Goal: Task Accomplishment & Management: Manage account settings

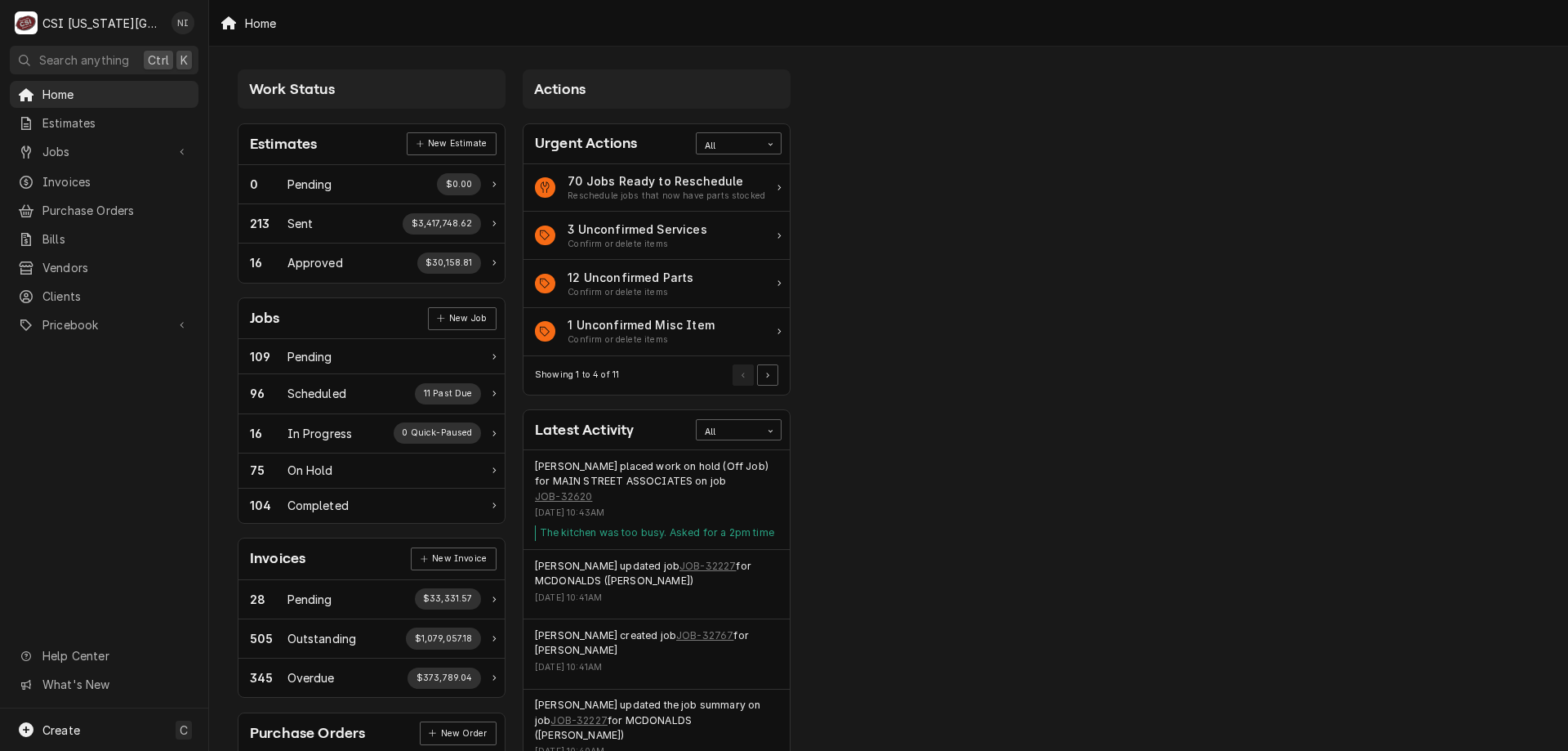
click at [133, 143] on span "Jobs" at bounding box center [104, 152] width 123 height 17
click at [105, 174] on span "Jobs" at bounding box center [115, 180] width 148 height 17
click at [95, 257] on span "Purchase Orders" at bounding box center [115, 264] width 148 height 17
click at [129, 374] on span "Pricebook" at bounding box center [104, 378] width 123 height 17
click at [105, 422] on link "Parts & Materials" at bounding box center [105, 436] width 189 height 27
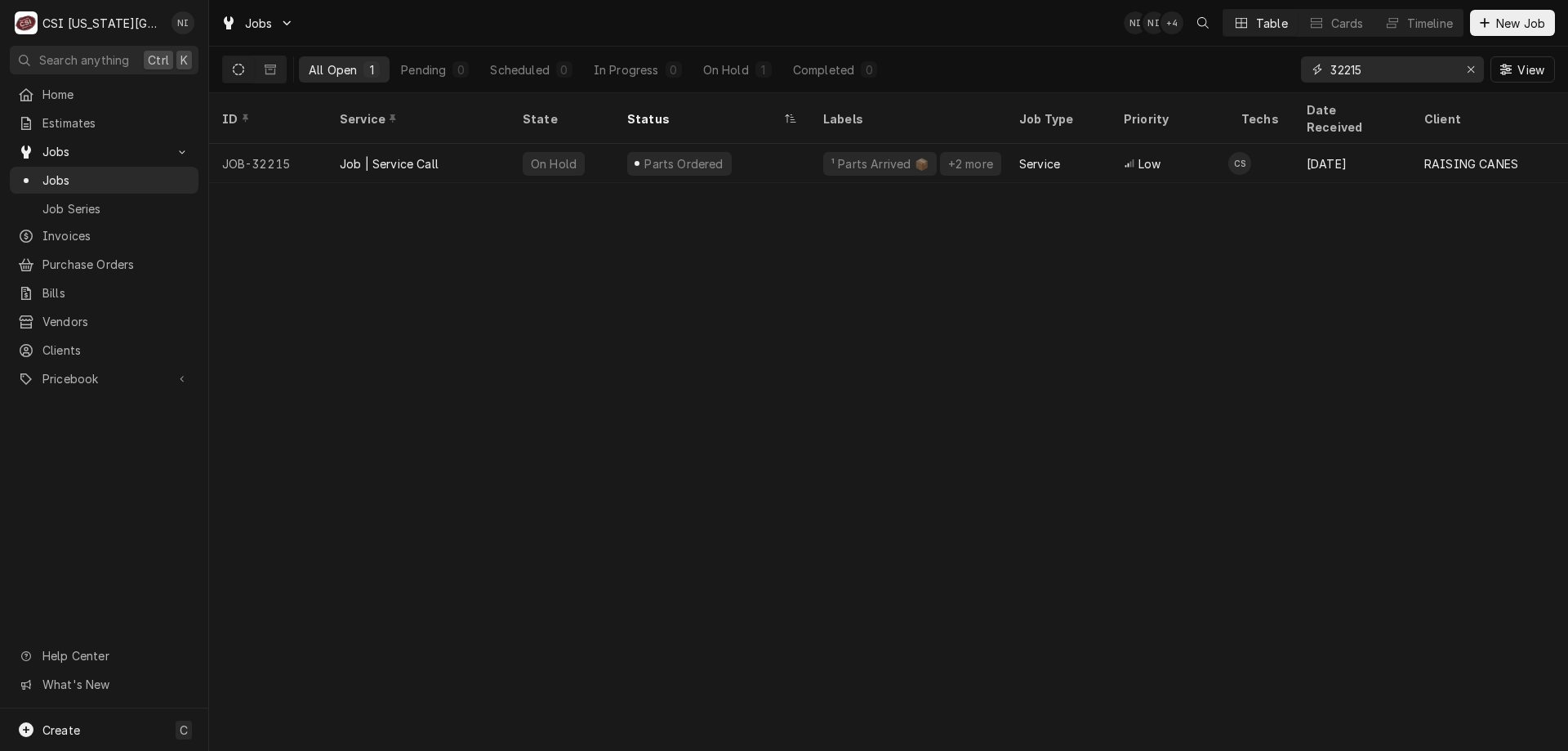
drag, startPoint x: 1372, startPoint y: 72, endPoint x: 1272, endPoint y: 65, distance: 100.2
click at [1287, 66] on div "All Open 1 Pending 0 Scheduled 0 In Progress 0 On Hold 1 Completed 0 32215 View" at bounding box center [889, 69] width 1333 height 46
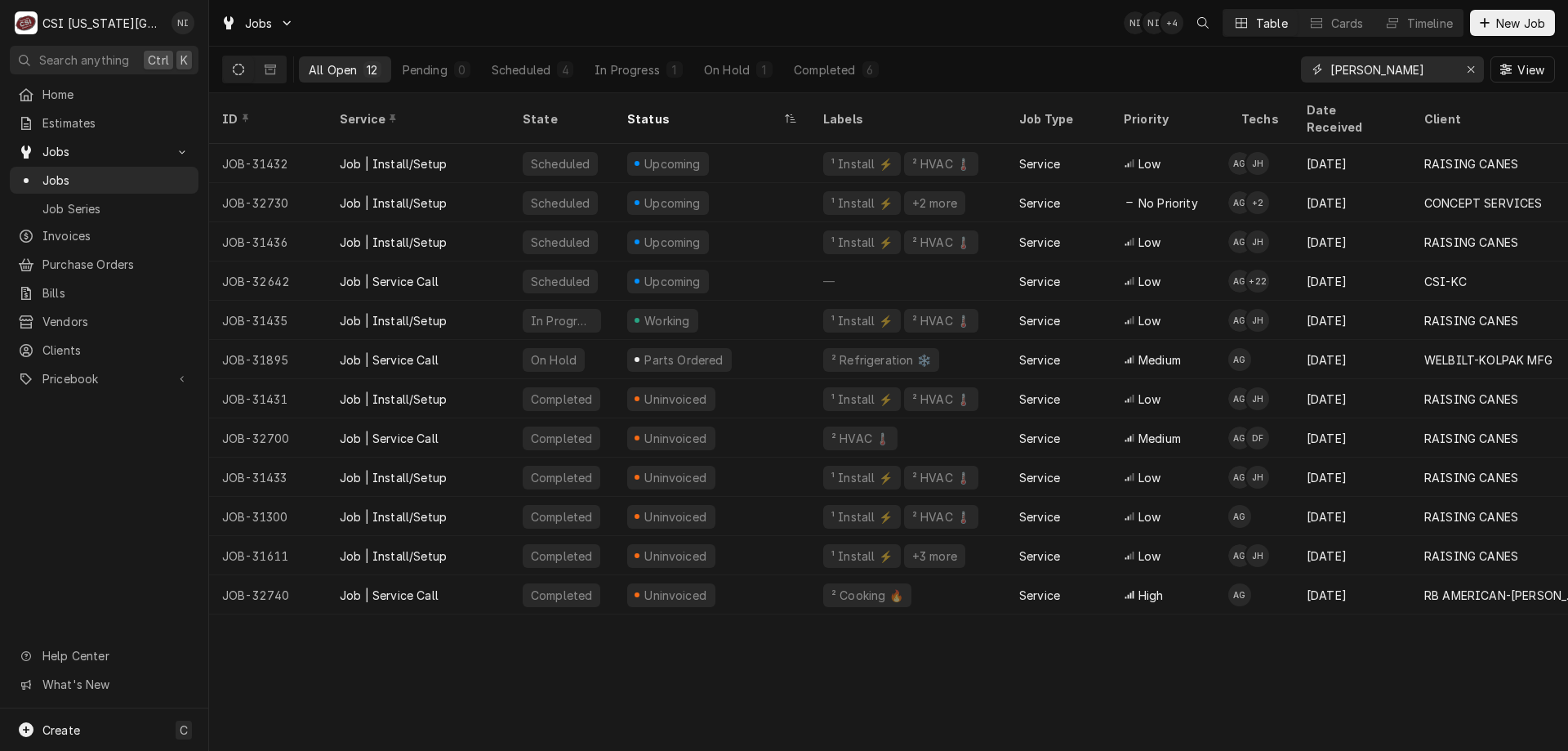
type input "goodrich"
click at [738, 68] on div "On Hold" at bounding box center [727, 70] width 46 height 17
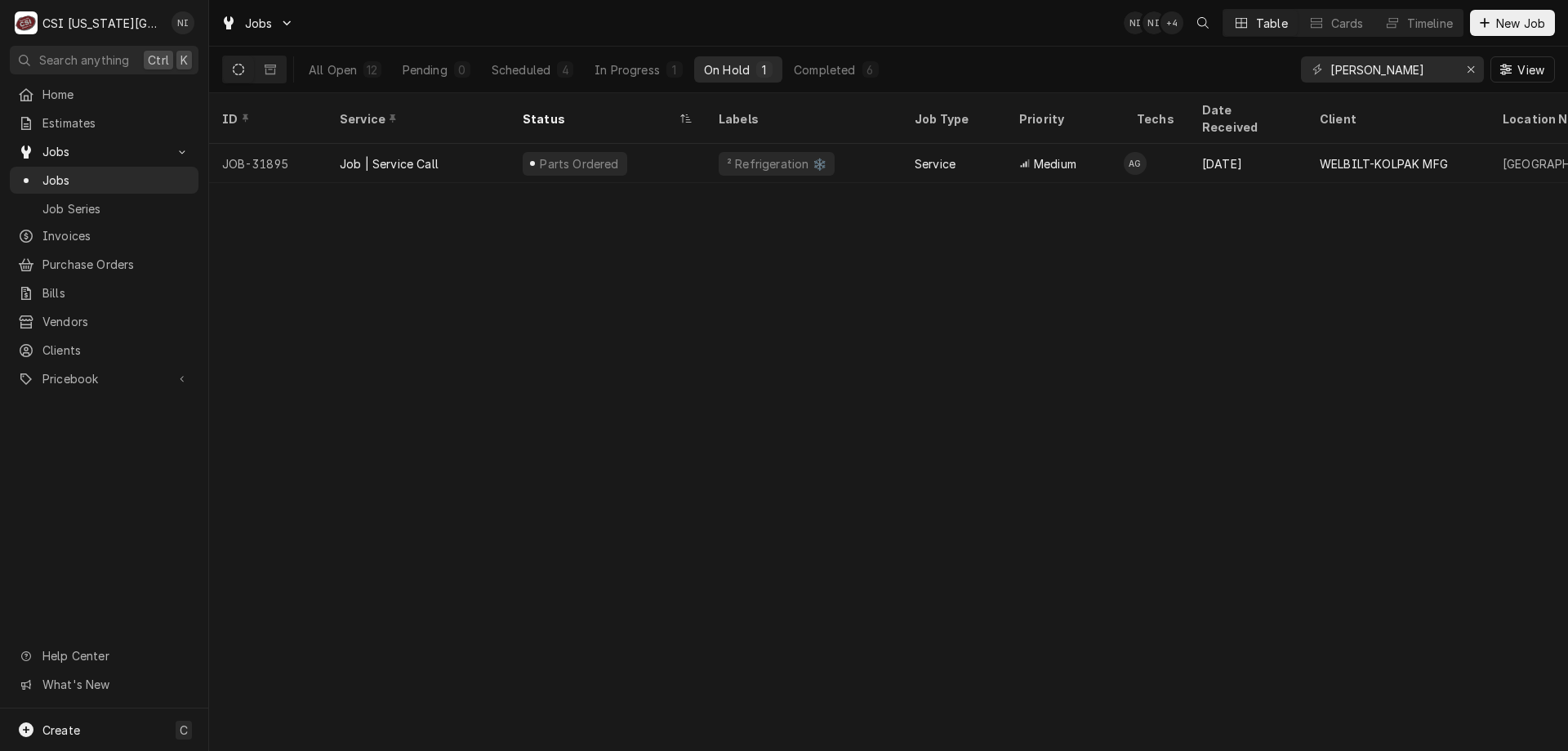
click at [682, 149] on div "Parts Ordered" at bounding box center [608, 164] width 196 height 40
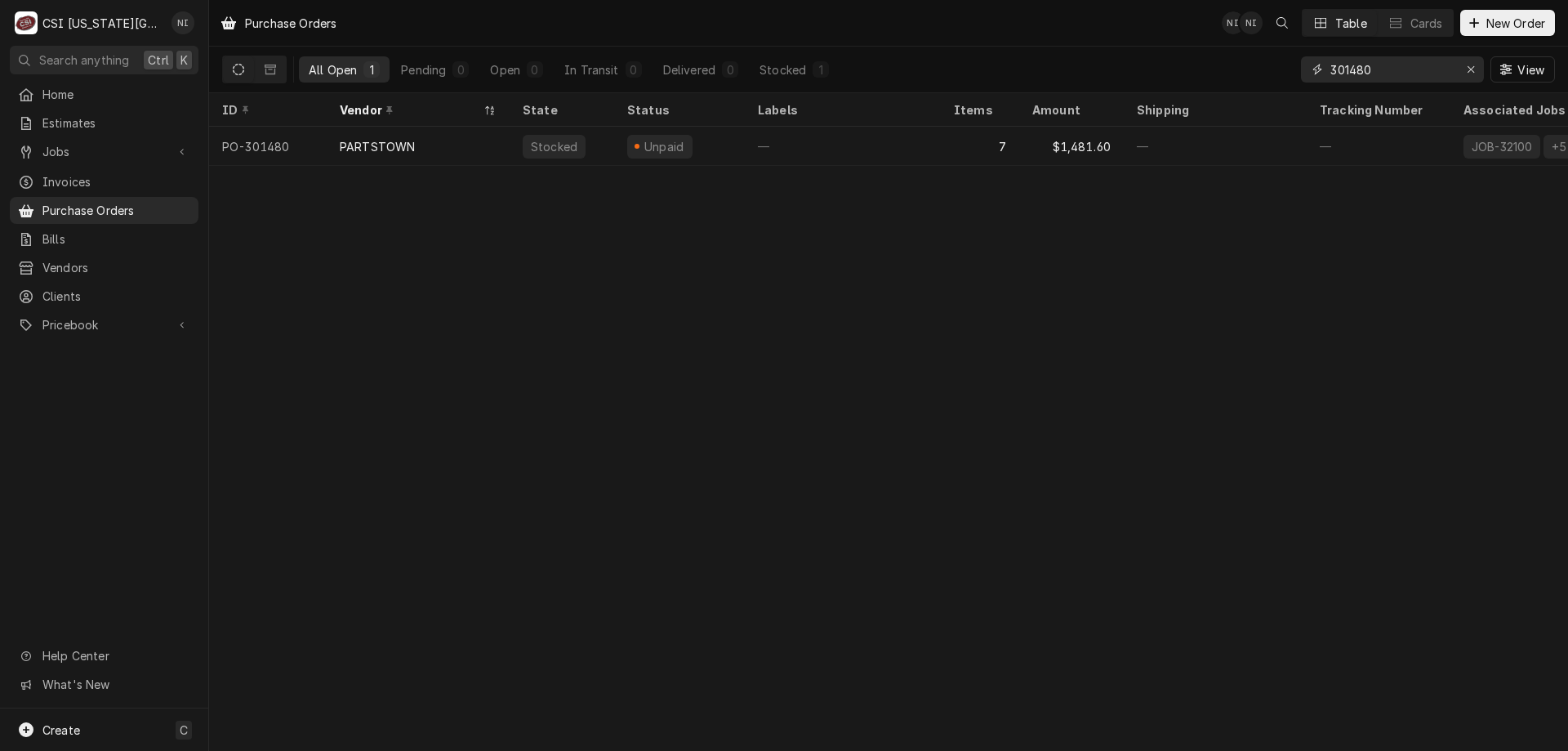
click at [1378, 68] on input "301480" at bounding box center [1392, 69] width 122 height 26
type input "301477"
click at [946, 137] on div "6" at bounding box center [980, 146] width 78 height 40
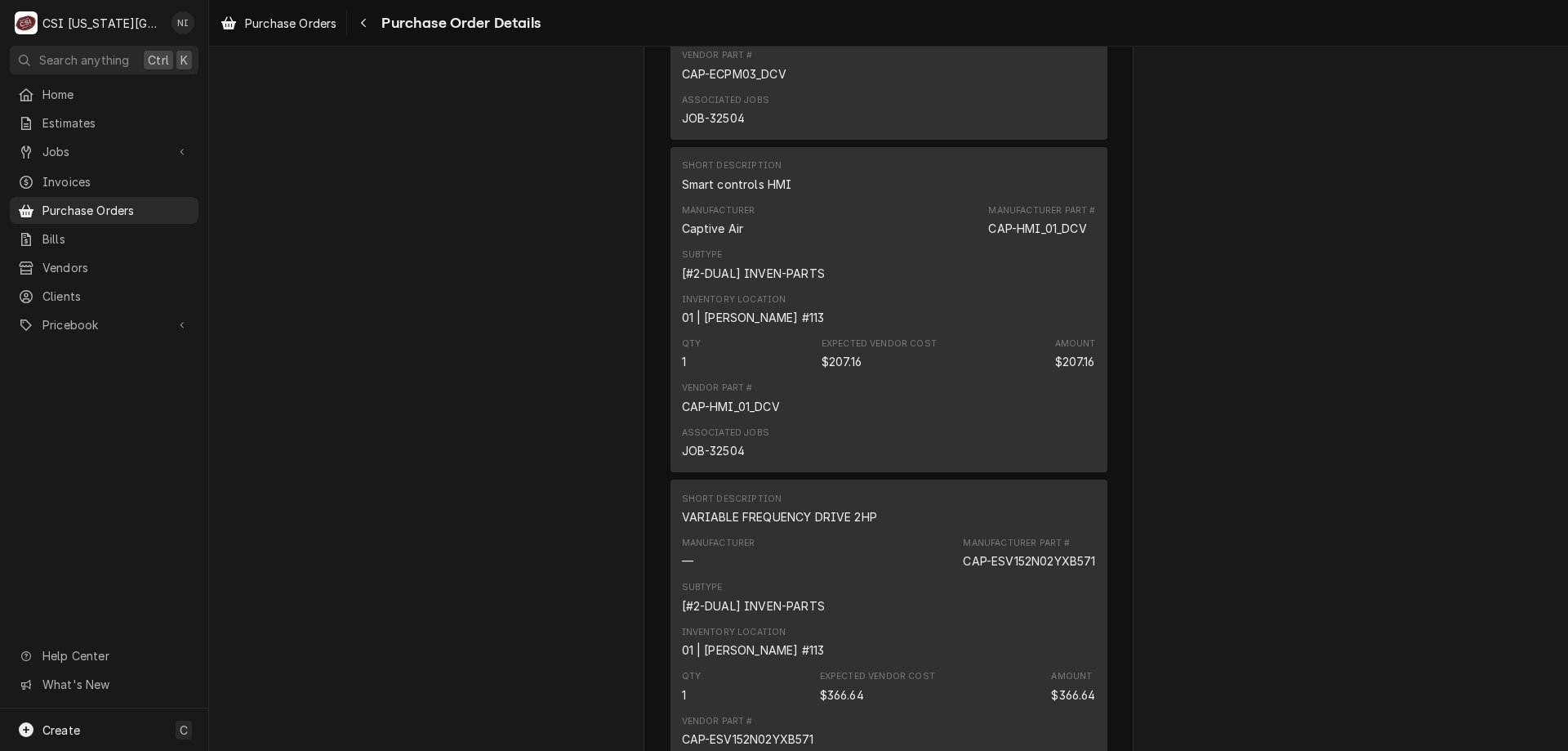
scroll to position [1869, 0]
drag, startPoint x: 1565, startPoint y: 256, endPoint x: 1495, endPoint y: 134, distance: 140.7
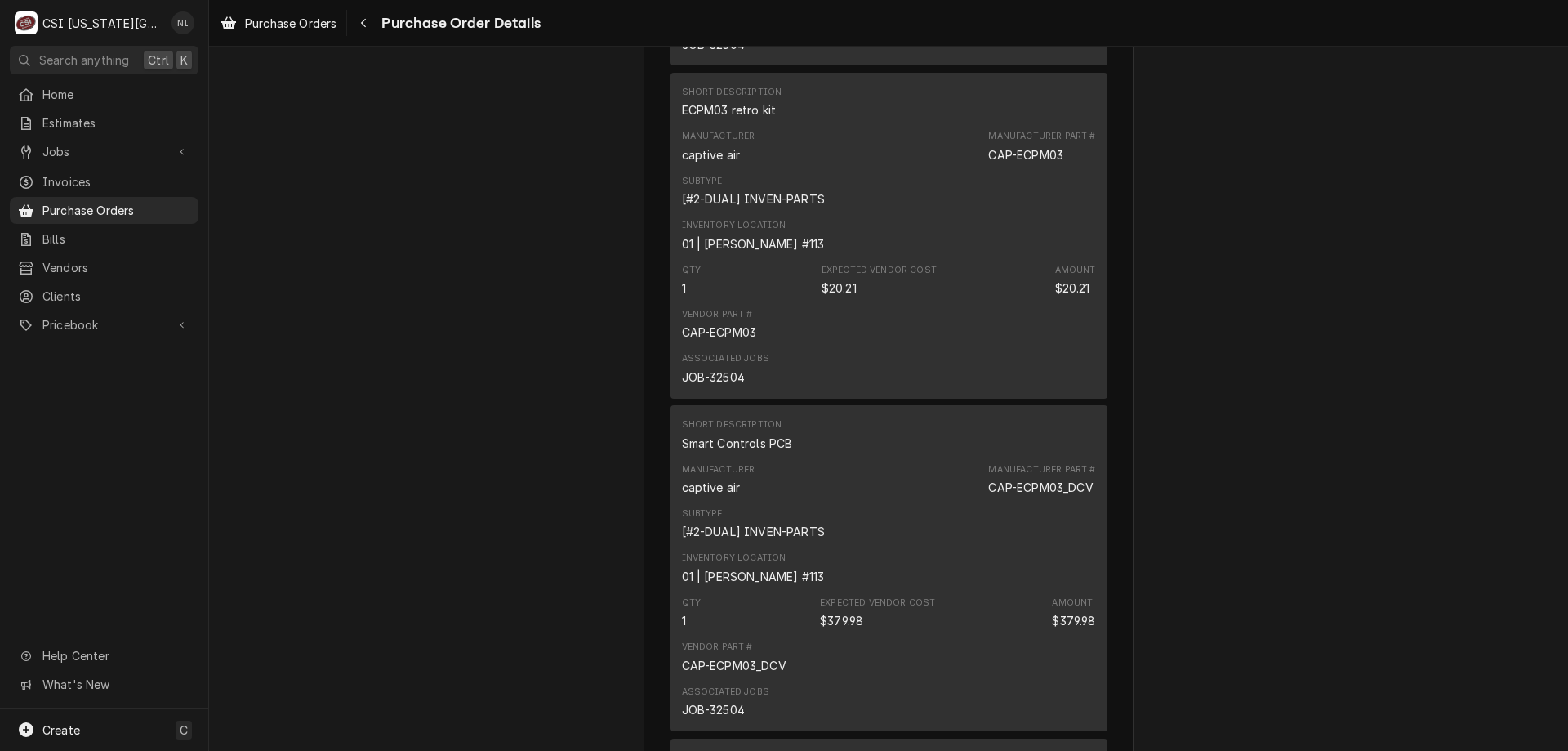
scroll to position [1258, 0]
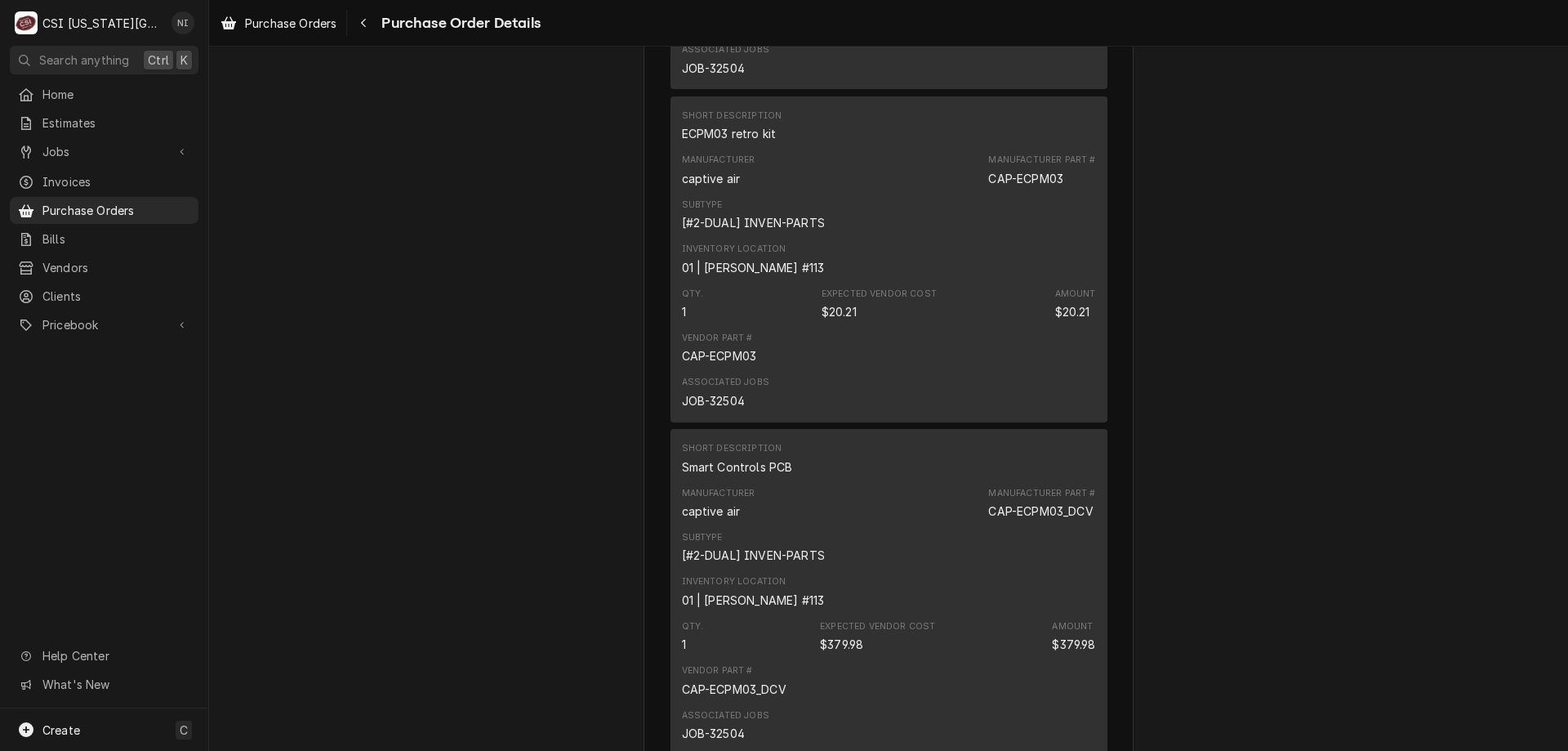
click at [151, 205] on span "Purchase Orders" at bounding box center [115, 210] width 148 height 17
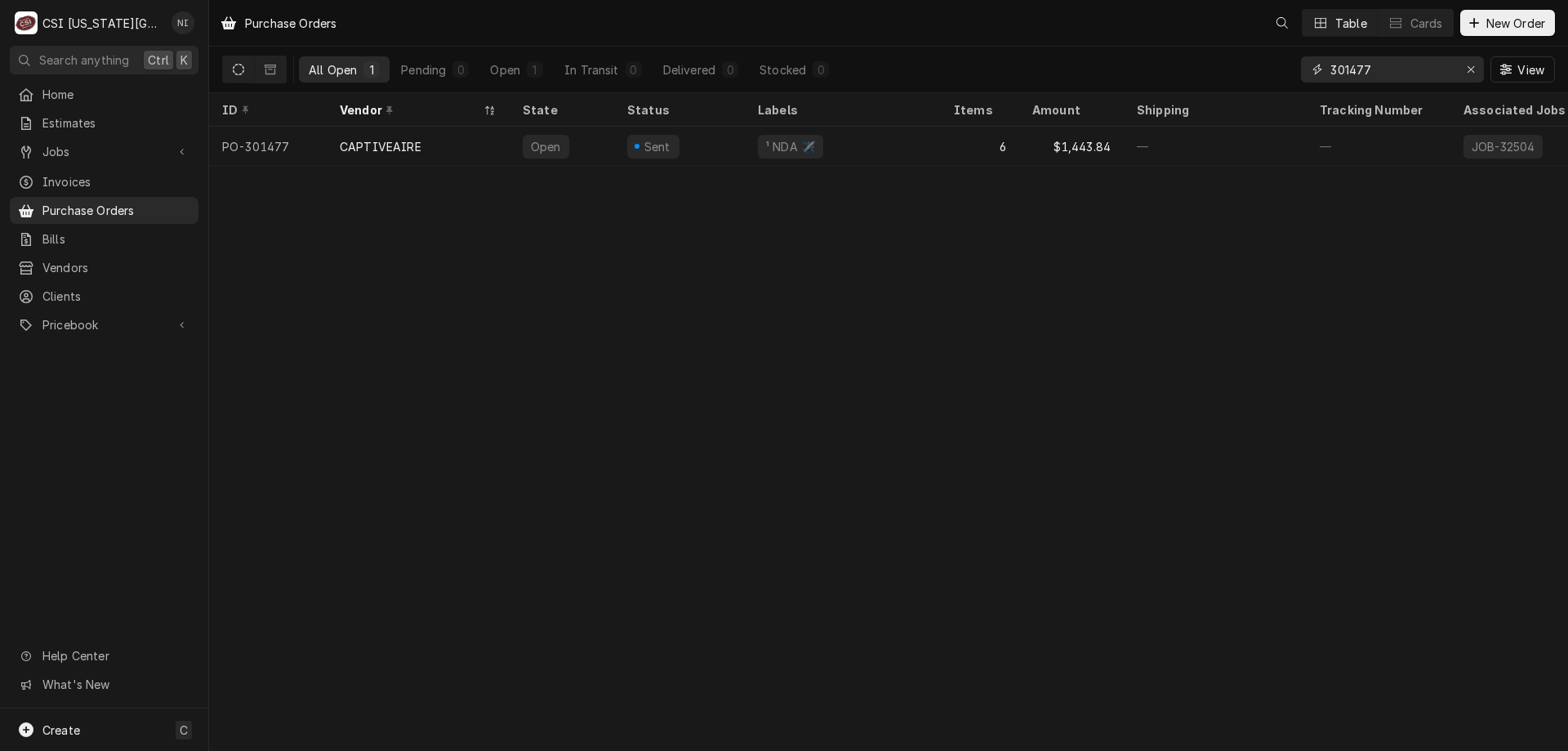
drag, startPoint x: 1386, startPoint y: 72, endPoint x: 1237, endPoint y: 67, distance: 149.1
click at [1239, 67] on div "All Open 1 Pending 0 Open 1 In Transit 0 Delivered 0 Stocked 0 301477 View" at bounding box center [889, 69] width 1333 height 46
type input "dhs"
click at [833, 147] on div "—" at bounding box center [843, 146] width 196 height 40
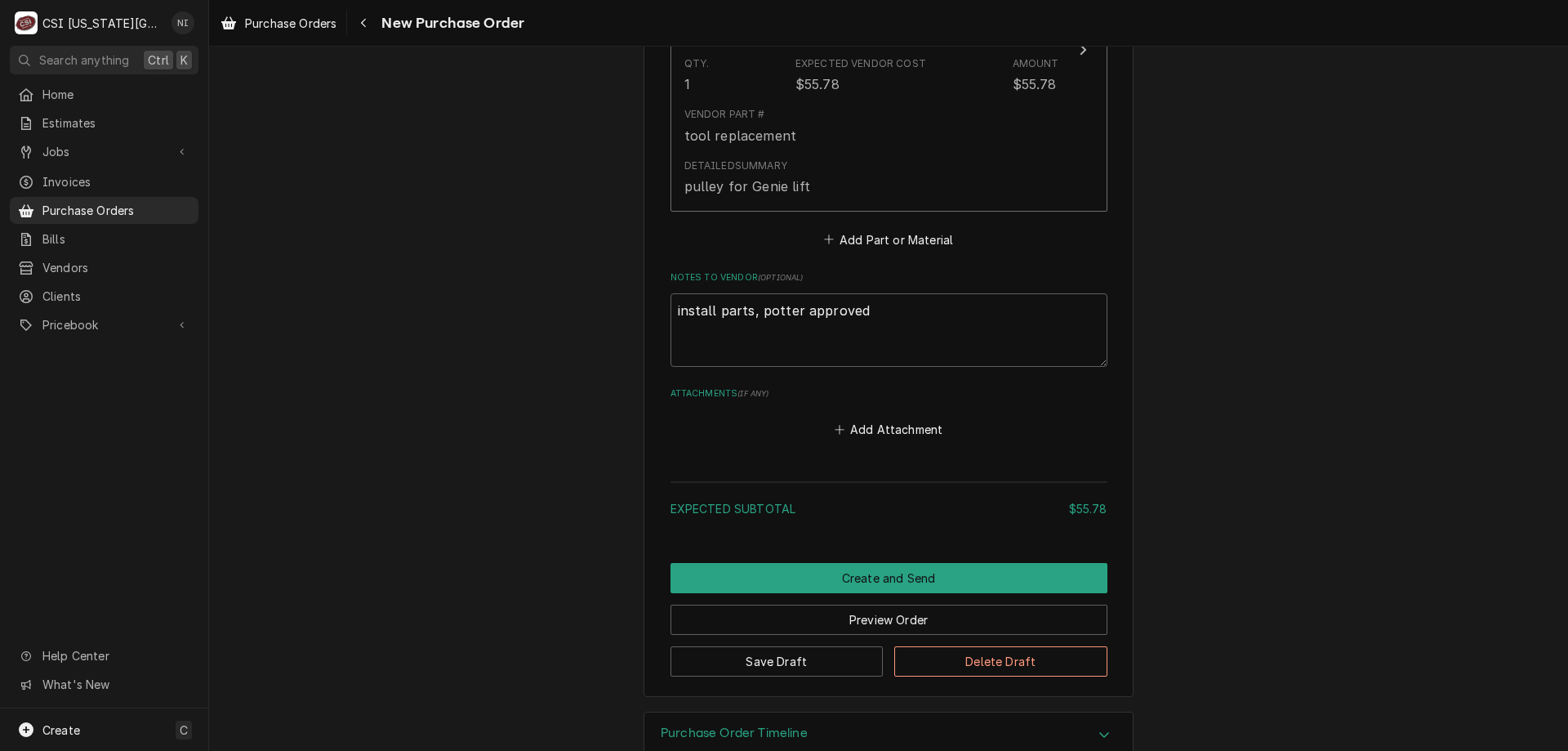
scroll to position [920, 0]
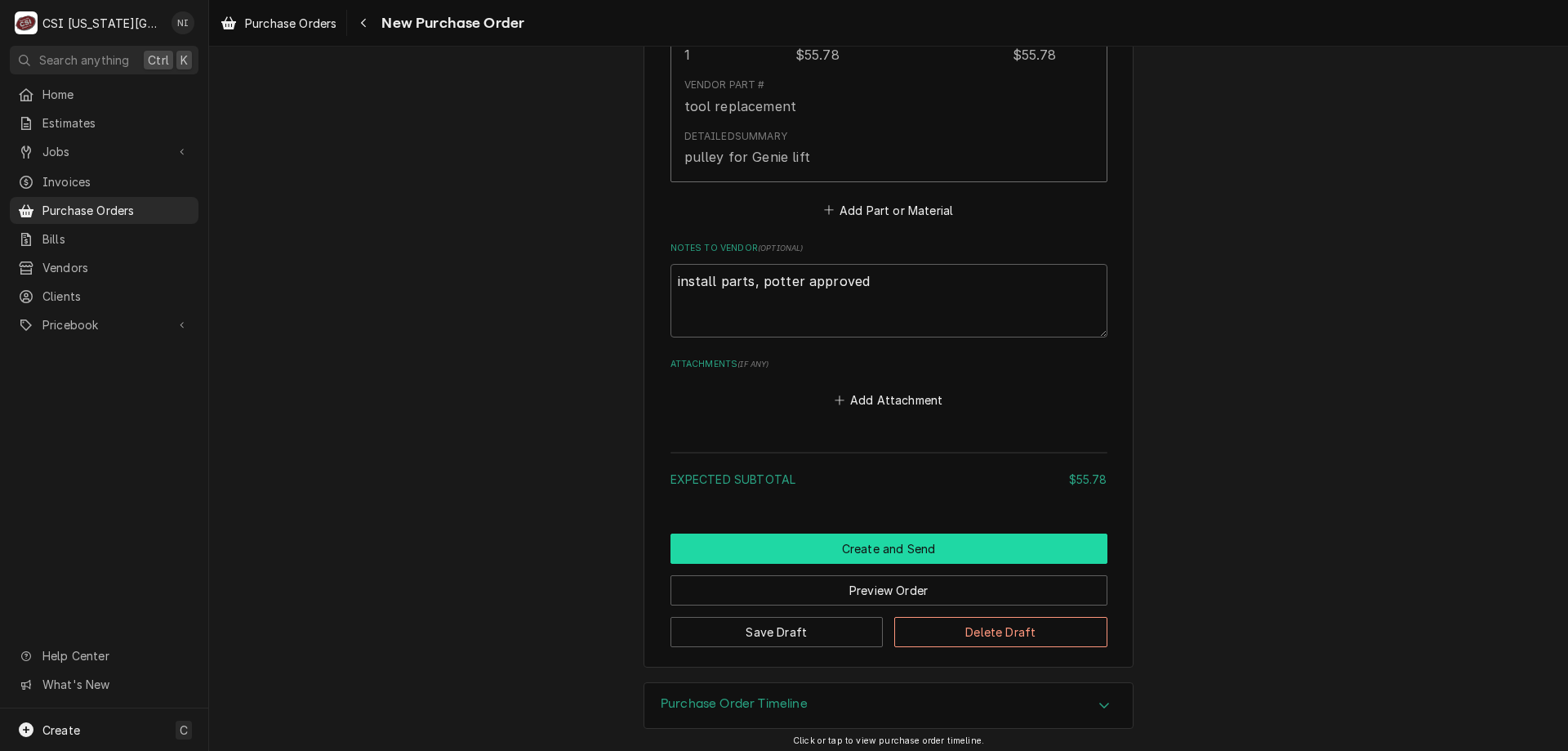
click at [973, 534] on button "Create and Send" at bounding box center [889, 549] width 437 height 30
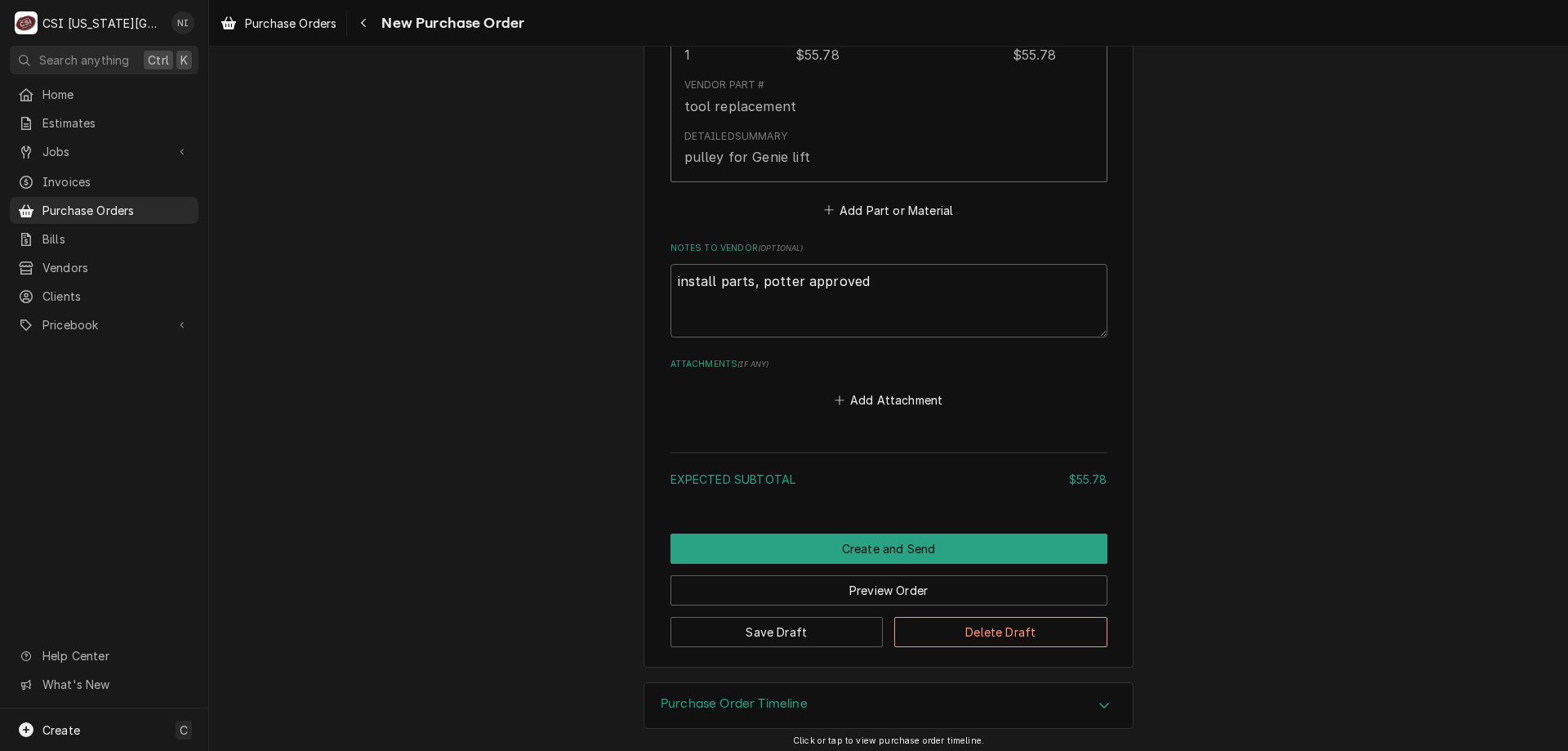
scroll to position [877, 0]
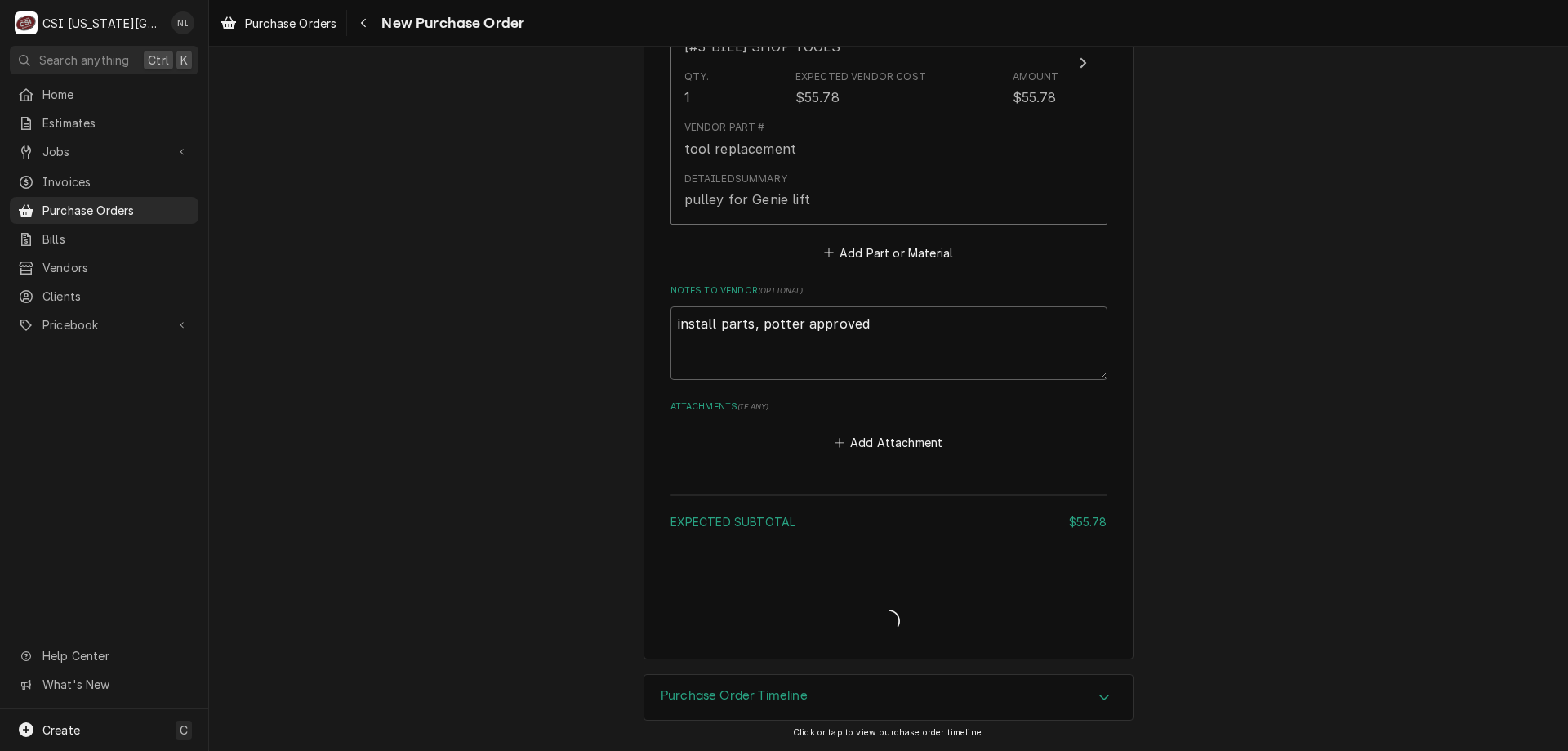
type textarea "x"
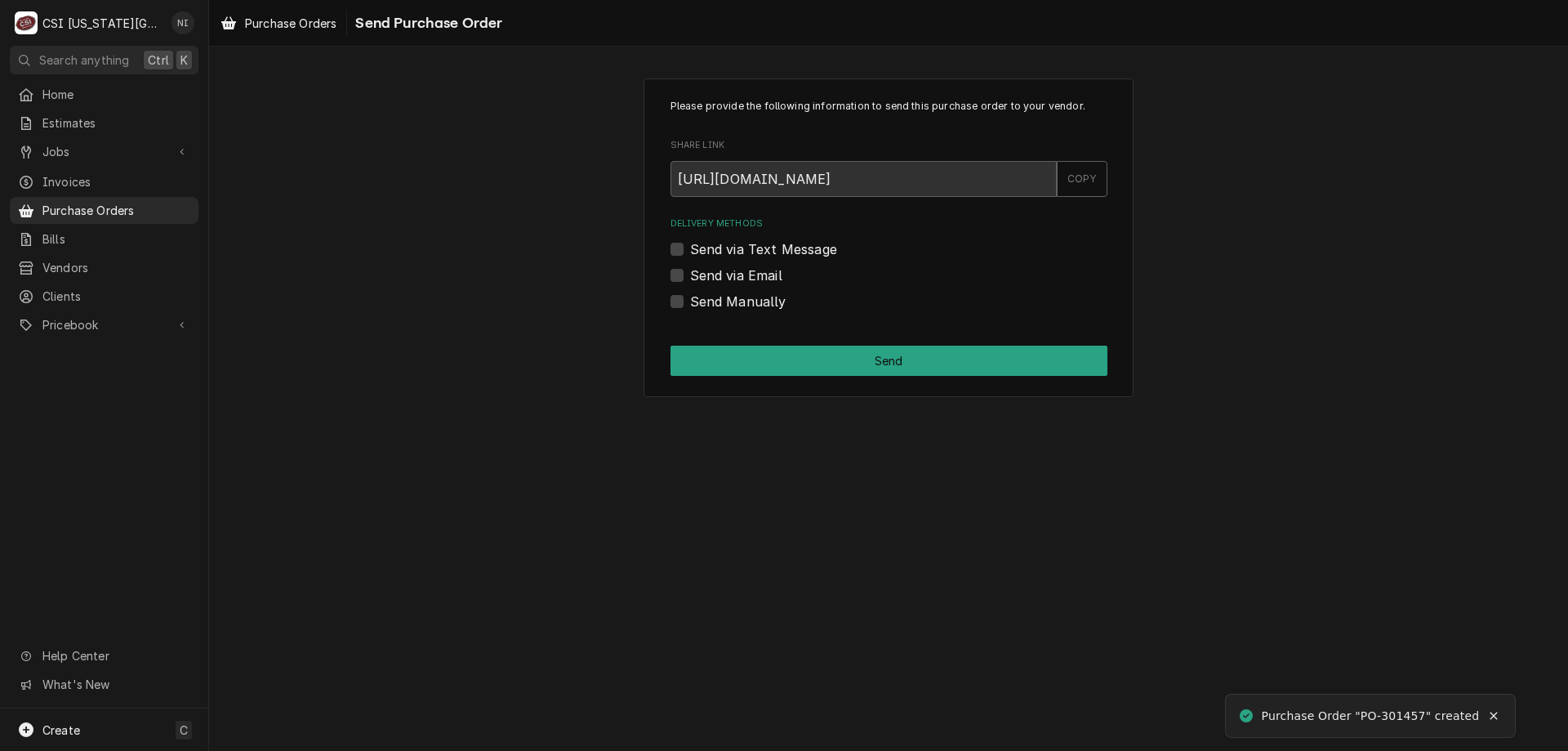
click at [690, 302] on label "Send Manually" at bounding box center [738, 301] width 96 height 19
click at [690, 302] on input "Send Manually" at bounding box center [909, 309] width 437 height 36
checkbox input "true"
drag, startPoint x: 736, startPoint y: 351, endPoint x: 776, endPoint y: 405, distance: 67.2
click at [738, 354] on button "Send" at bounding box center [889, 361] width 437 height 30
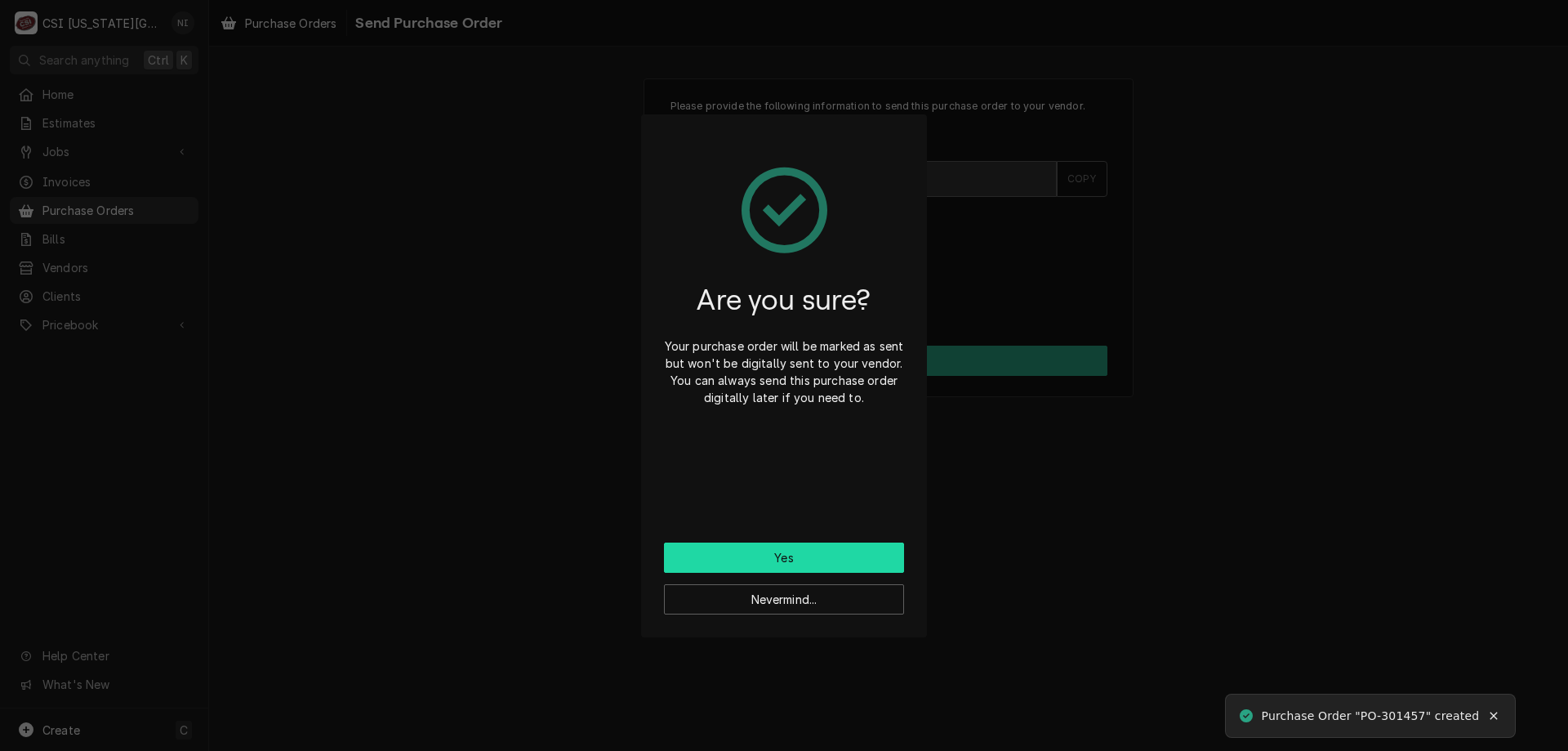
click at [805, 555] on button "Yes" at bounding box center [784, 557] width 240 height 30
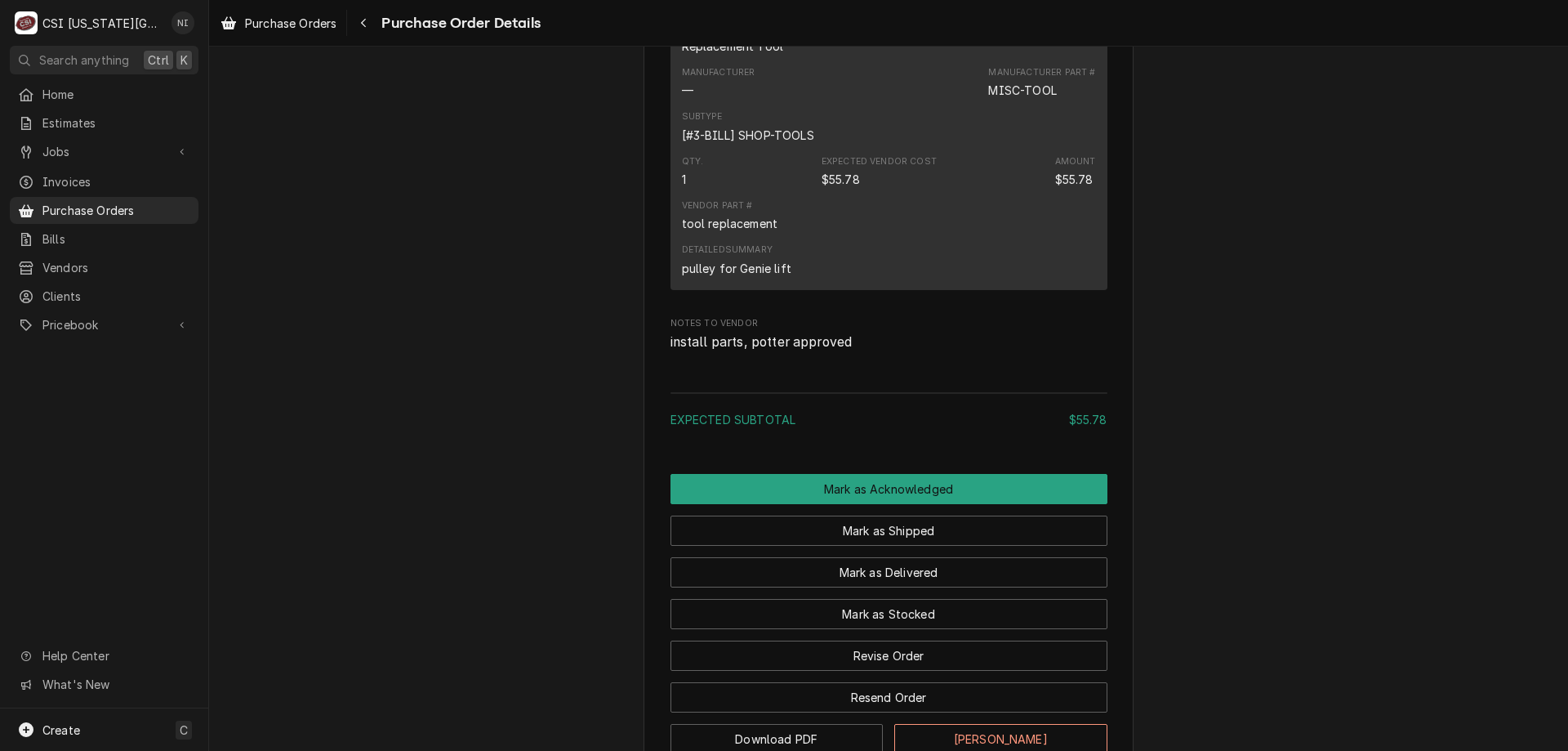
scroll to position [1086, 0]
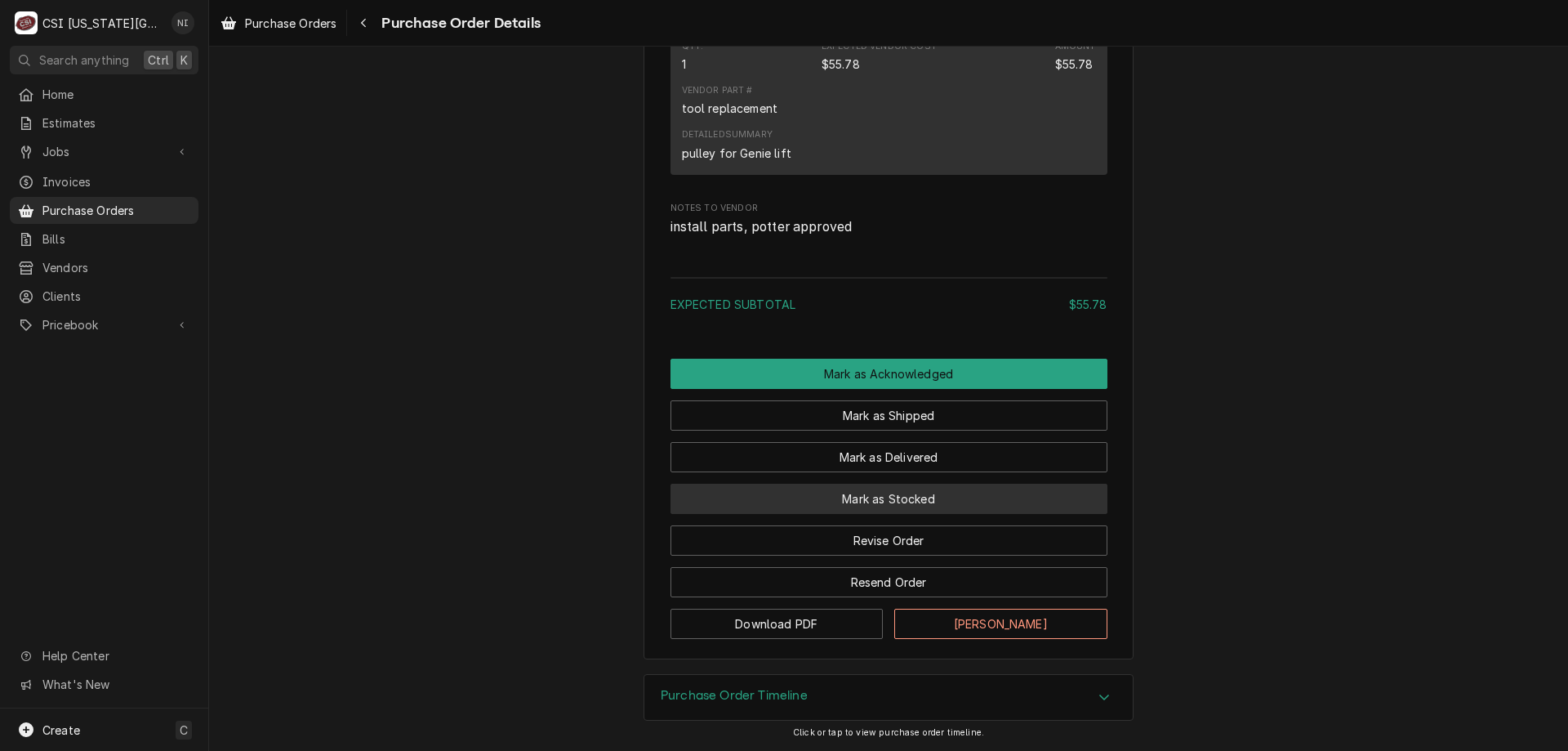
click at [912, 486] on button "Mark as Stocked" at bounding box center [889, 499] width 437 height 30
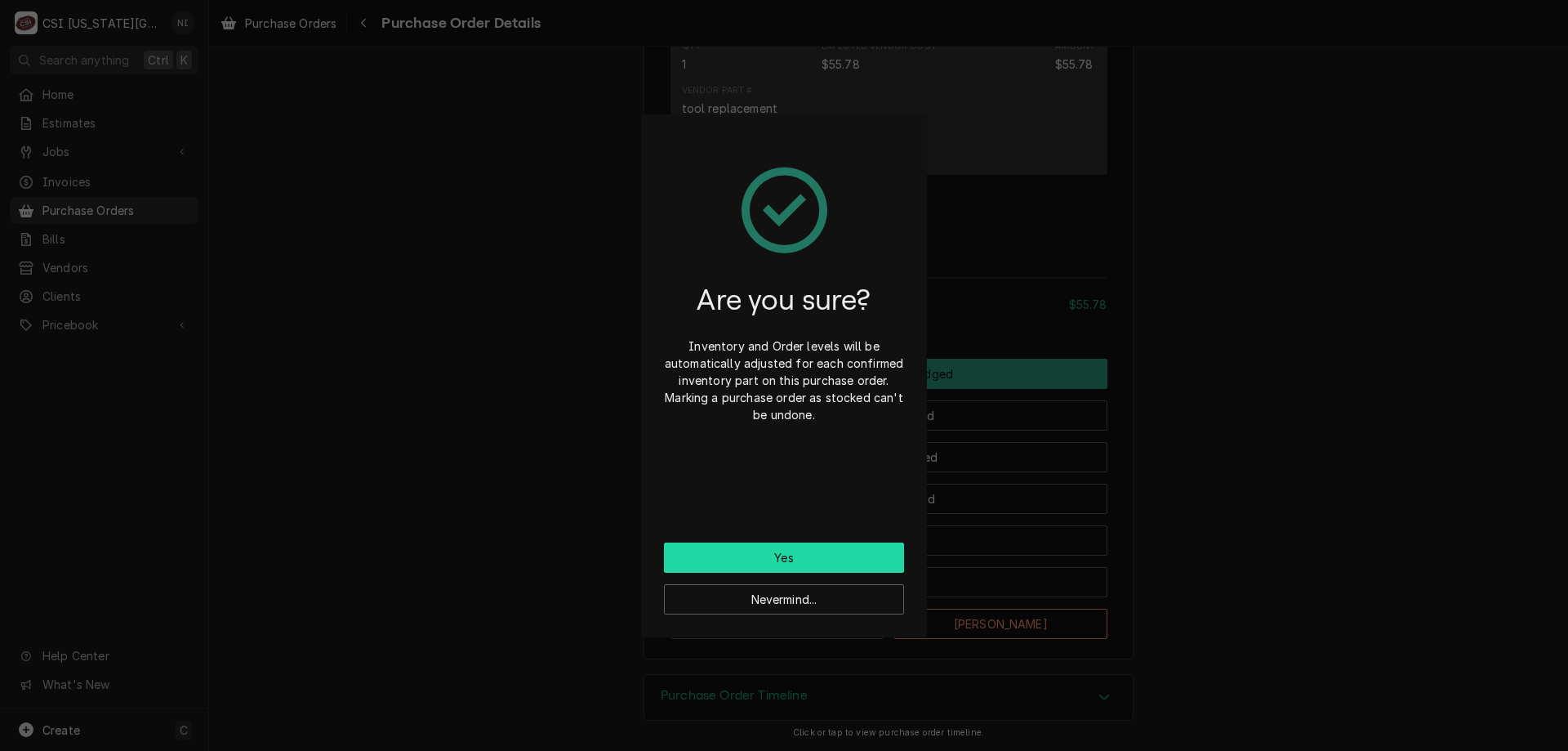
click at [821, 553] on button "Yes" at bounding box center [784, 557] width 240 height 30
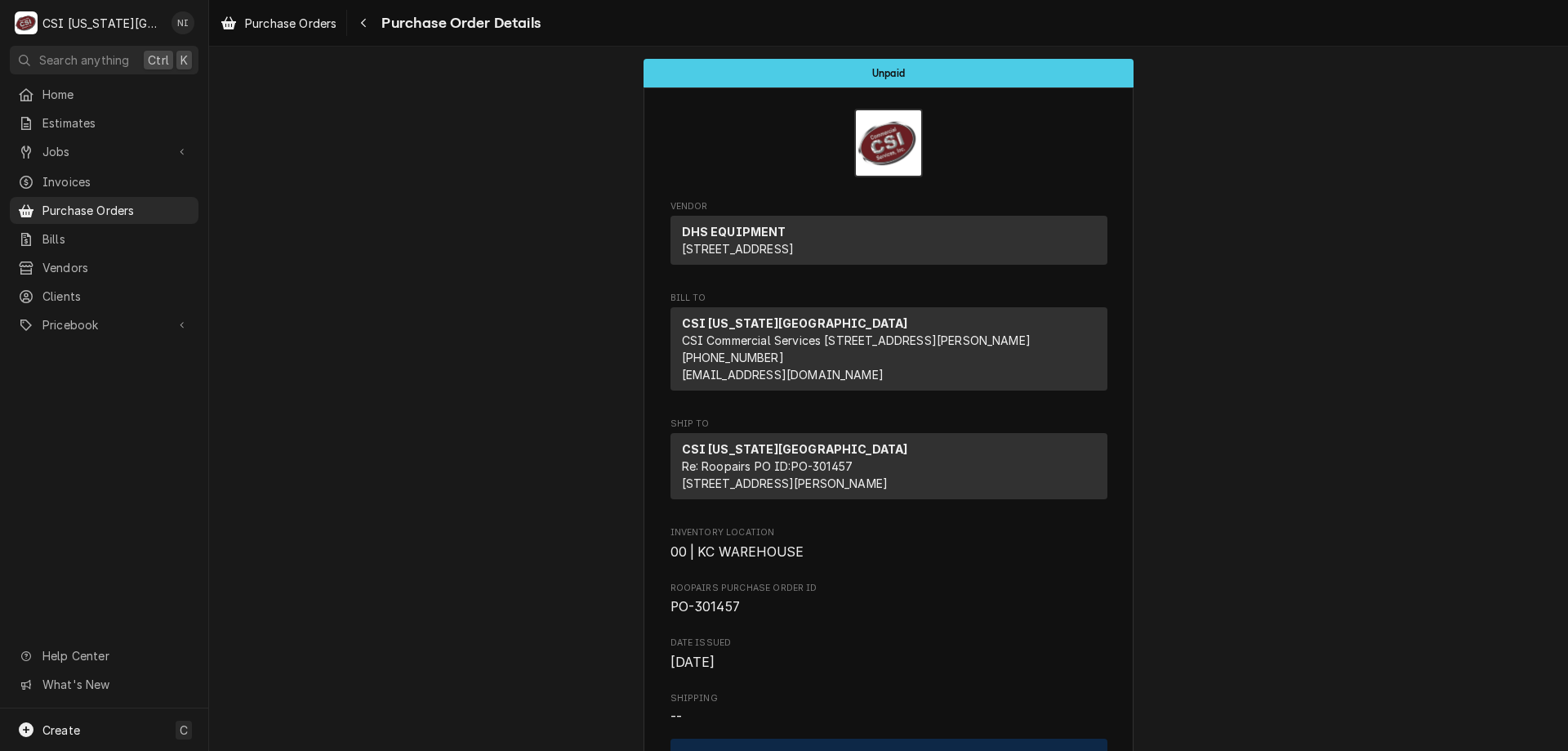
click at [106, 201] on span "Purchase Orders" at bounding box center [115, 210] width 148 height 17
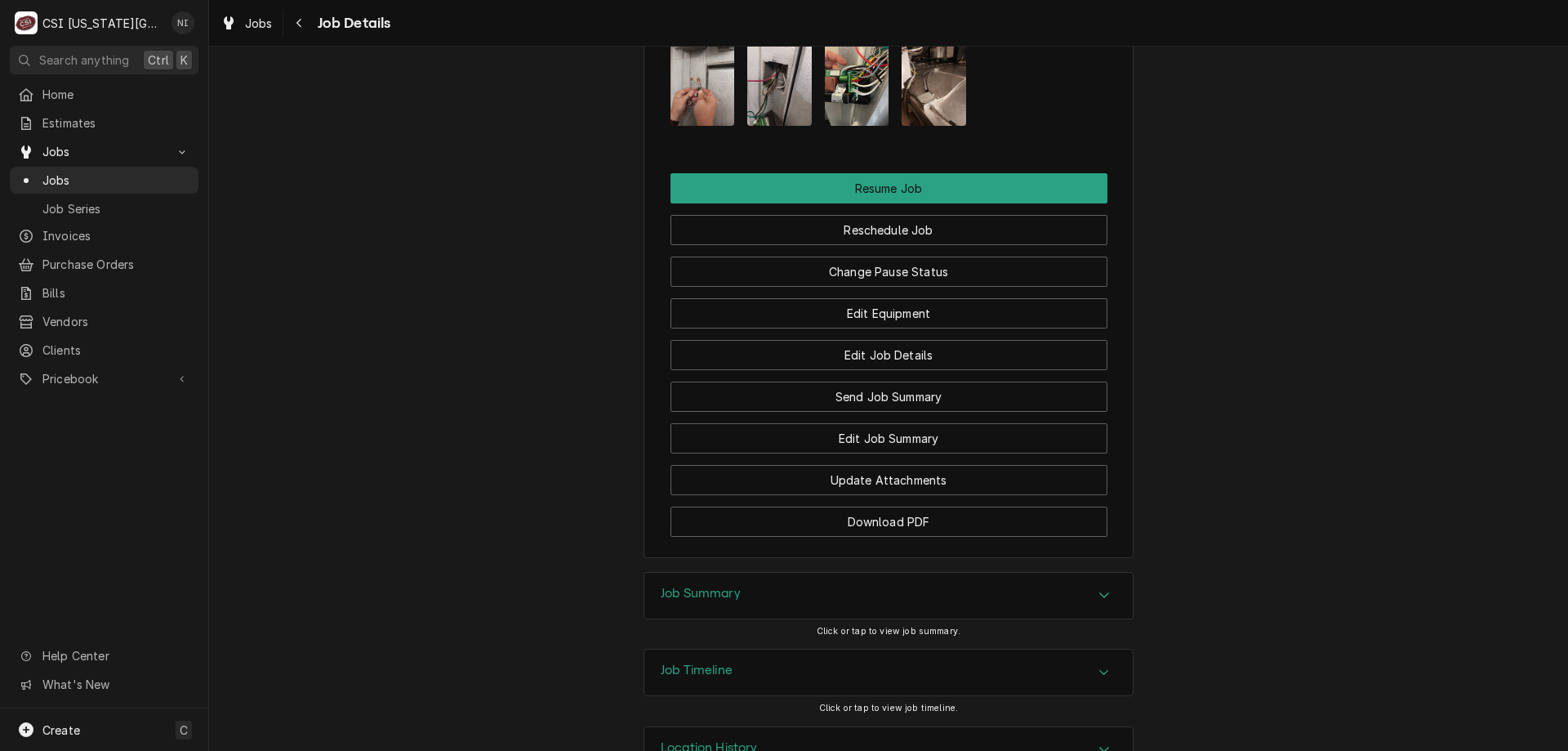
scroll to position [2413, 0]
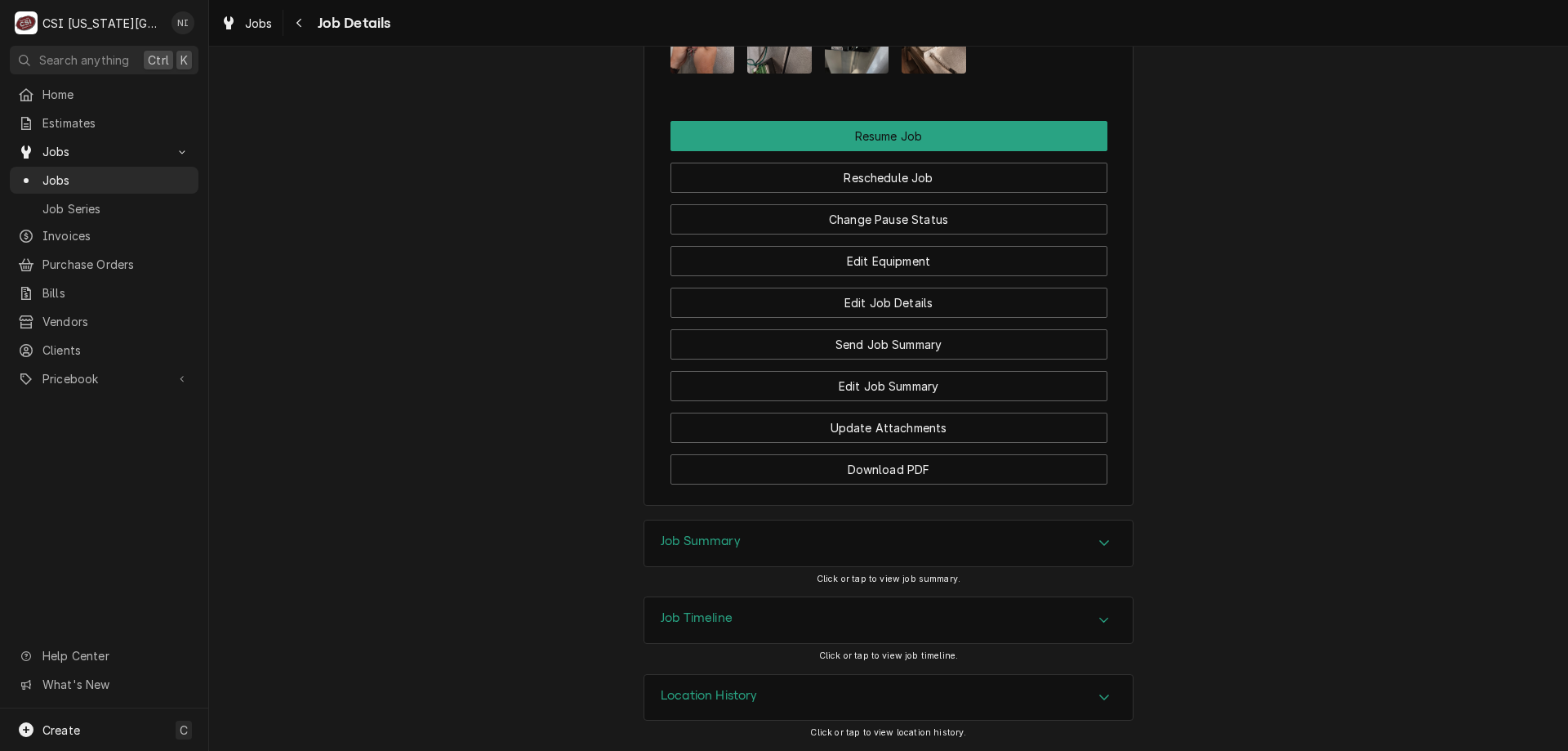
click at [1093, 542] on div "Accordion Header" at bounding box center [1104, 543] width 24 height 19
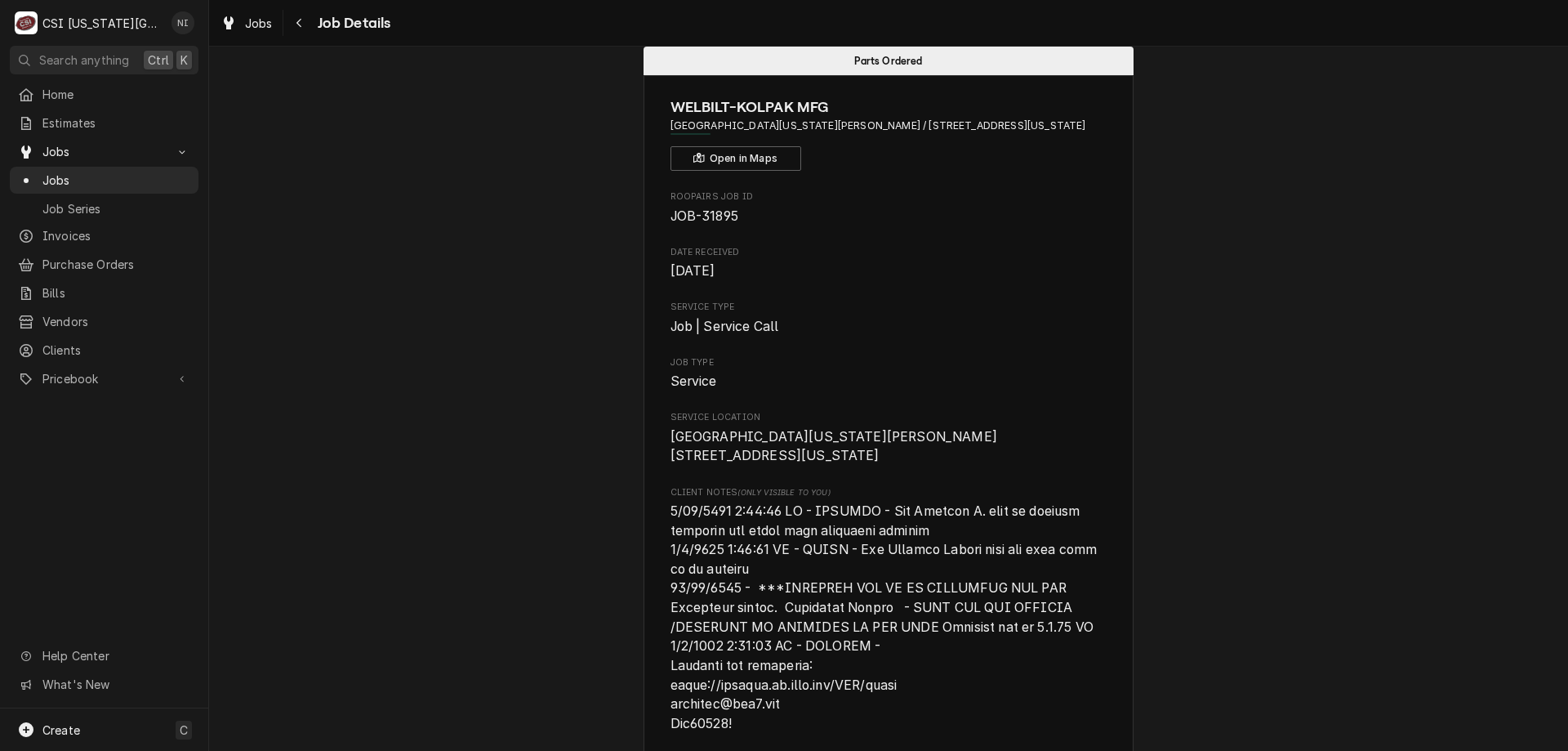
scroll to position [33, 0]
click at [119, 171] on span "Jobs" at bounding box center [115, 180] width 148 height 17
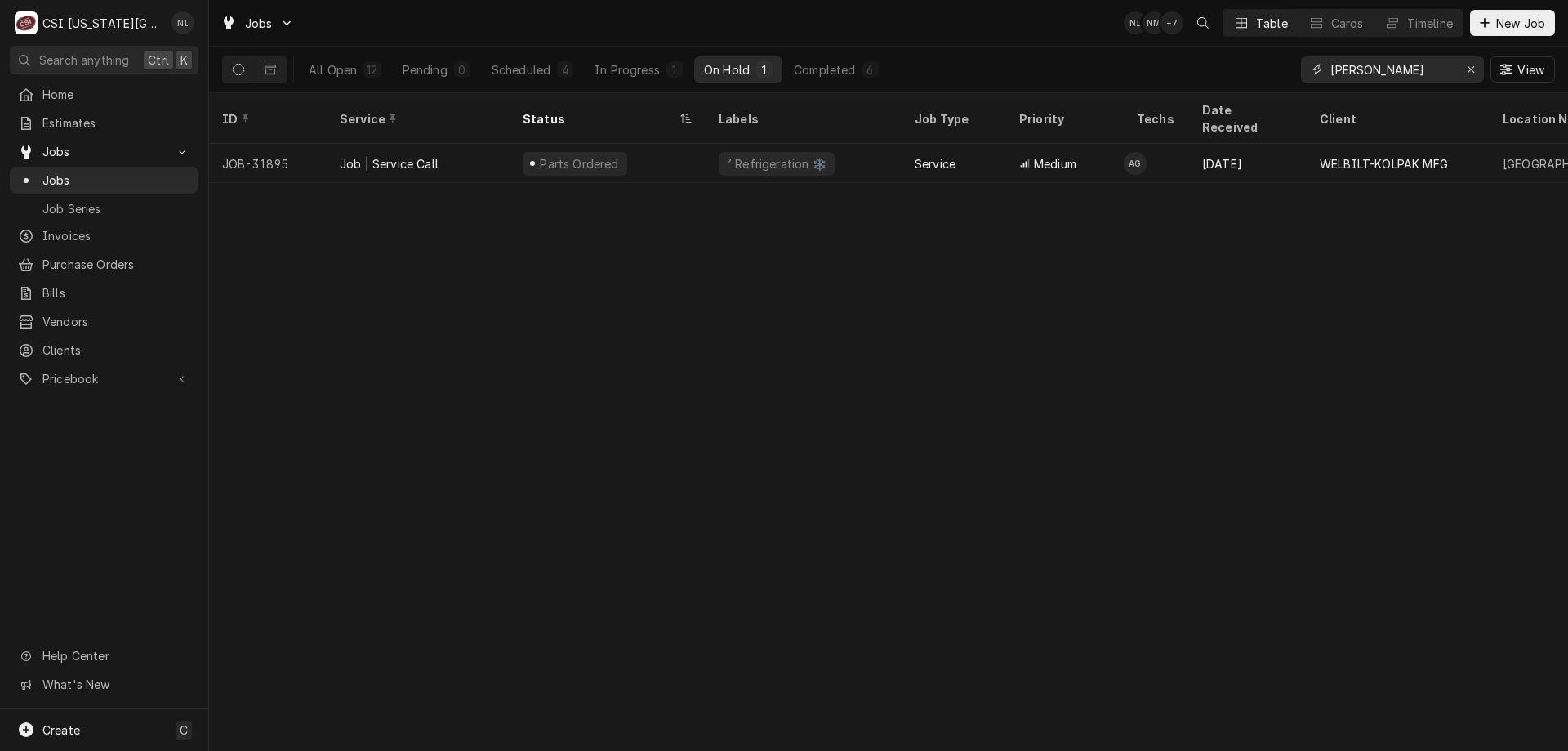
drag, startPoint x: 1392, startPoint y: 73, endPoint x: 1178, endPoint y: 66, distance: 214.1
click at [1178, 66] on div "All Open 12 Pending 0 Scheduled 4 In Progress 1 On Hold 1 Completed 6 [PERSON_N…" at bounding box center [889, 69] width 1333 height 46
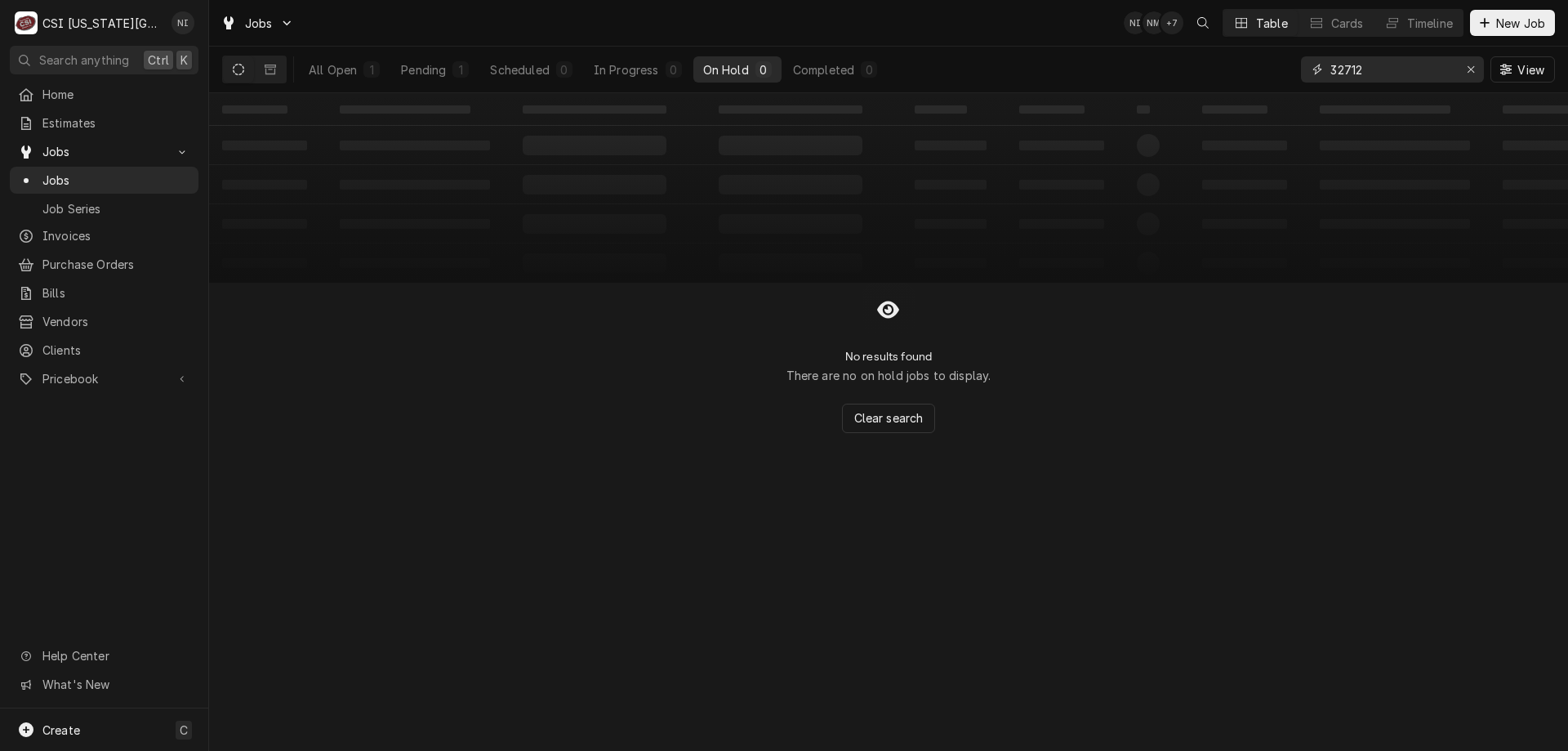
type input "32712"
click at [353, 71] on div "All Open" at bounding box center [332, 70] width 48 height 17
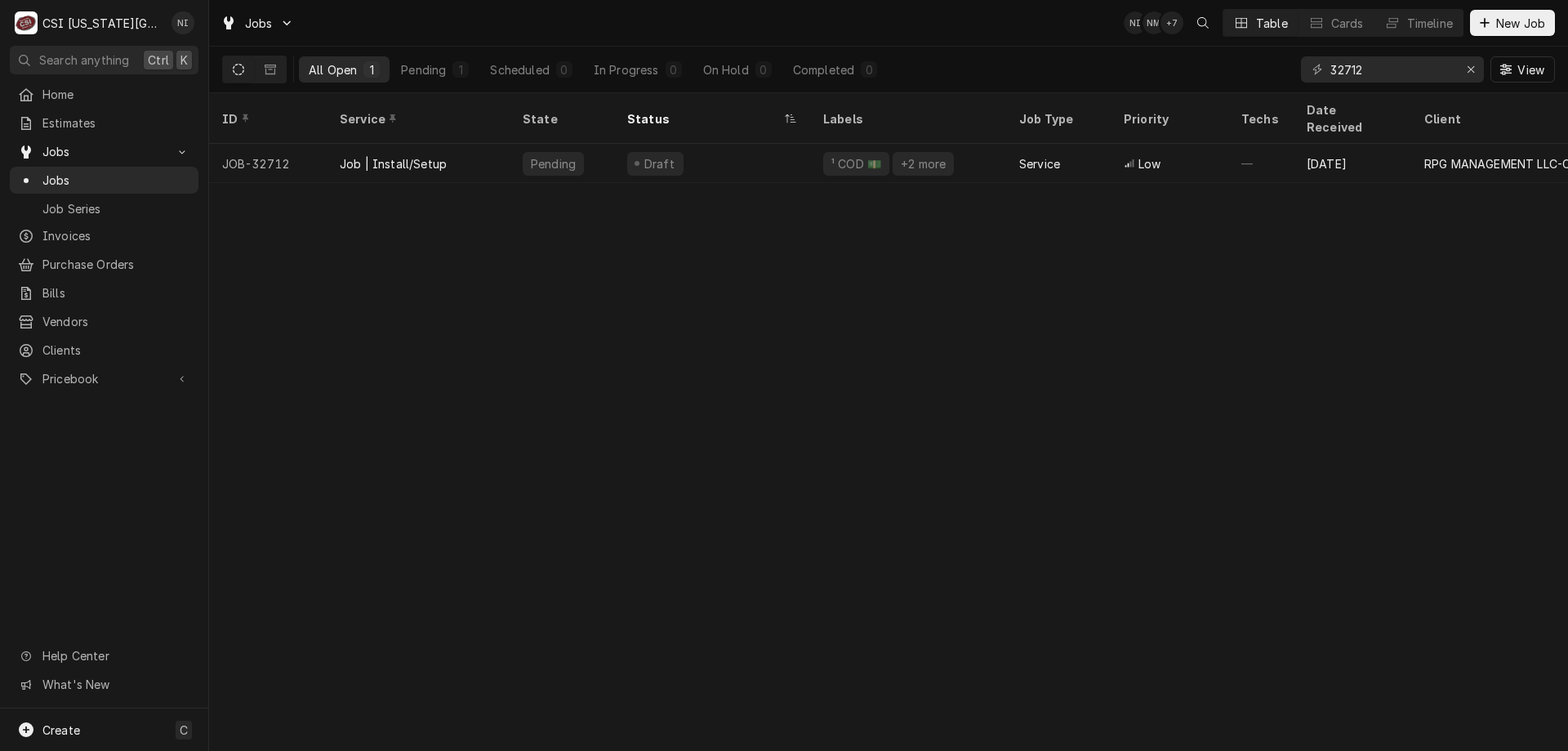
click at [446, 145] on div "Job | Install/Setup" at bounding box center [418, 164] width 183 height 40
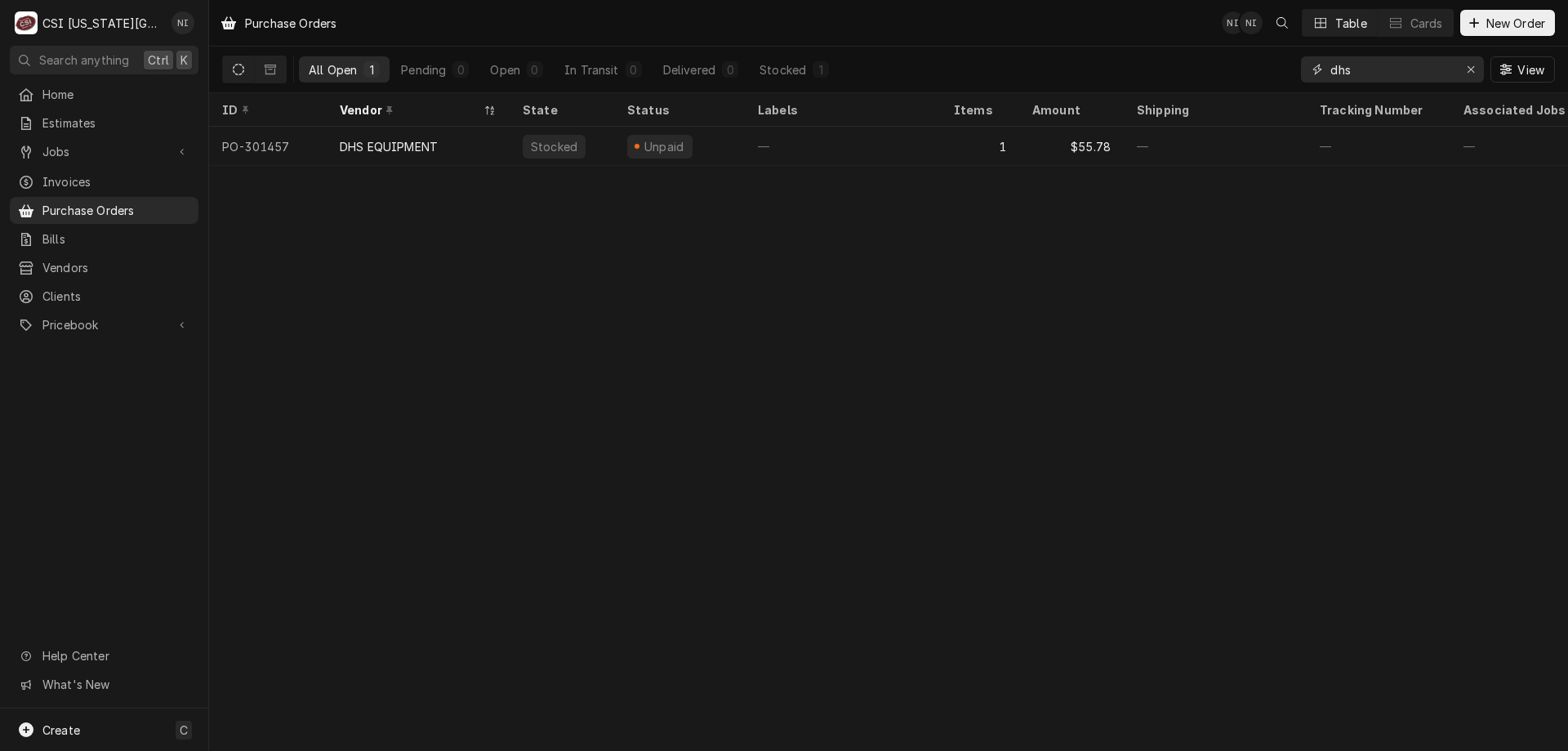
drag, startPoint x: 1343, startPoint y: 74, endPoint x: 1266, endPoint y: 63, distance: 77.8
click at [1299, 73] on div "All Open 1 Pending 0 Open 0 In Transit 0 Delivered 0 Stocked 1 dhs View" at bounding box center [889, 69] width 1333 height 46
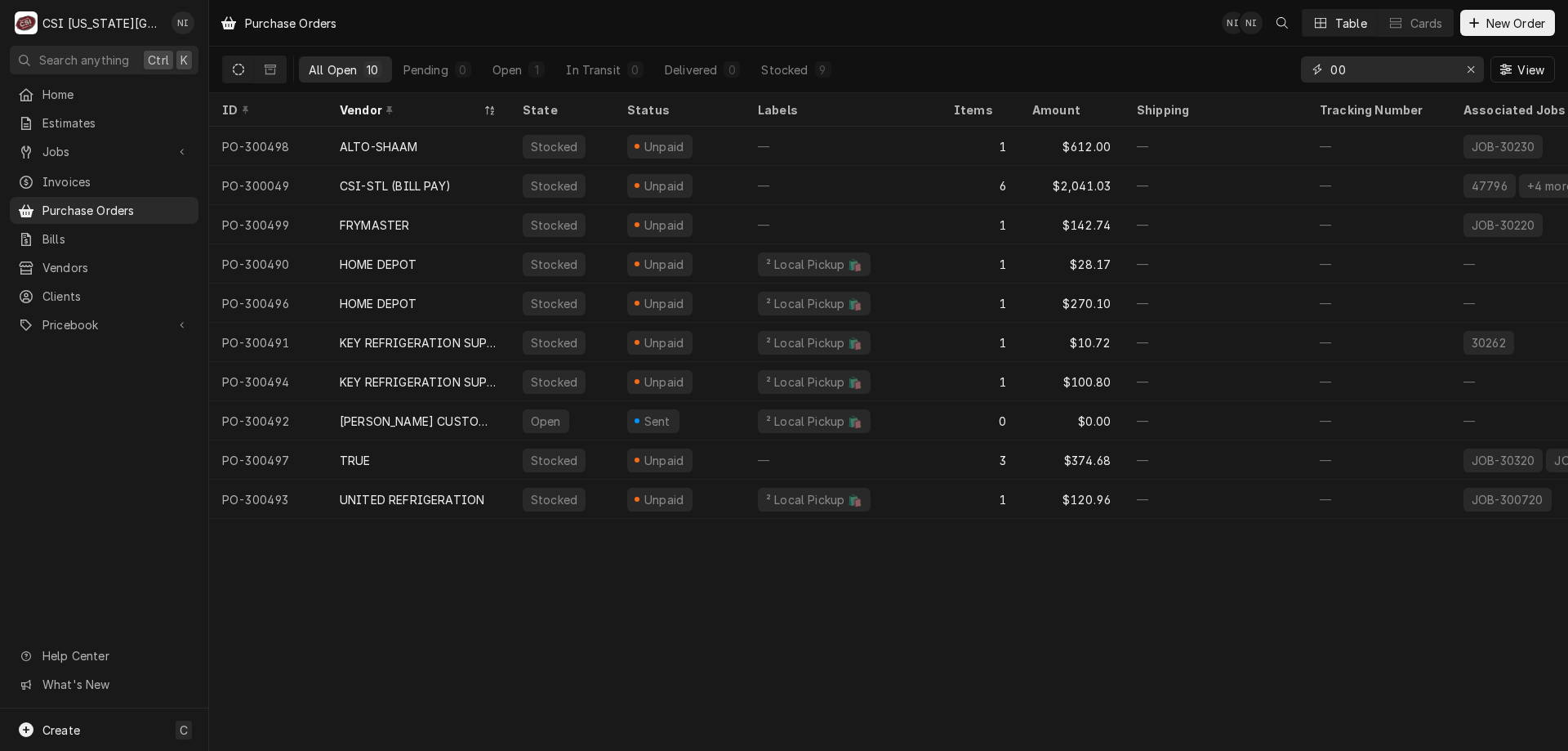
type input "0"
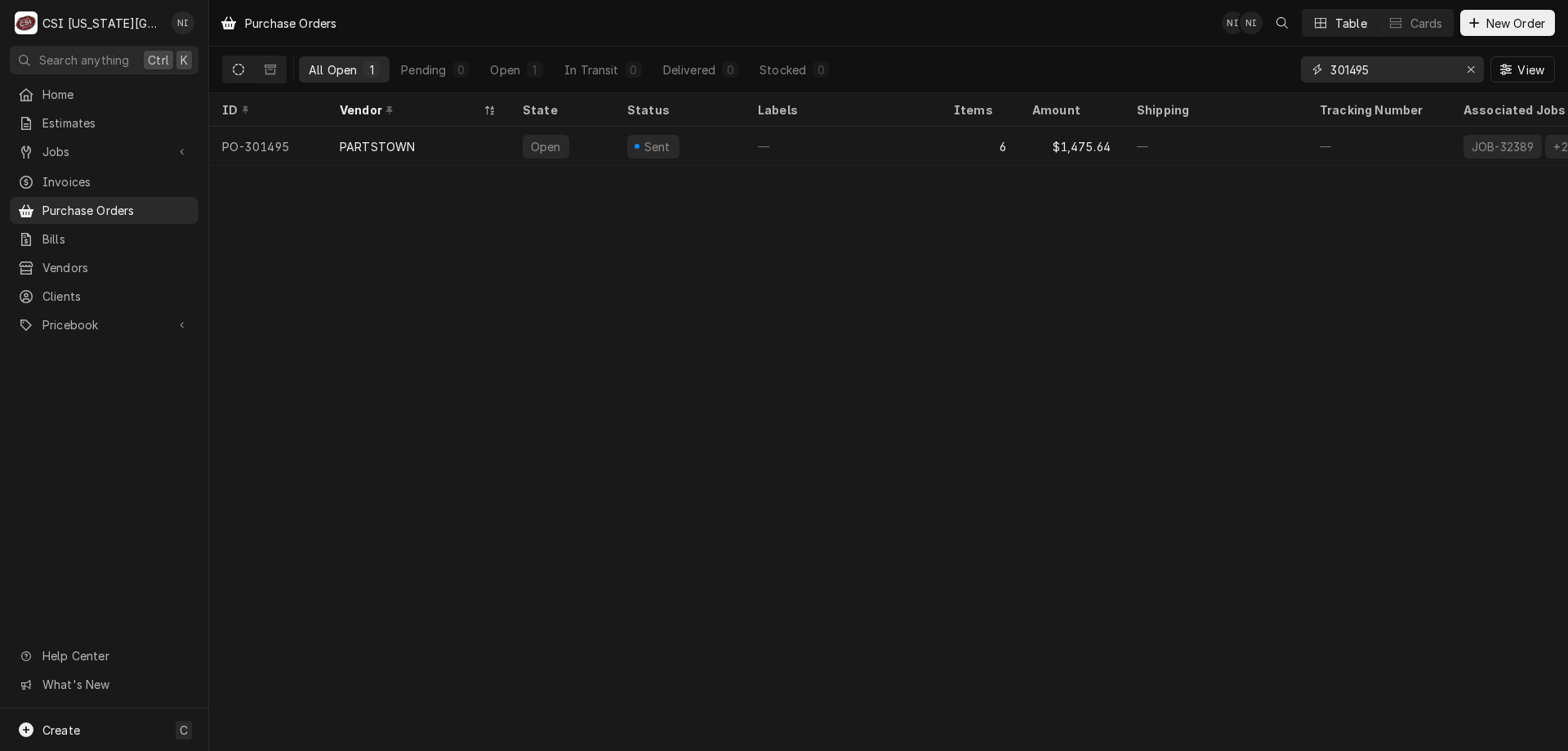
type input "301495"
click at [825, 155] on div "—" at bounding box center [843, 146] width 196 height 40
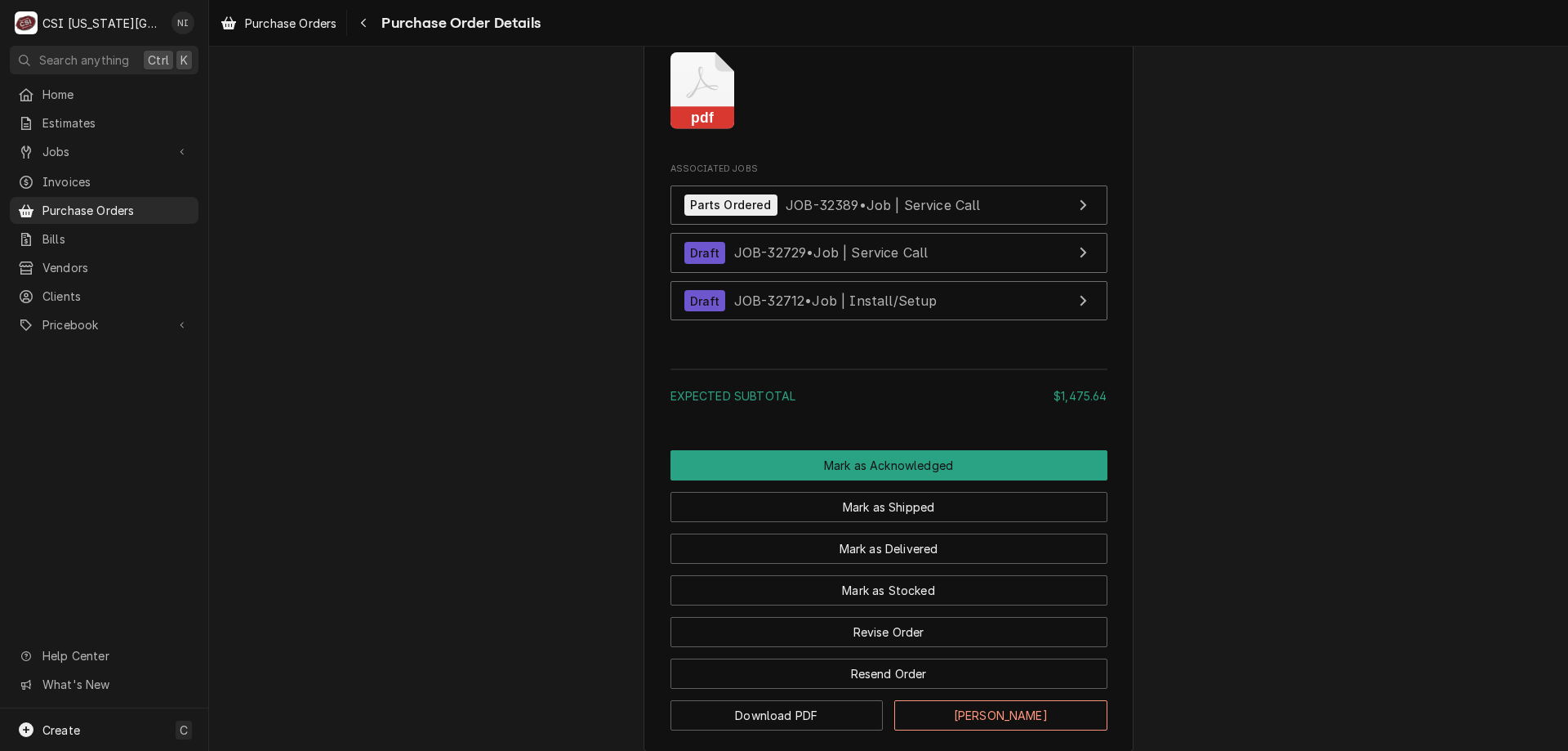
scroll to position [3081, 0]
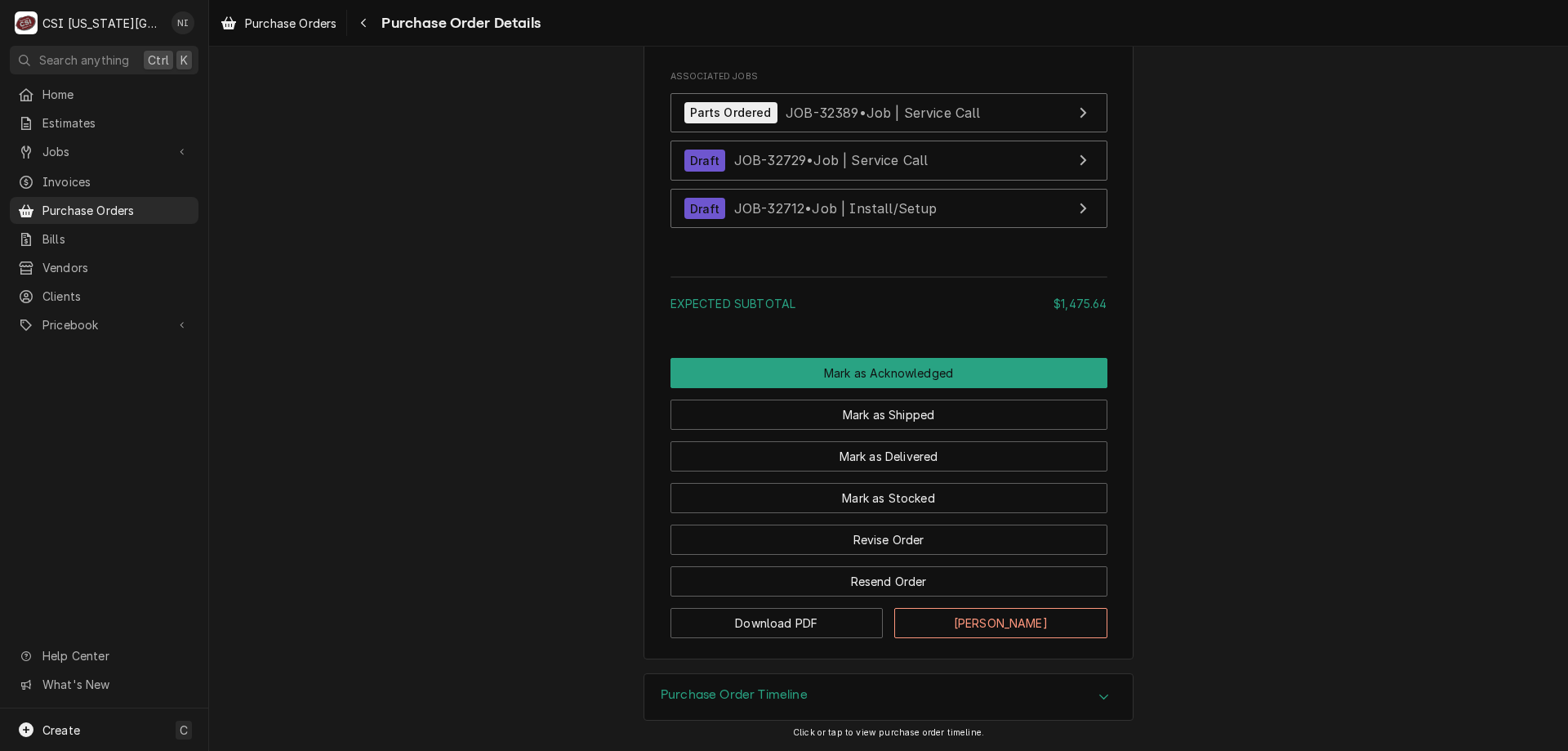
click at [112, 207] on span "Purchase Orders" at bounding box center [115, 210] width 148 height 17
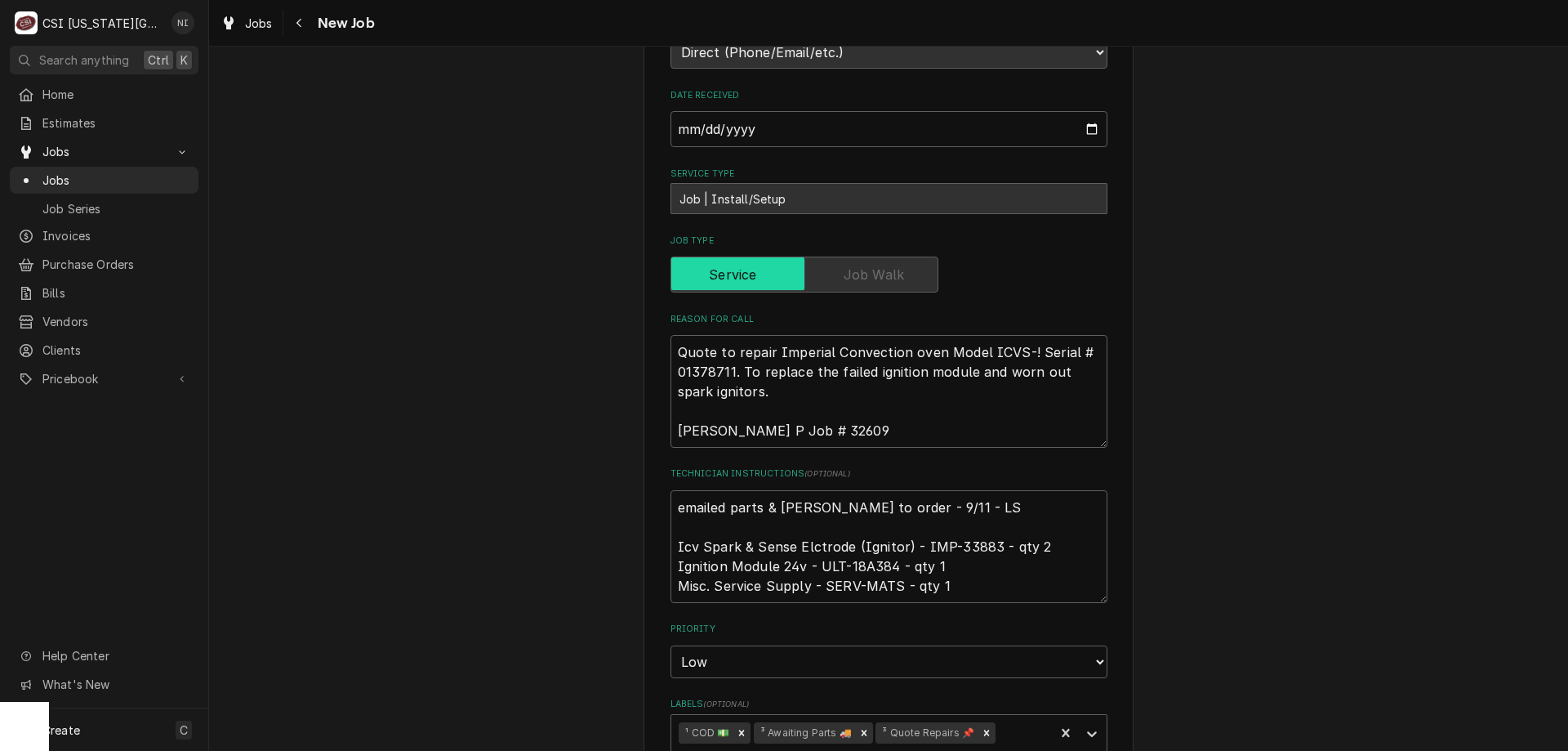
scroll to position [353, 0]
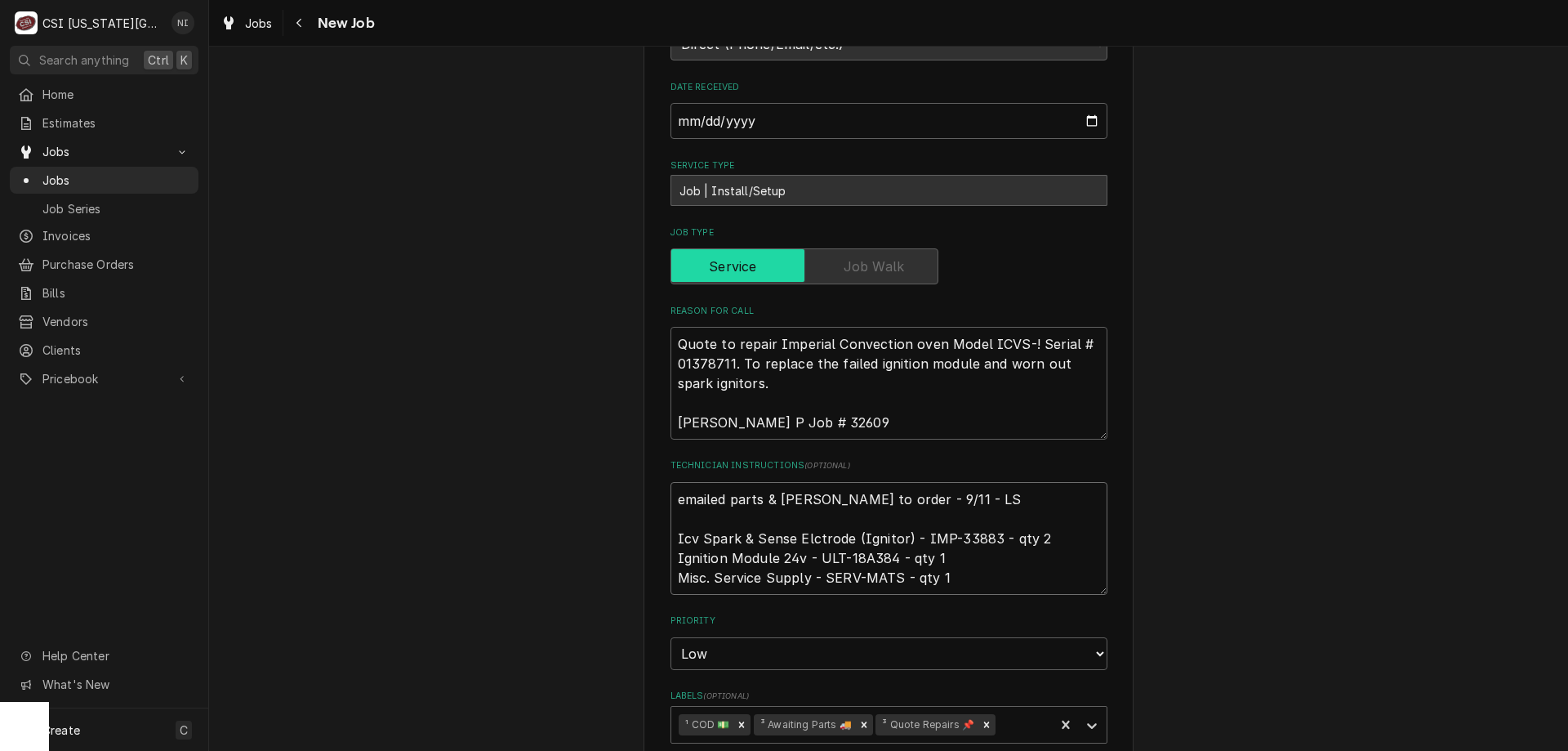
click at [671, 501] on textarea "emailed parts & lindy to order - 9/11 - LS Icv Spark & Sense Elctrode (Ignitor)…" at bounding box center [889, 539] width 437 height 113
type textarea "x"
type textarea "emailed parts & lindy to order - 9/11 - LS Icv Spark & Sense Elctrode (Ignitor)…"
type textarea "x"
type textarea "emailed parts & lindy to order - 9/11 - LS Icv Spark & Sense Elctrode (Ignitor)…"
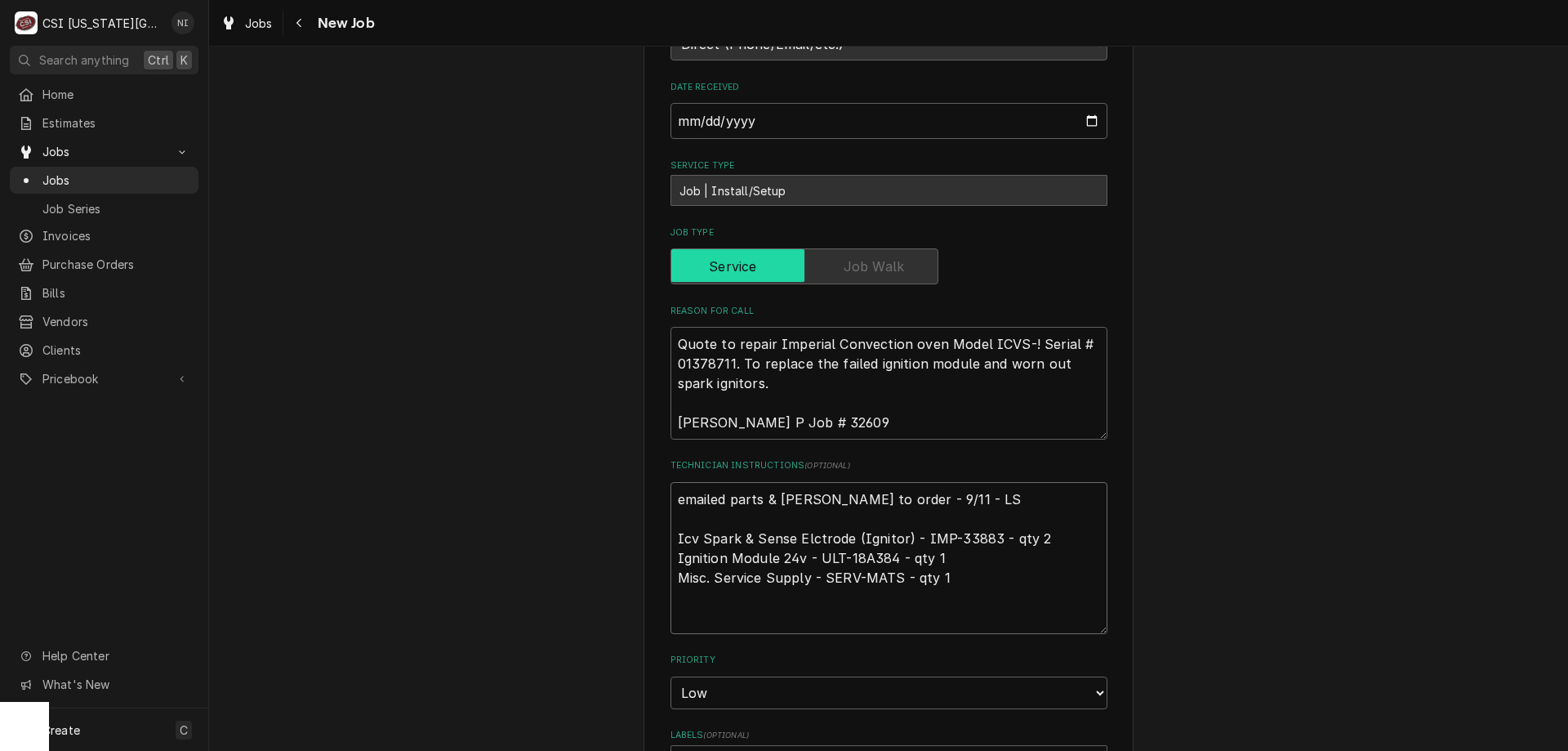
type textarea "x"
type textarea "p emailed parts & lindy to order - 9/11 - LS Icv Spark & Sense Elctrode (Ignito…"
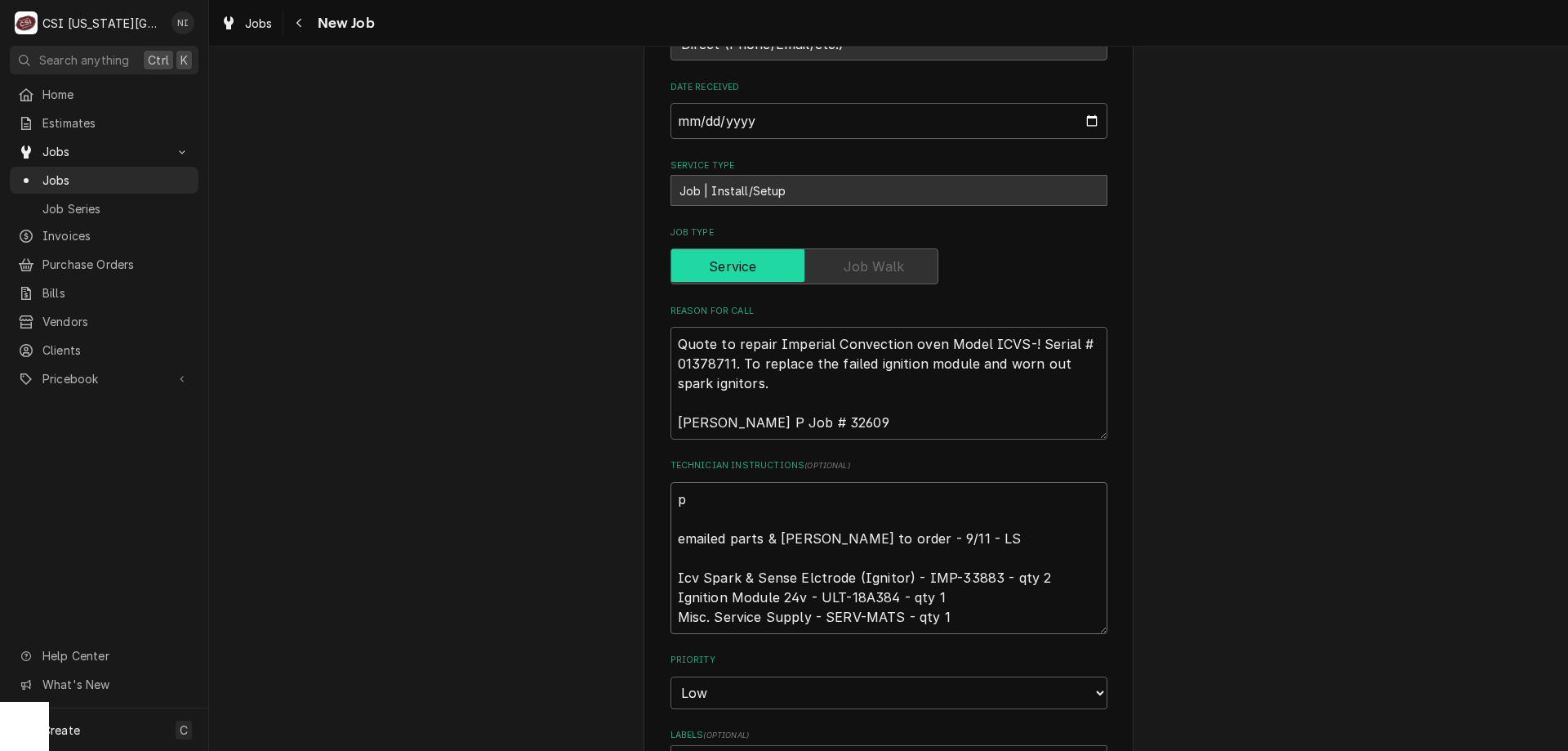
type textarea "x"
type textarea "par emailed parts & lindy to order - 9/11 - LS Icv Spark & Sense Elctrode (Igni…"
type textarea "x"
type textarea "part emailed parts & lindy to order - 9/11 - LS Icv Spark & Sense Elctrode (Ign…"
type textarea "x"
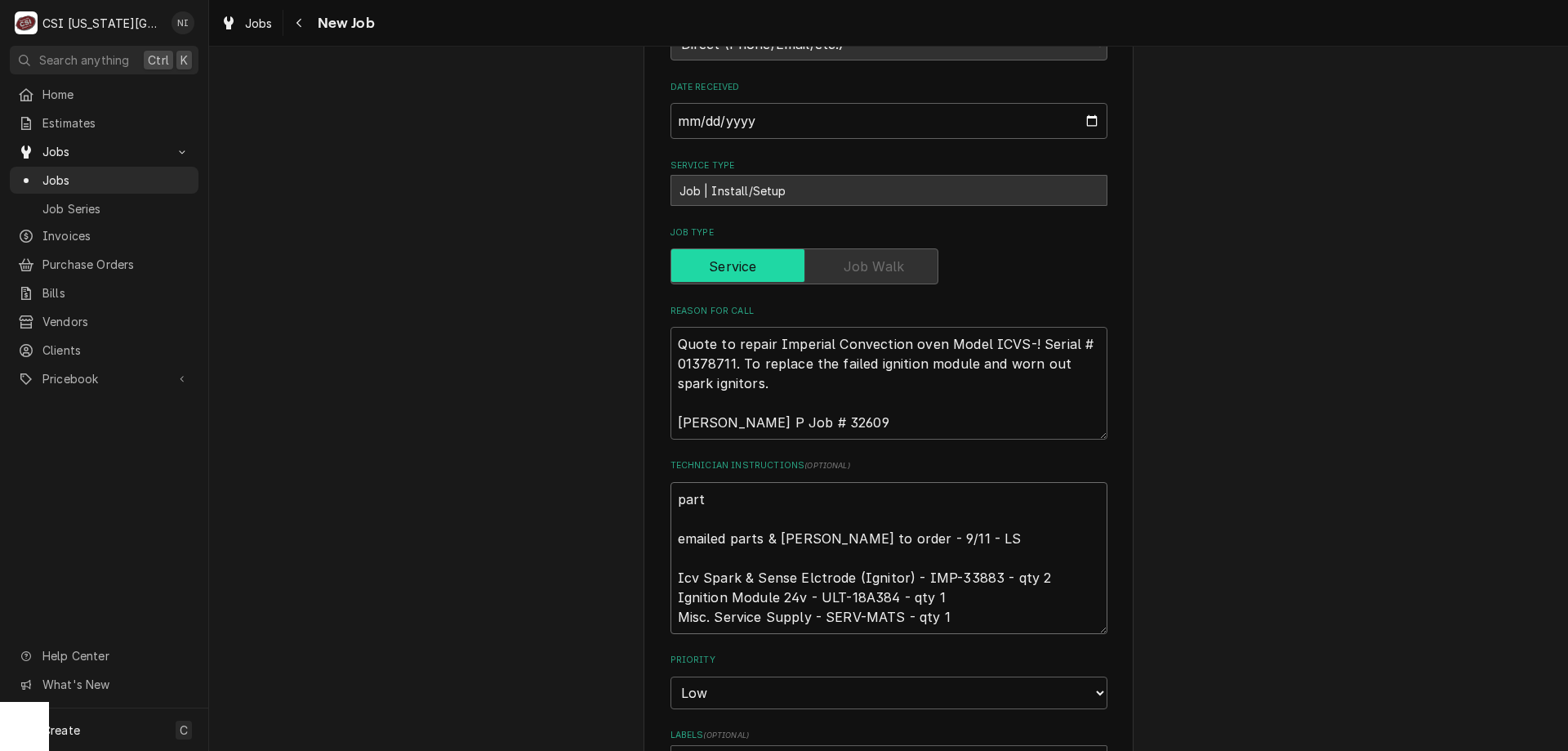
type textarea "parti emailed parts & lindy to order - 9/11 - LS Icv Spark & Sense Elctrode (Ig…"
type textarea "x"
type textarea "partia emailed parts & lindy to order - 9/11 - LS Icv Spark & Sense Elctrode (I…"
type textarea "x"
type textarea "partial emailed parts & lindy to order - 9/11 - LS Icv Spark & Sense Elctrode (…"
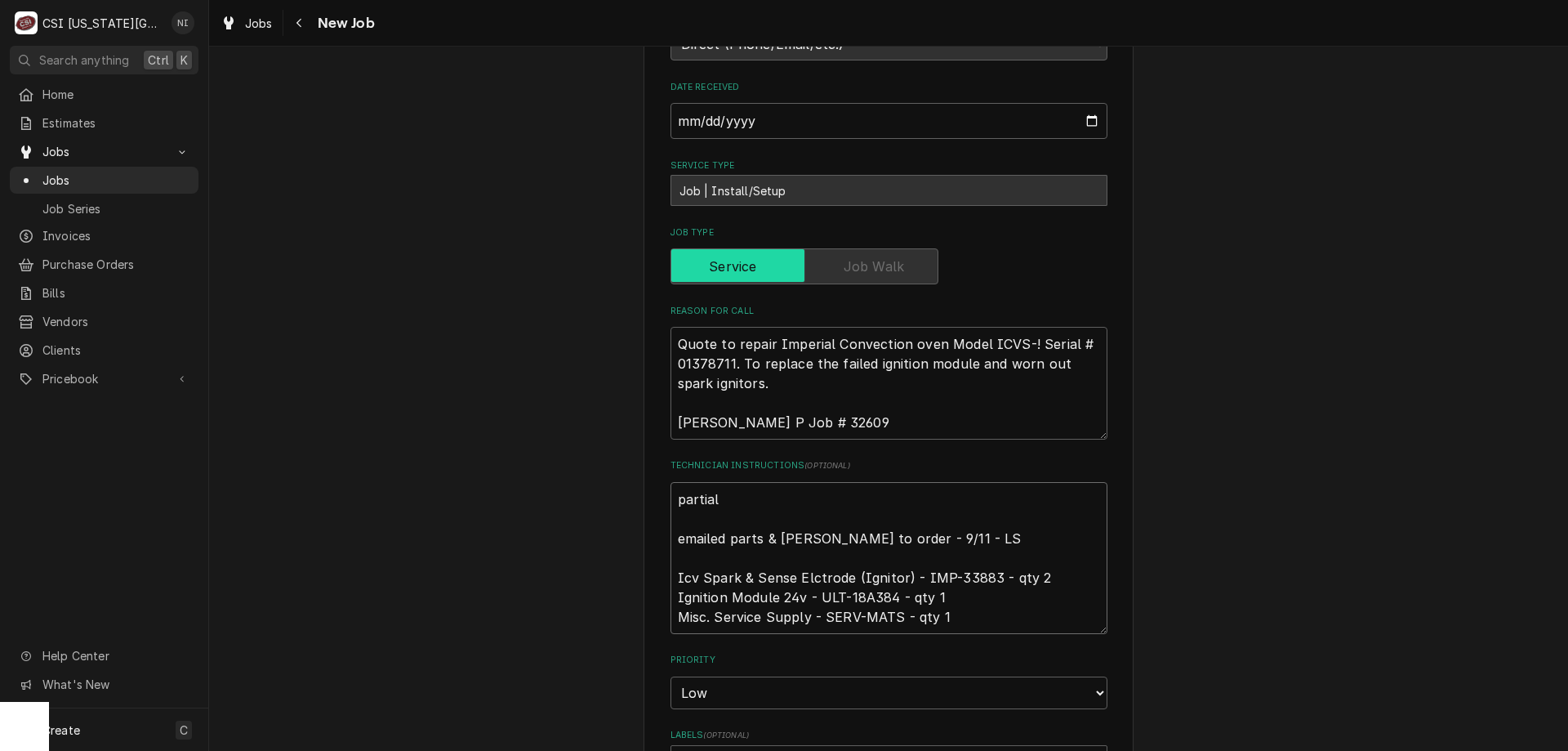
type textarea "x"
type textarea "partial p emailed parts & lindy to order - 9/11 - LS Icv Spark & Sense Elctrode…"
type textarea "x"
type textarea "partial par emailed parts & lindy to order - 9/11 - LS Icv Spark & Sense Elctro…"
type textarea "x"
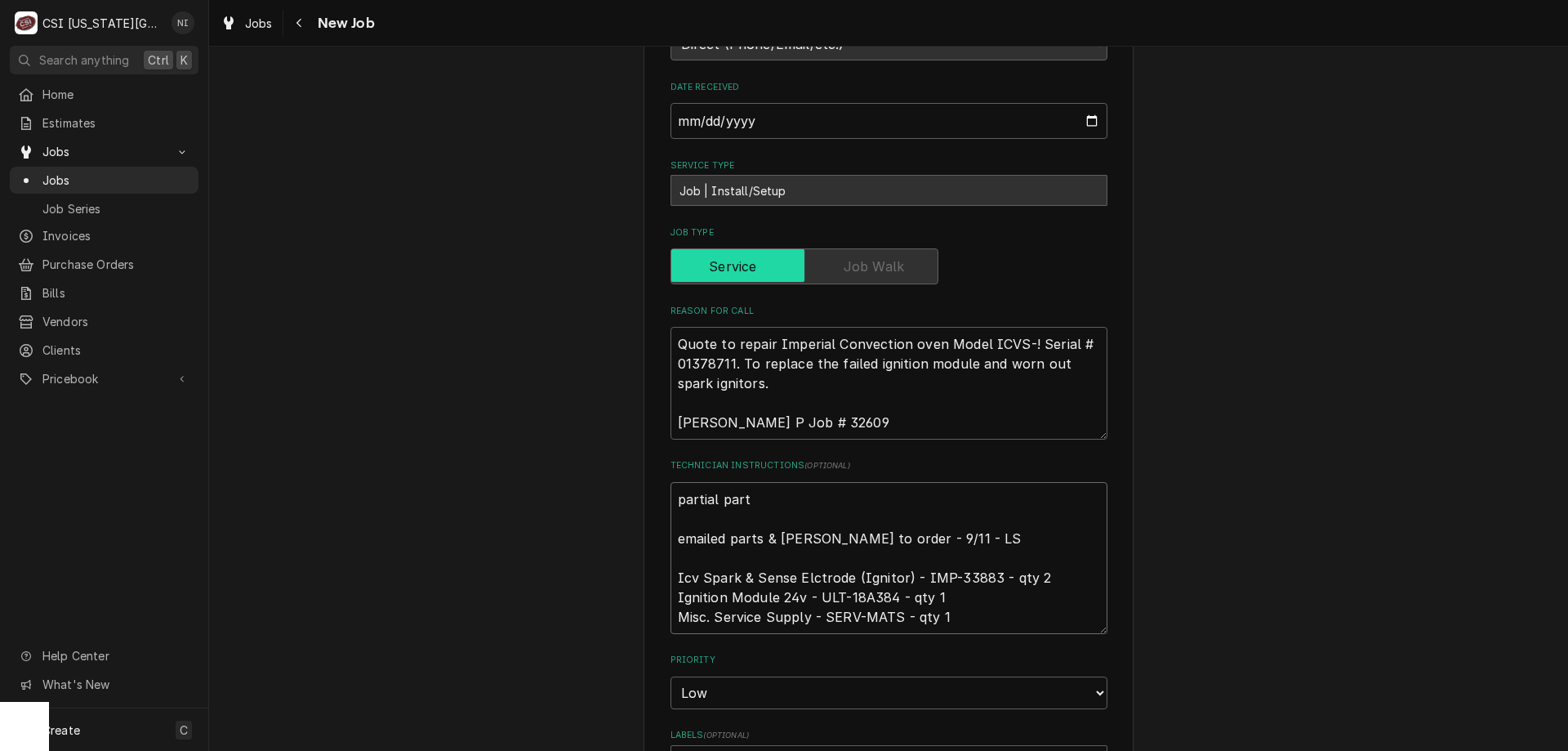
type textarea "partial parts emailed parts & lindy to order - 9/11 - LS Icv Spark & Sense Elct…"
type textarea "x"
type textarea "partial parts emailed parts & lindy to order - 9/11 - LS Icv Spark & Sense Elct…"
type textarea "x"
type textarea "partial parts o emailed parts & lindy to order - 9/11 - LS Icv Spark & Sense El…"
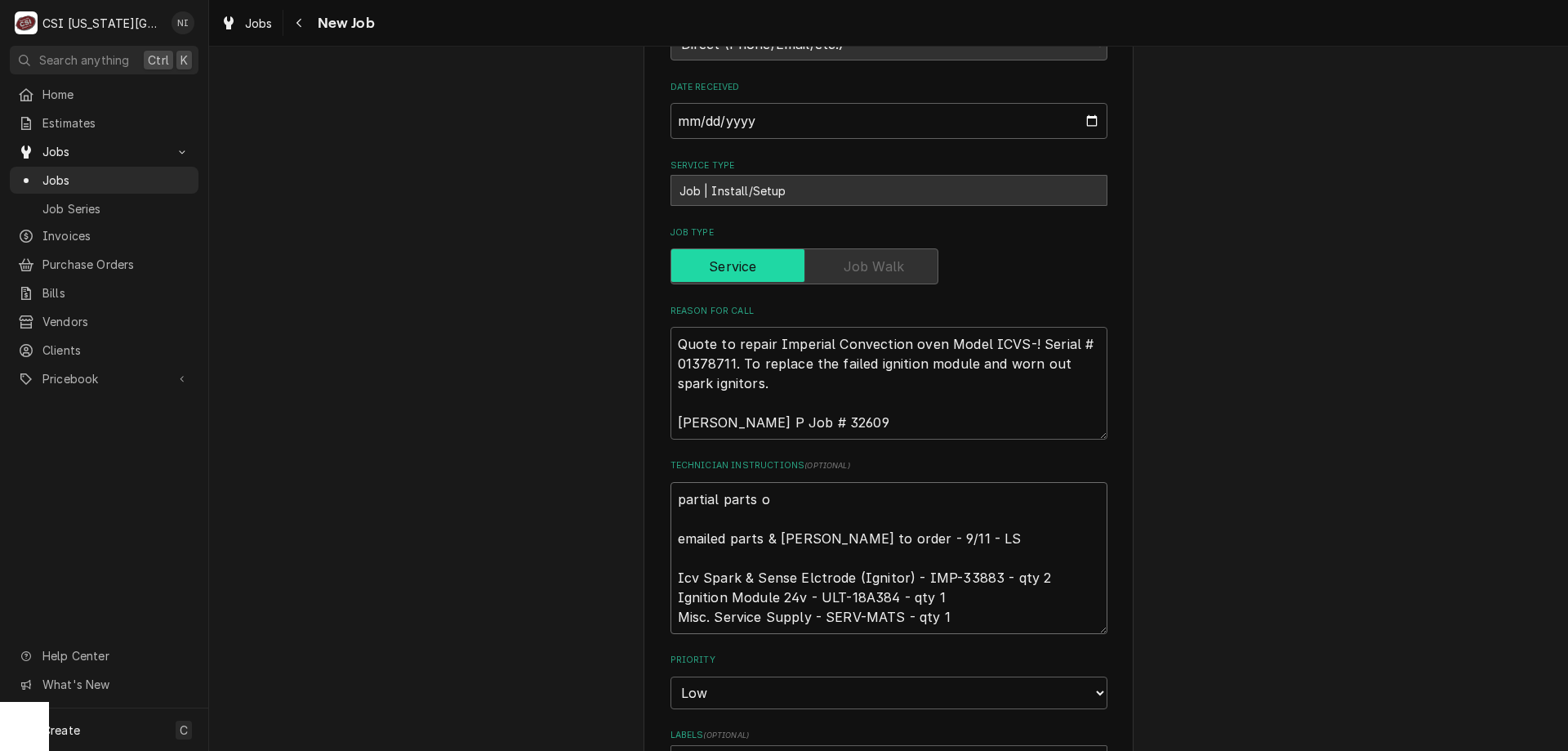
type textarea "x"
type textarea "partial parts on t emailed parts & lindy to order - 9/11 - LS Icv Spark & Sense…"
type textarea "x"
type textarea "partial parts on te emailed parts & lindy to order - 9/11 - LS Icv Spark & Sens…"
type textarea "x"
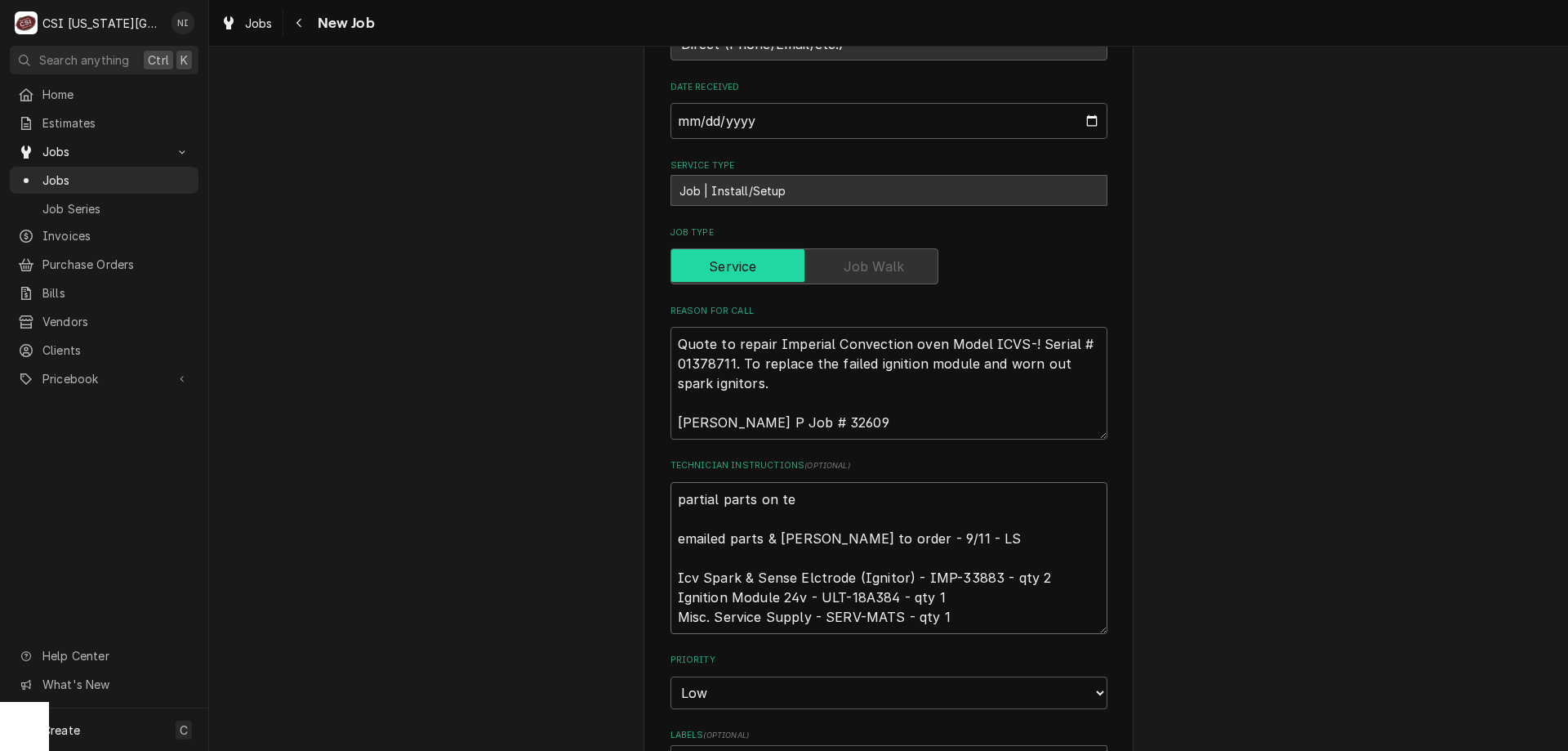
type textarea "partial parts on teh emailed parts & lindy to order - 9/11 - LS Icv Spark & Sen…"
type textarea "x"
type textarea "partial parts on teh emailed parts & lindy to order - 9/11 - LS Icv Spark & Sen…"
type textarea "x"
type textarea "partial parts on teh u emailed parts & lindy to order - 9/11 - LS Icv Spark & S…"
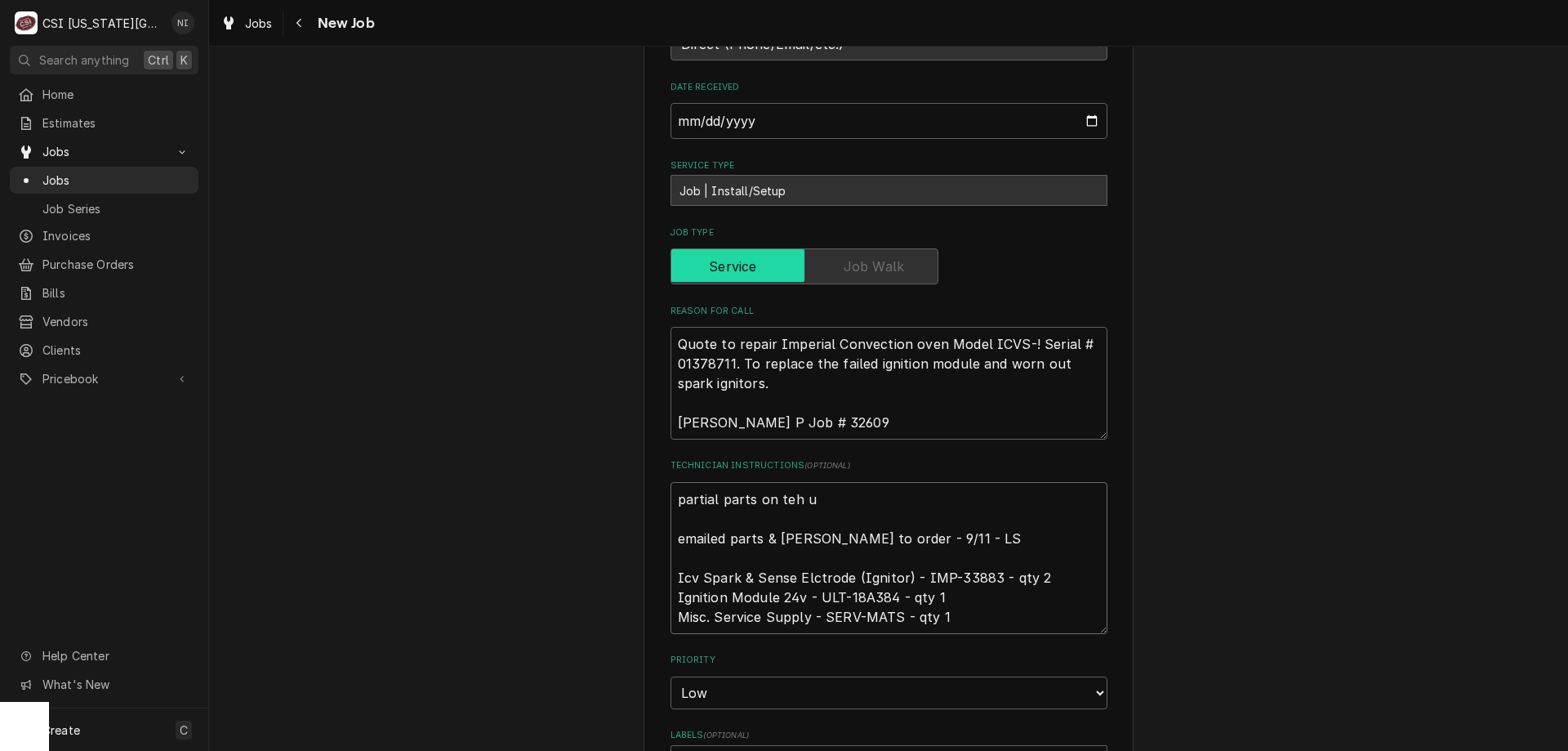
type textarea "x"
type textarea "partial parts on teh emailed parts & lindy to order - 9/11 - LS Icv Spark & Sen…"
type textarea "x"
type textarea "partial parts on teh emailed parts & lindy to order - 9/11 - LS Icv Spark & Sen…"
type textarea "x"
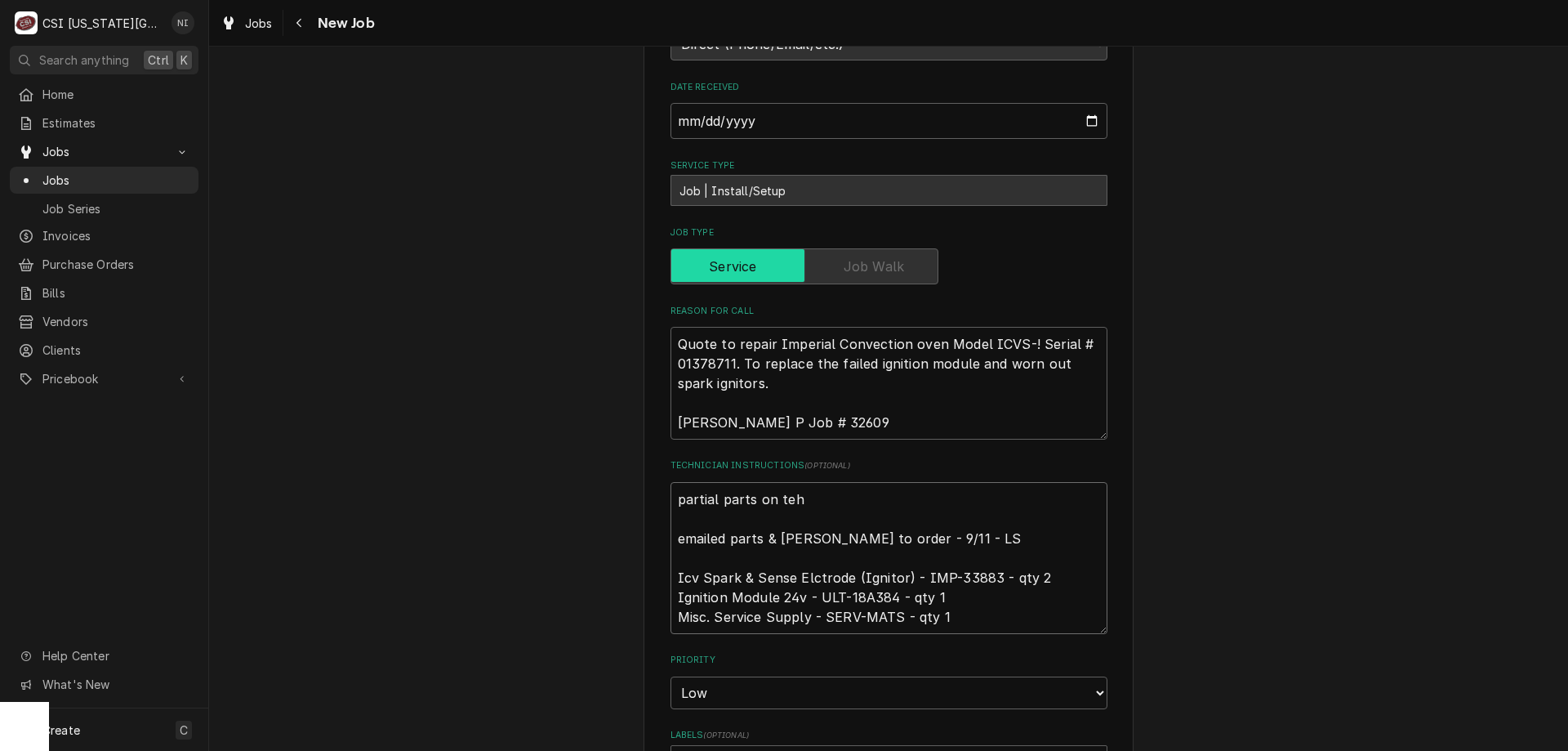
type textarea "partial parts on te emailed parts & lindy to order - 9/11 - LS Icv Spark & Sens…"
type textarea "x"
type textarea "partial parts on t emailed parts & lindy to order - 9/11 - LS Icv Spark & Sense…"
type textarea "x"
type textarea "partial parts on the emailed parts & lindy to order - 9/11 - LS Icv Spark & Sen…"
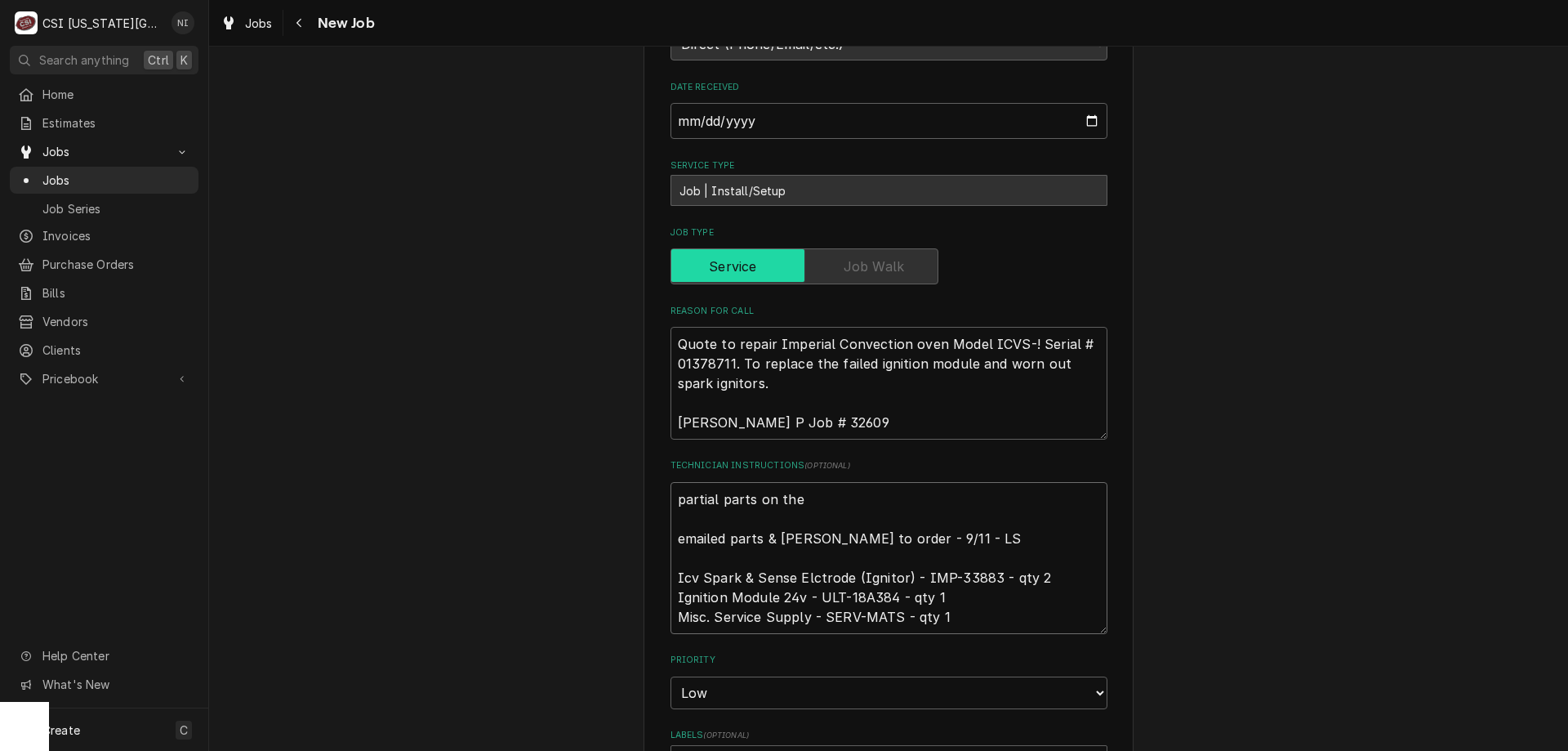
type textarea "x"
type textarea "partial parts on the u emailed parts & lindy to order - 9/11 - LS Icv Spark & S…"
type textarea "x"
type textarea "partial parts on the uj emailed parts & lindy to order - 9/11 - LS Icv Spark & …"
type textarea "x"
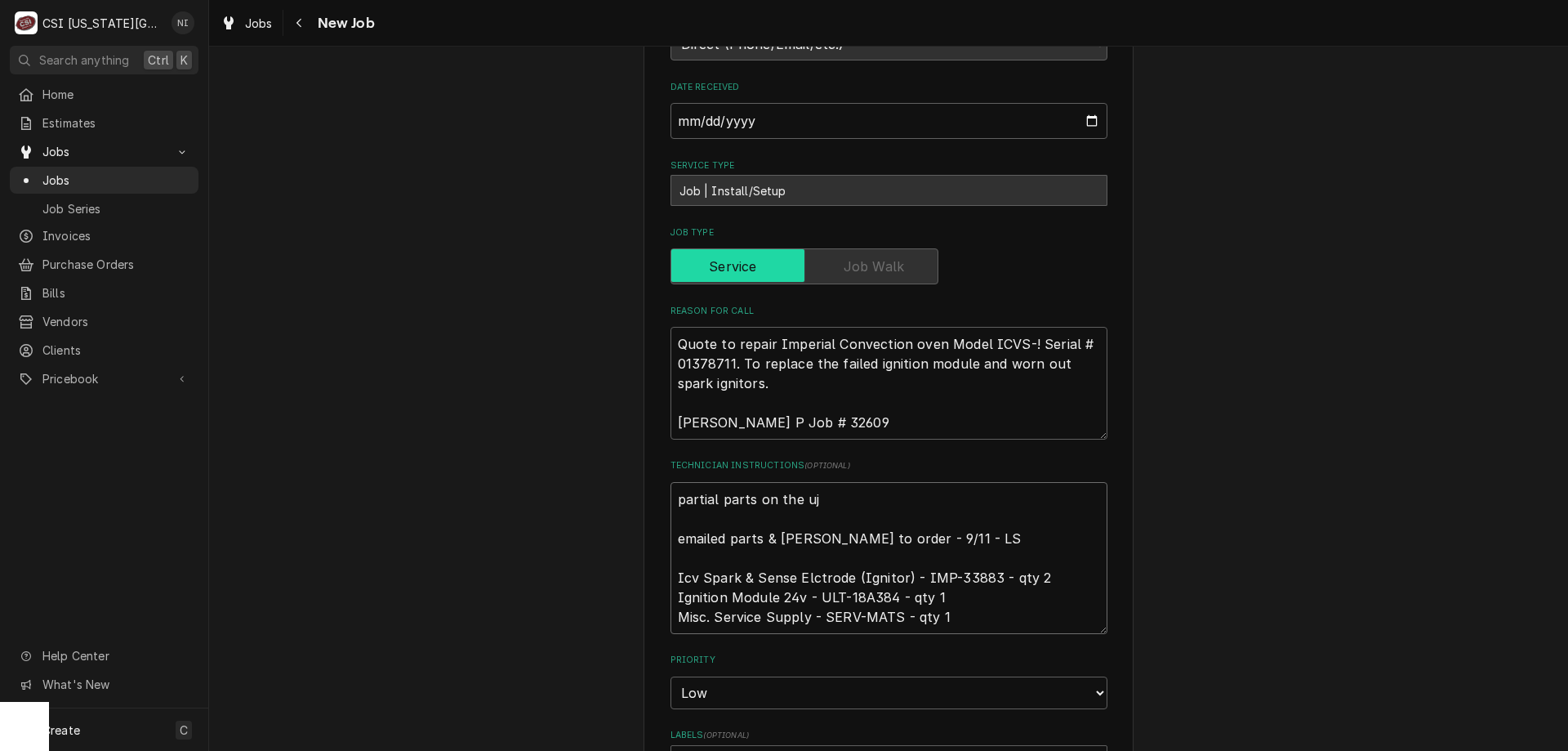
type textarea "partial parts on the uja emailed parts & lindy to order - 9/11 - LS Icv Spark &…"
type textarea "x"
type textarea "partial parts on the uj emailed parts & lindy to order - 9/11 - LS Icv Spark & …"
type textarea "x"
type textarea "partial parts on the u emailed parts & lindy to order - 9/11 - LS Icv Spark & S…"
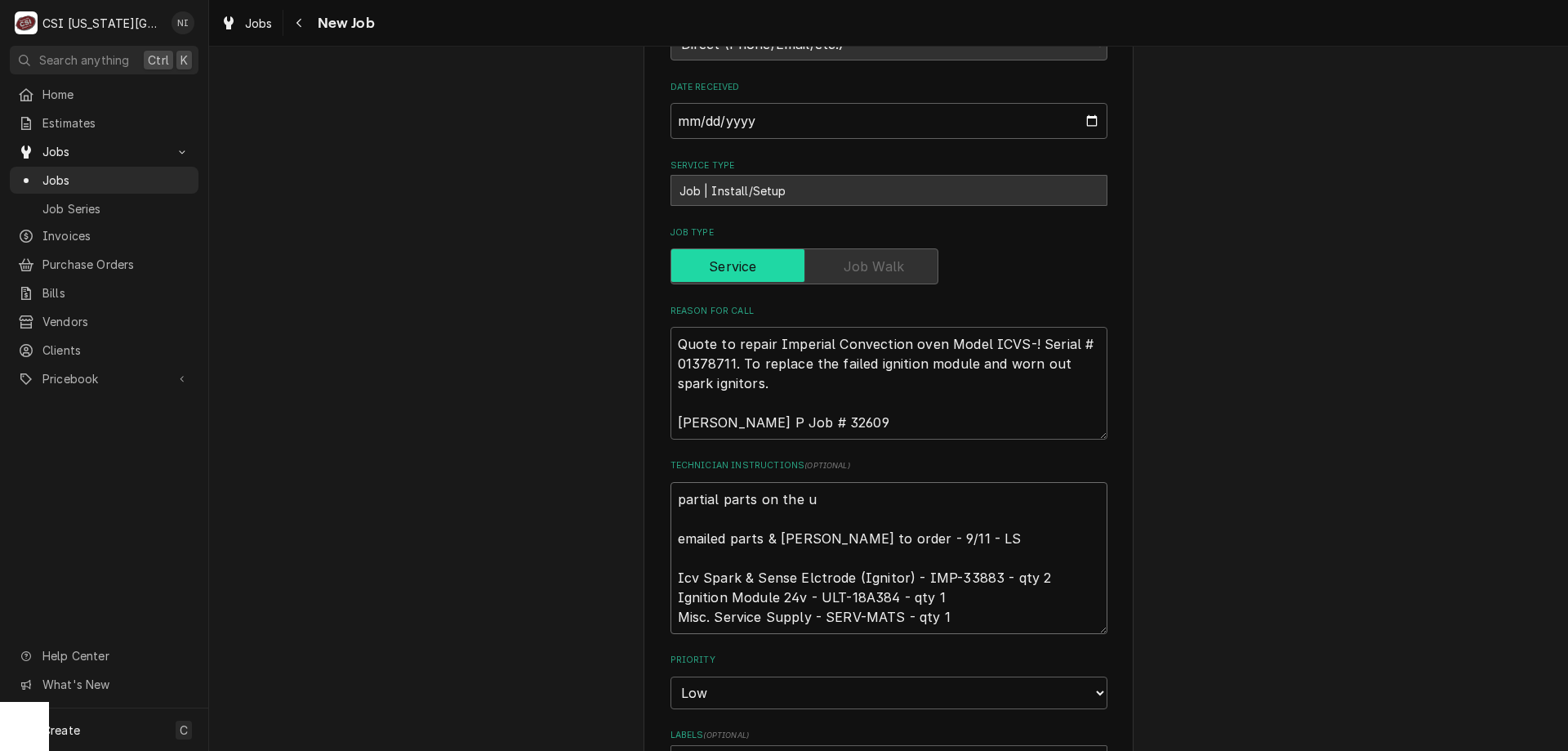
type textarea "x"
type textarea "partial parts on the un emailed parts & lindy to order - 9/11 - LS Icv Spark & …"
type textarea "x"
type textarea "partial parts on the una emailed parts & lindy to order - 9/11 - LS Icv Spark &…"
type textarea "x"
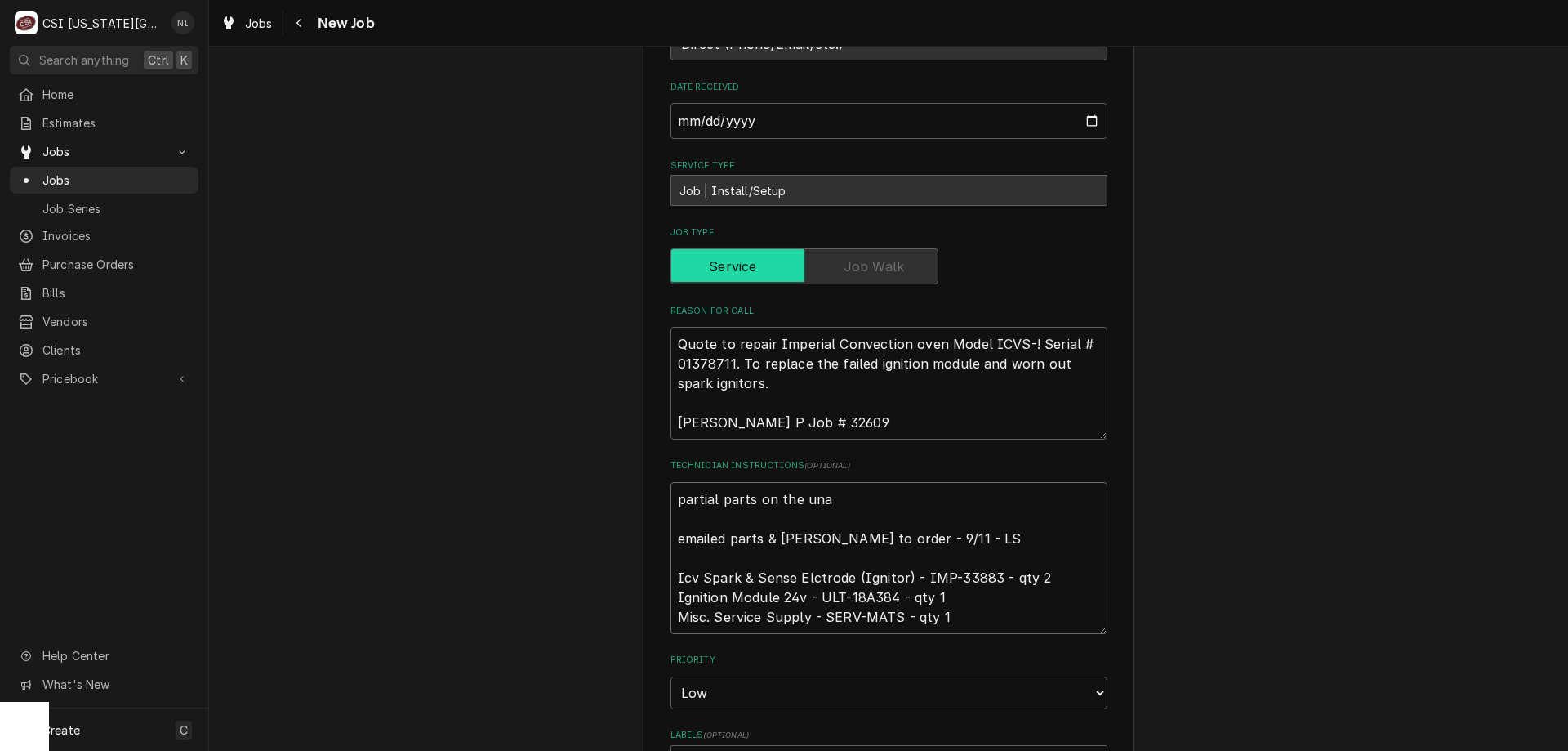
type textarea "partial parts on the unas emailed parts & lindy to order - 9/11 - LS Icv Spark …"
type textarea "x"
type textarea "partial parts on the unass emailed parts & lindy to order - 9/11 - LS Icv Spark…"
type textarea "x"
type textarea "partial parts on the unassi emailed parts & lindy to order - 9/11 - LS Icv Spar…"
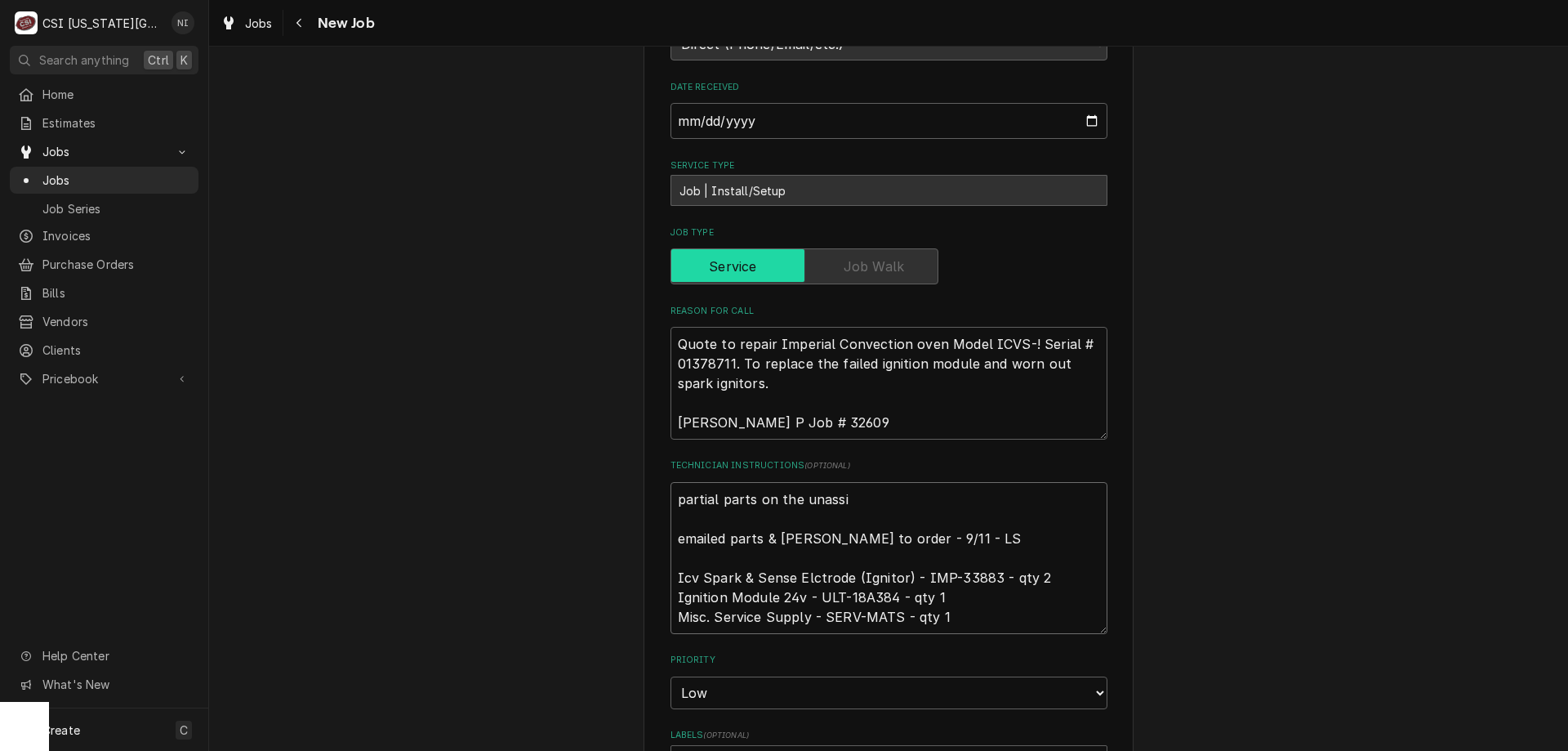
type textarea "x"
type textarea "partial parts on the unassig emailed parts & lindy to order - 9/11 - LS Icv Spa…"
type textarea "x"
type textarea "partial parts on the unassign emailed parts & lindy to order - 9/11 - LS Icv Sp…"
type textarea "x"
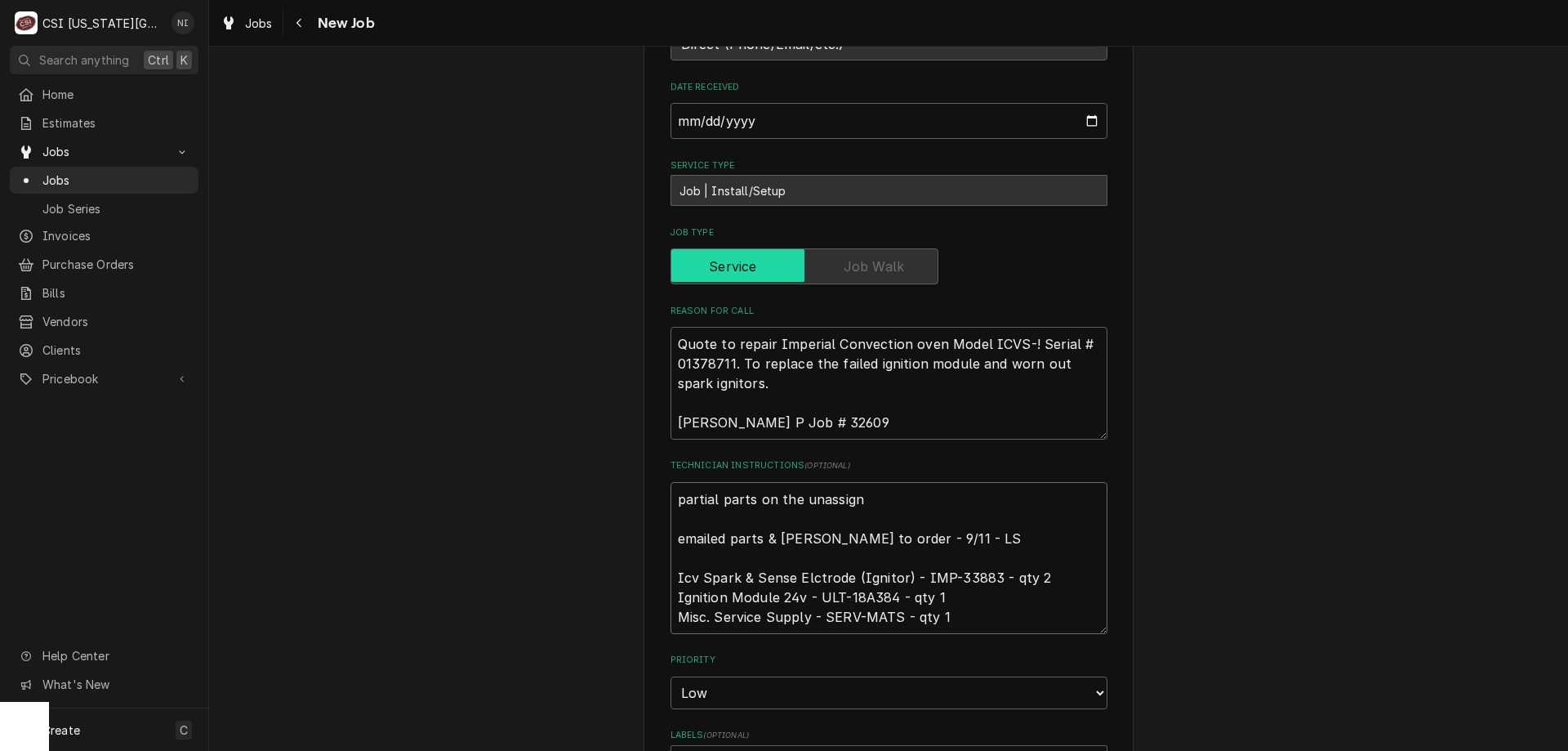
type textarea "partial parts on the unassigne emailed parts & lindy to order - 9/11 - LS Icv S…"
type textarea "x"
type textarea "partial parts on the unassigned emailed parts & lindy to order - 9/11 - LS Icv …"
type textarea "x"
type textarea "partial parts on the unassigned s emailed parts & lindy to order - 9/11 - LS Ic…"
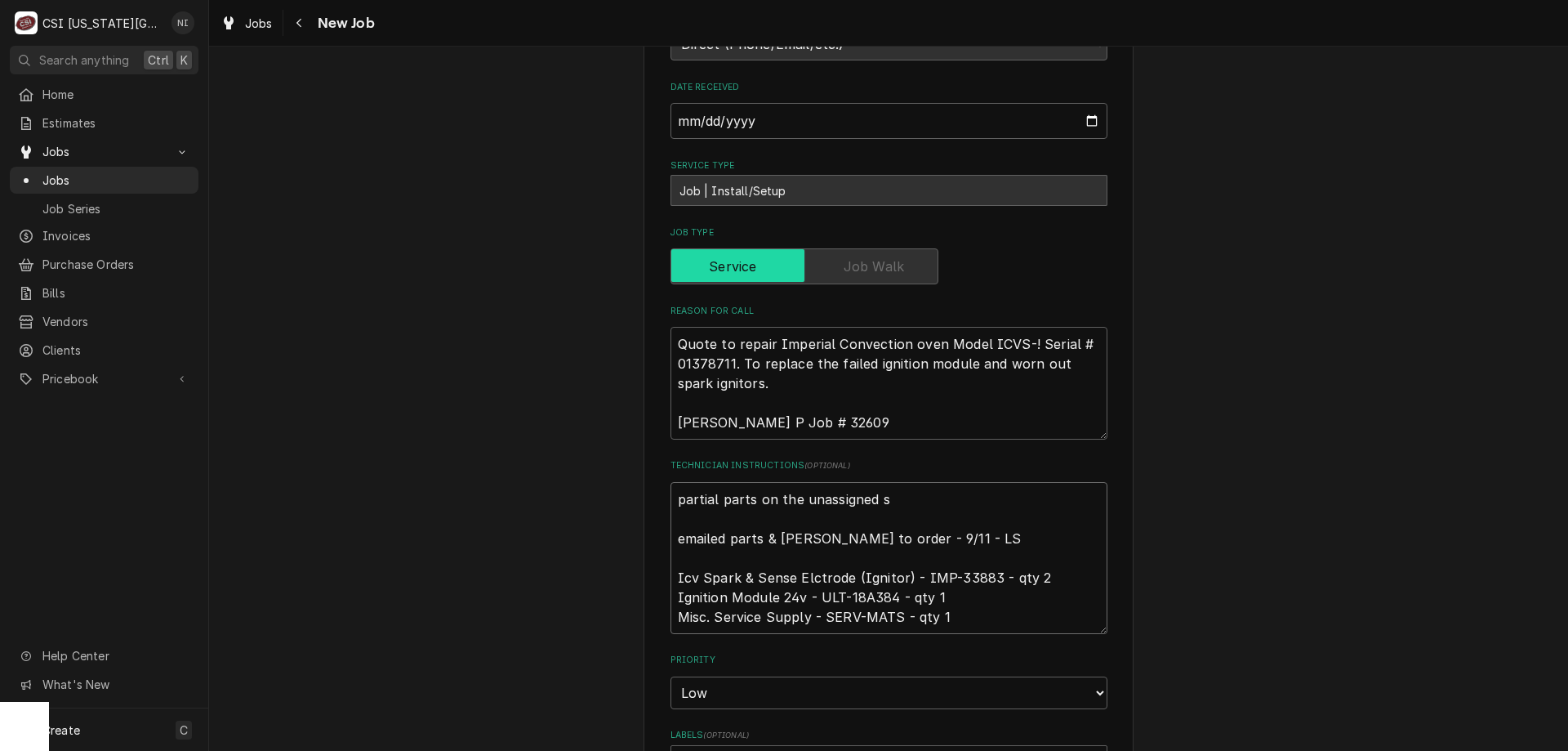
type textarea "x"
type textarea "partial parts on the unassigned sh emailed parts & lindy to order - 9/11 - LS I…"
type textarea "x"
type textarea "partial parts on the unassigned she emailed parts & lindy to order - 9/11 - LS …"
type textarea "x"
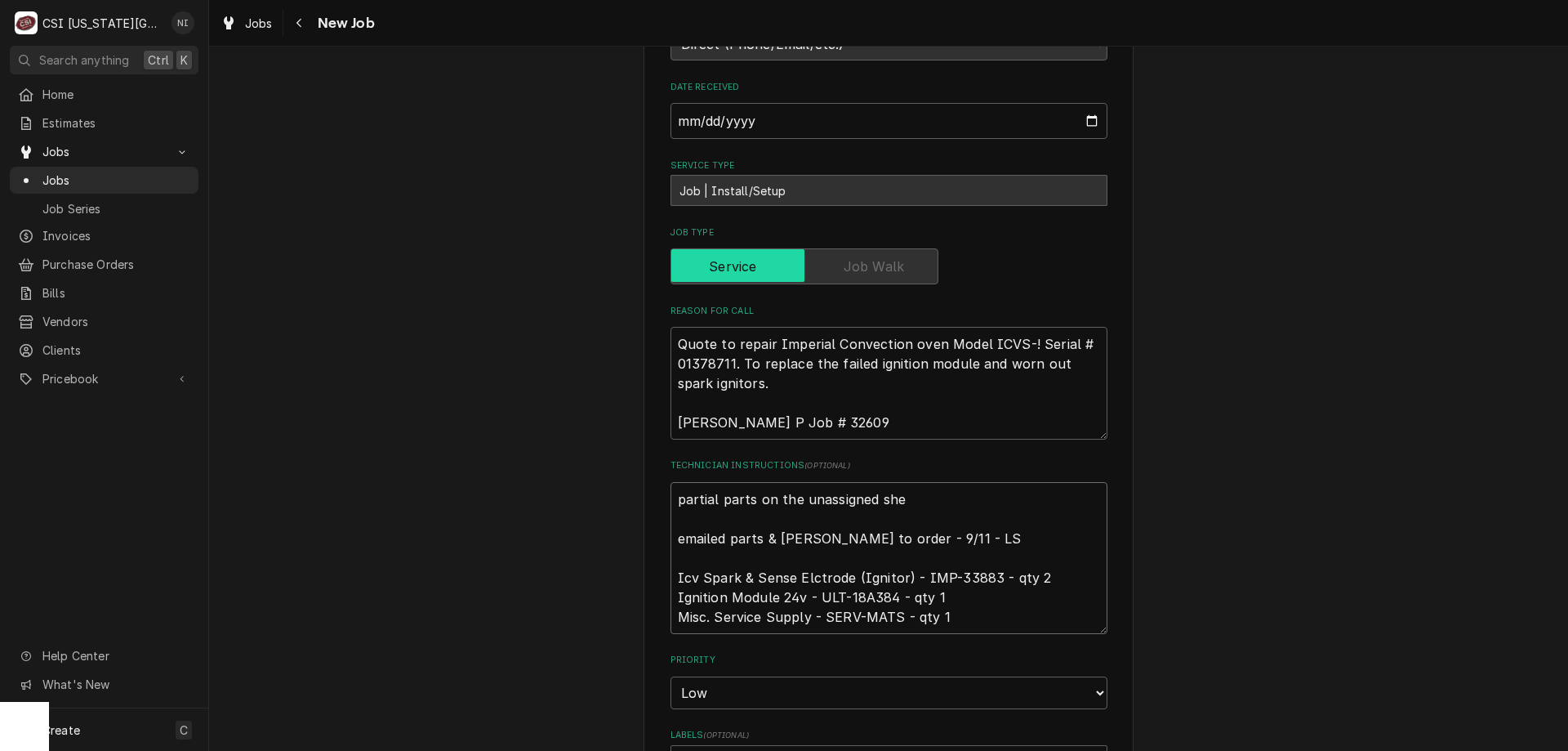
type textarea "partial parts on the unassigned shel emailed parts & lindy to order - 9/11 - LS…"
type textarea "x"
type textarea "partial parts on the unassigned shelf emailed parts & lindy to order - 9/11 - L…"
type textarea "x"
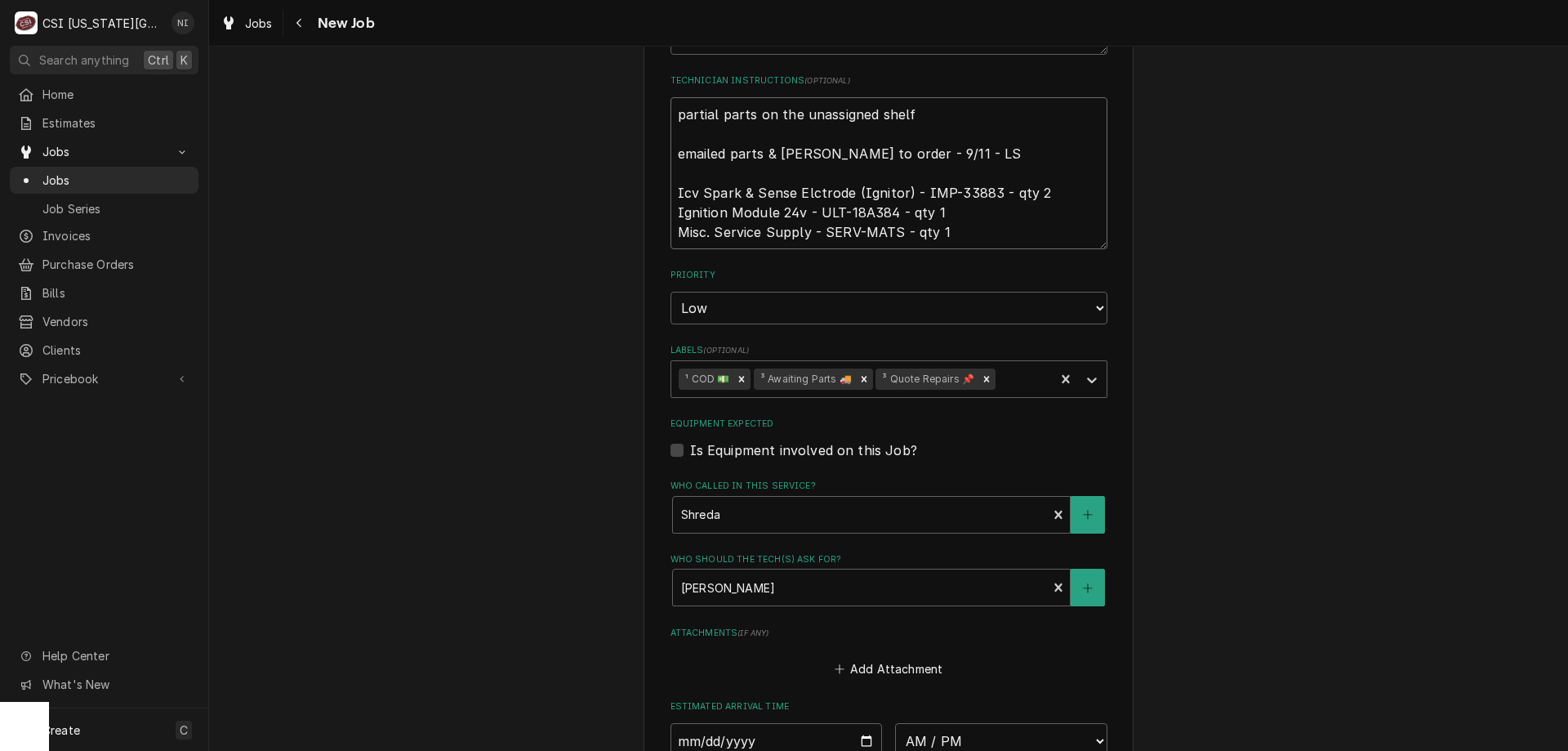
scroll to position [1036, 0]
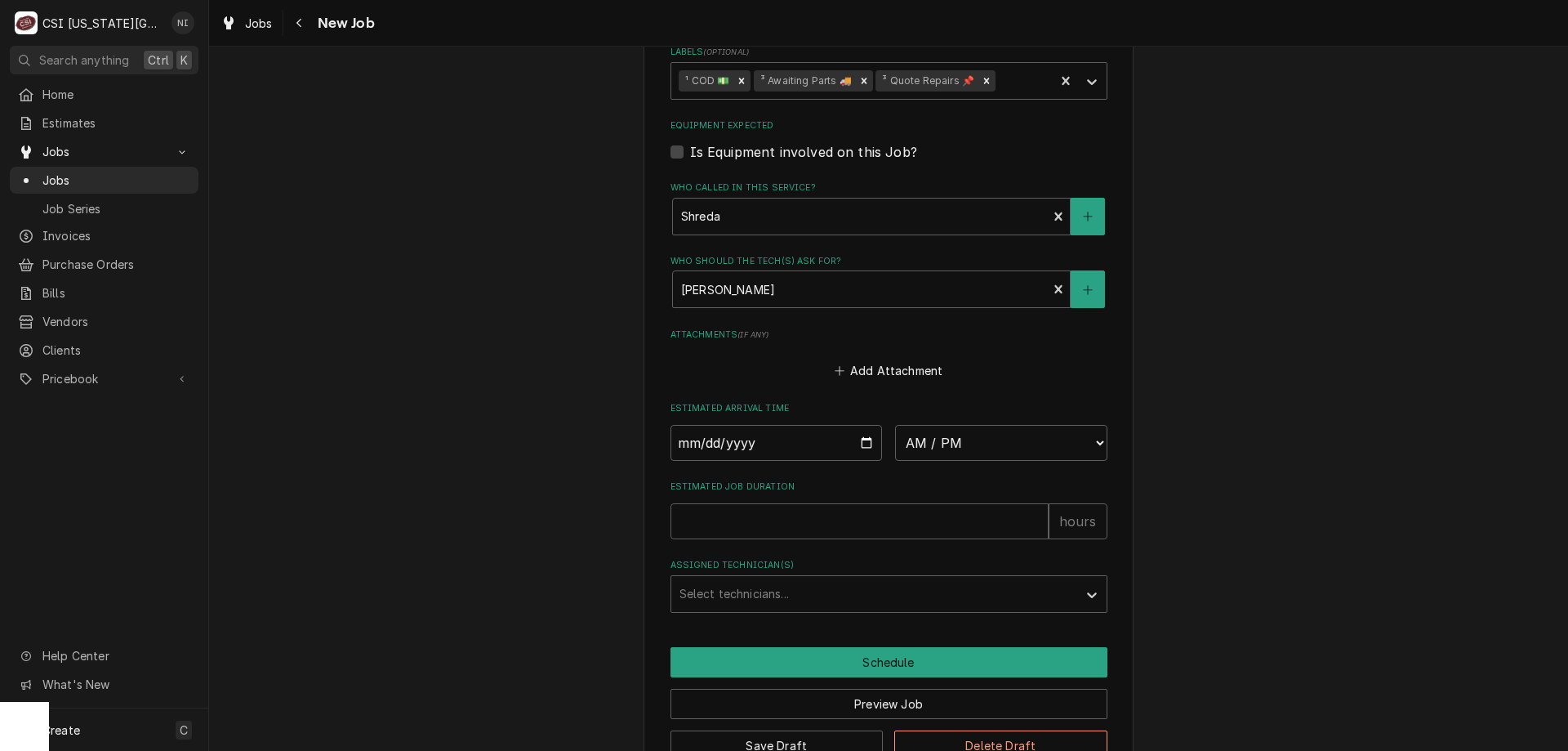
type textarea "partial parts on the unassigned shelf emailed parts & lindy to order - 9/11 - L…"
drag, startPoint x: 770, startPoint y: 741, endPoint x: 758, endPoint y: 657, distance: 84.9
click at [770, 739] on button "Save Draft" at bounding box center [777, 745] width 213 height 30
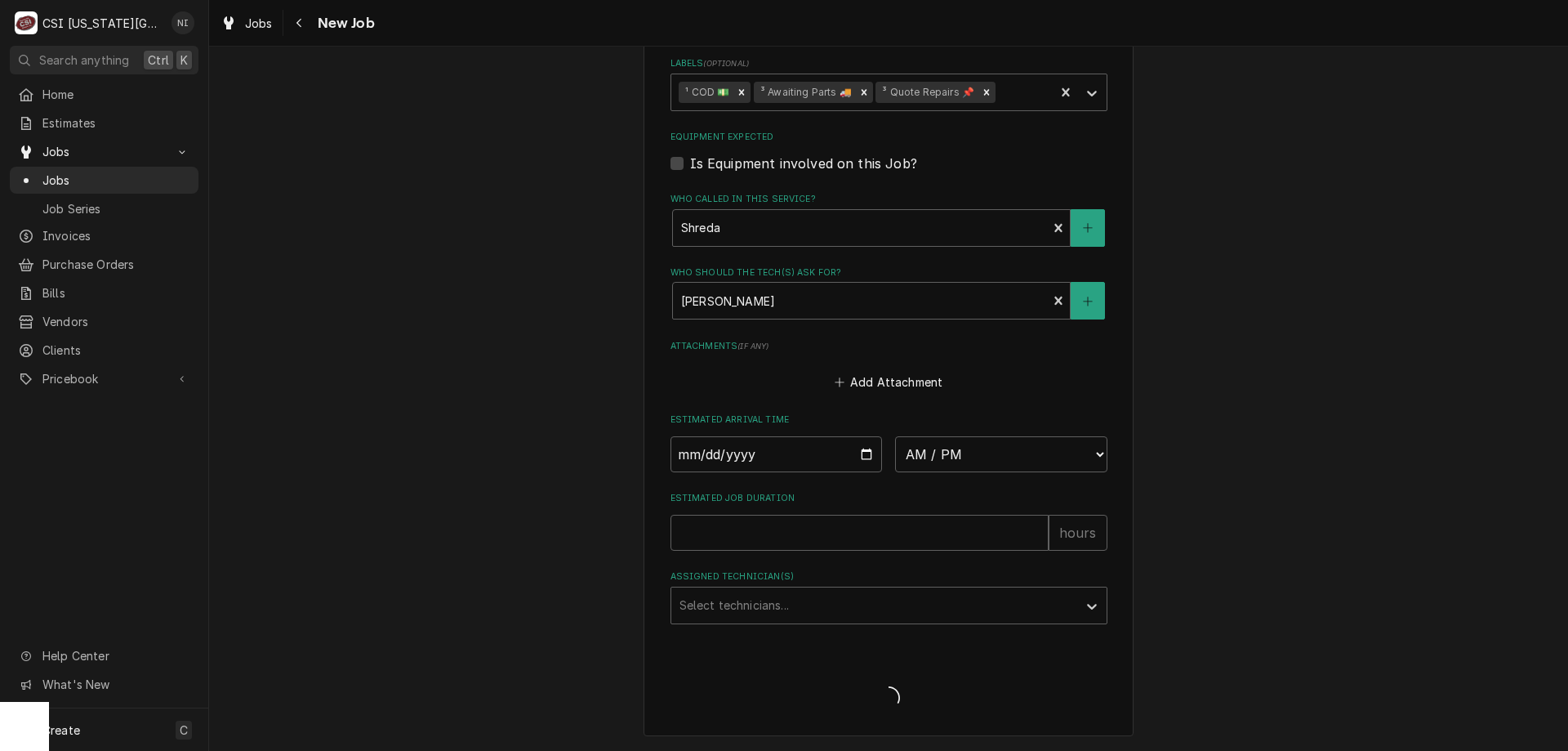
type textarea "x"
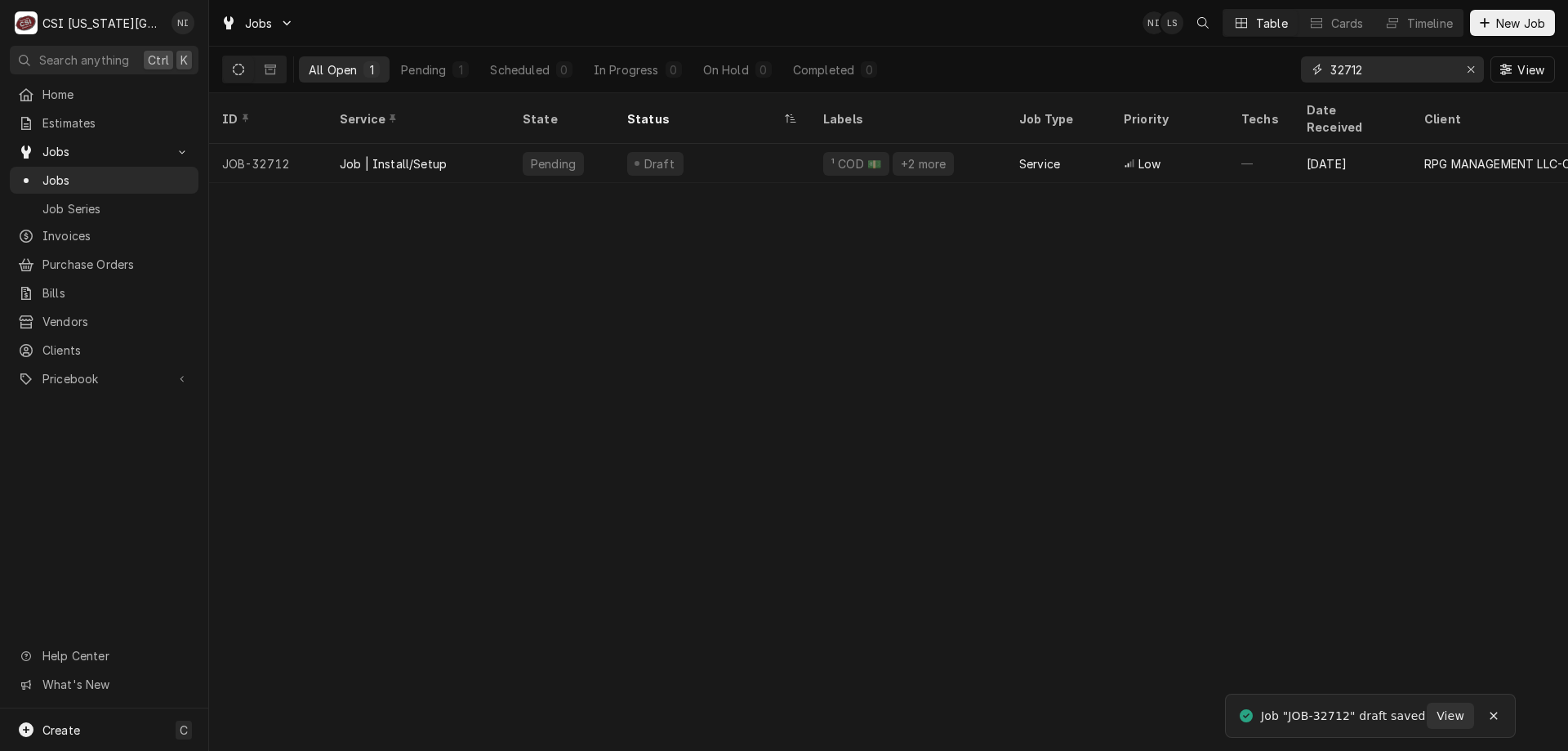
click at [1366, 71] on input "32712" at bounding box center [1392, 69] width 122 height 26
type input "32729"
drag, startPoint x: 792, startPoint y: 153, endPoint x: 789, endPoint y: 162, distance: 9.5
click at [788, 155] on div "Draft" at bounding box center [712, 164] width 196 height 40
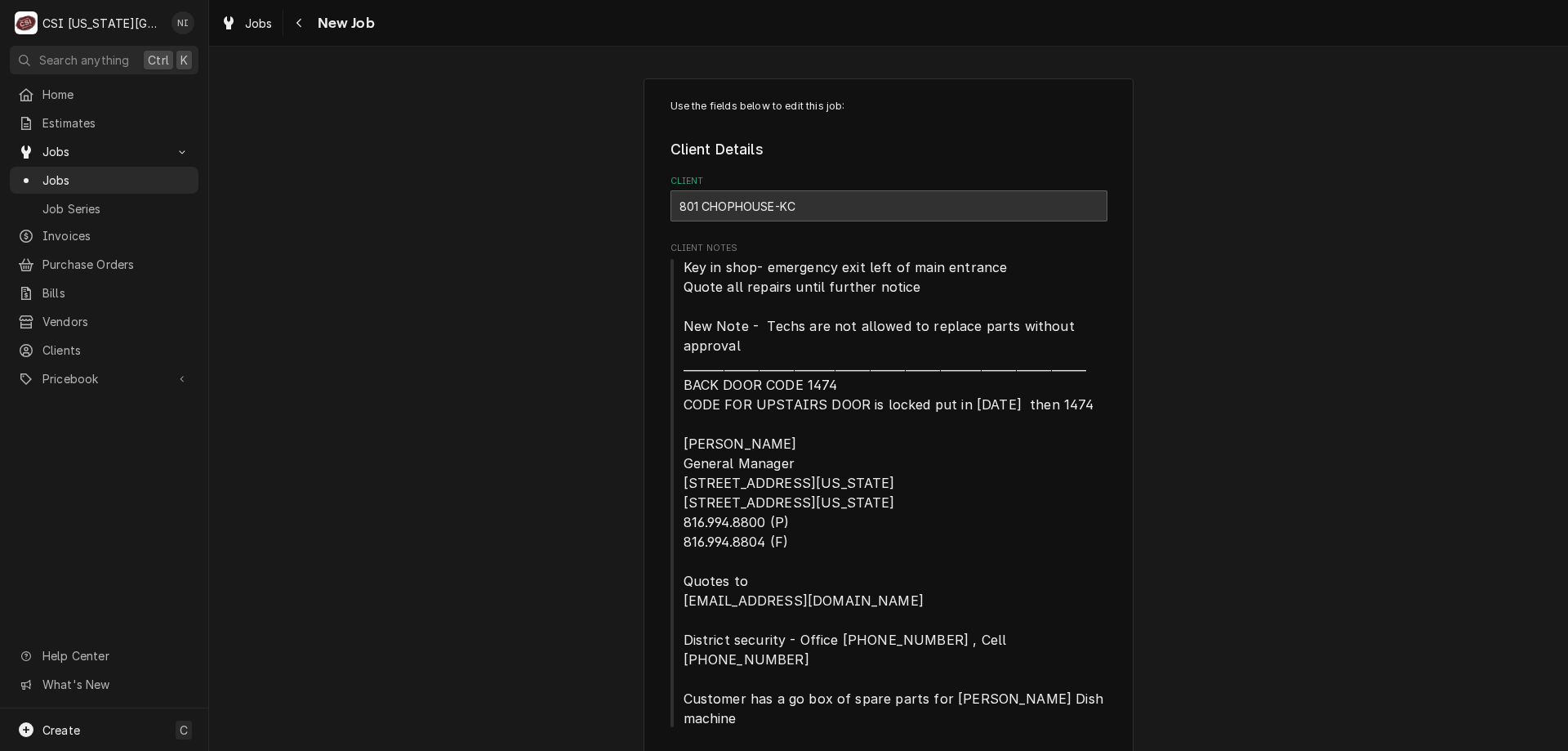
type textarea "x"
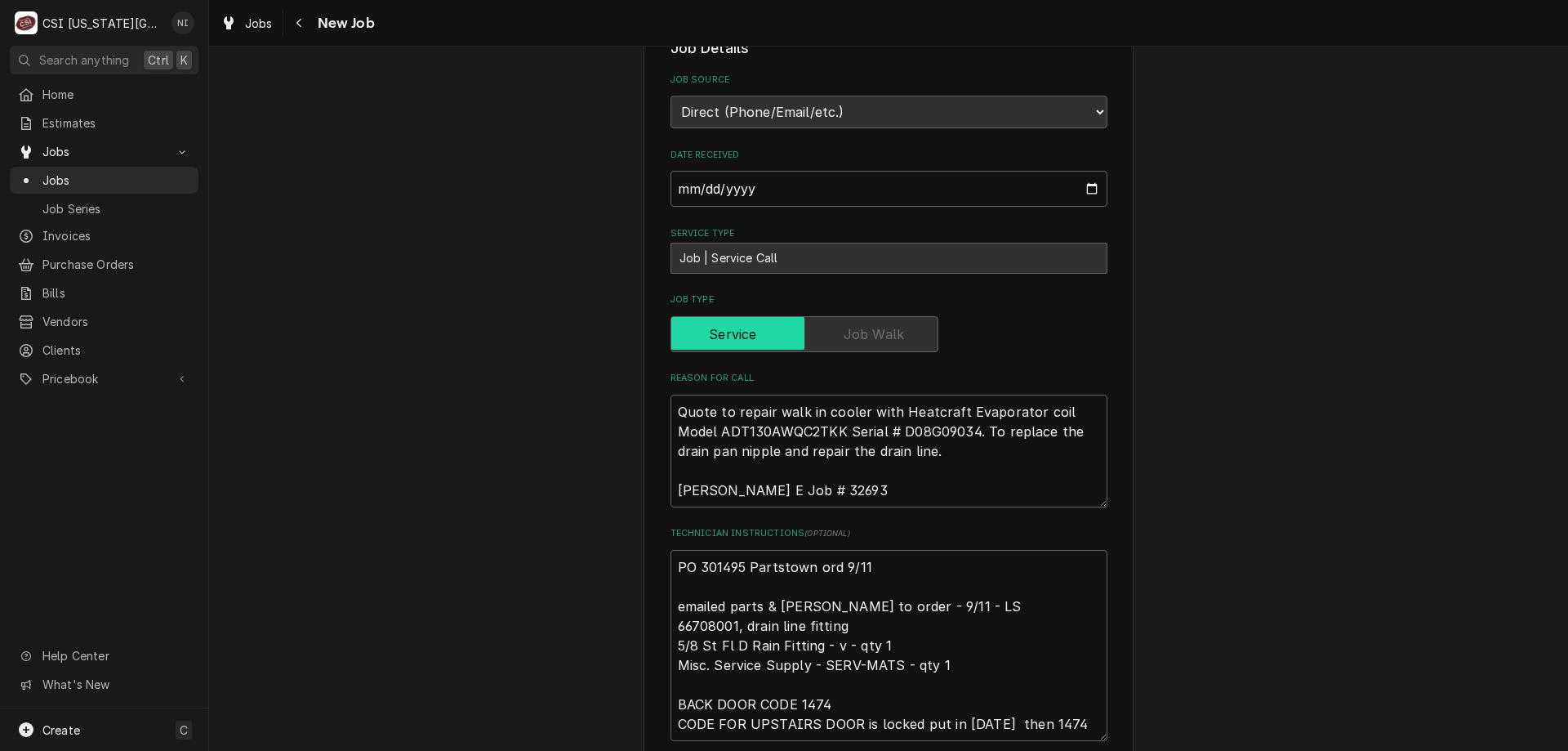
scroll to position [1360, 0]
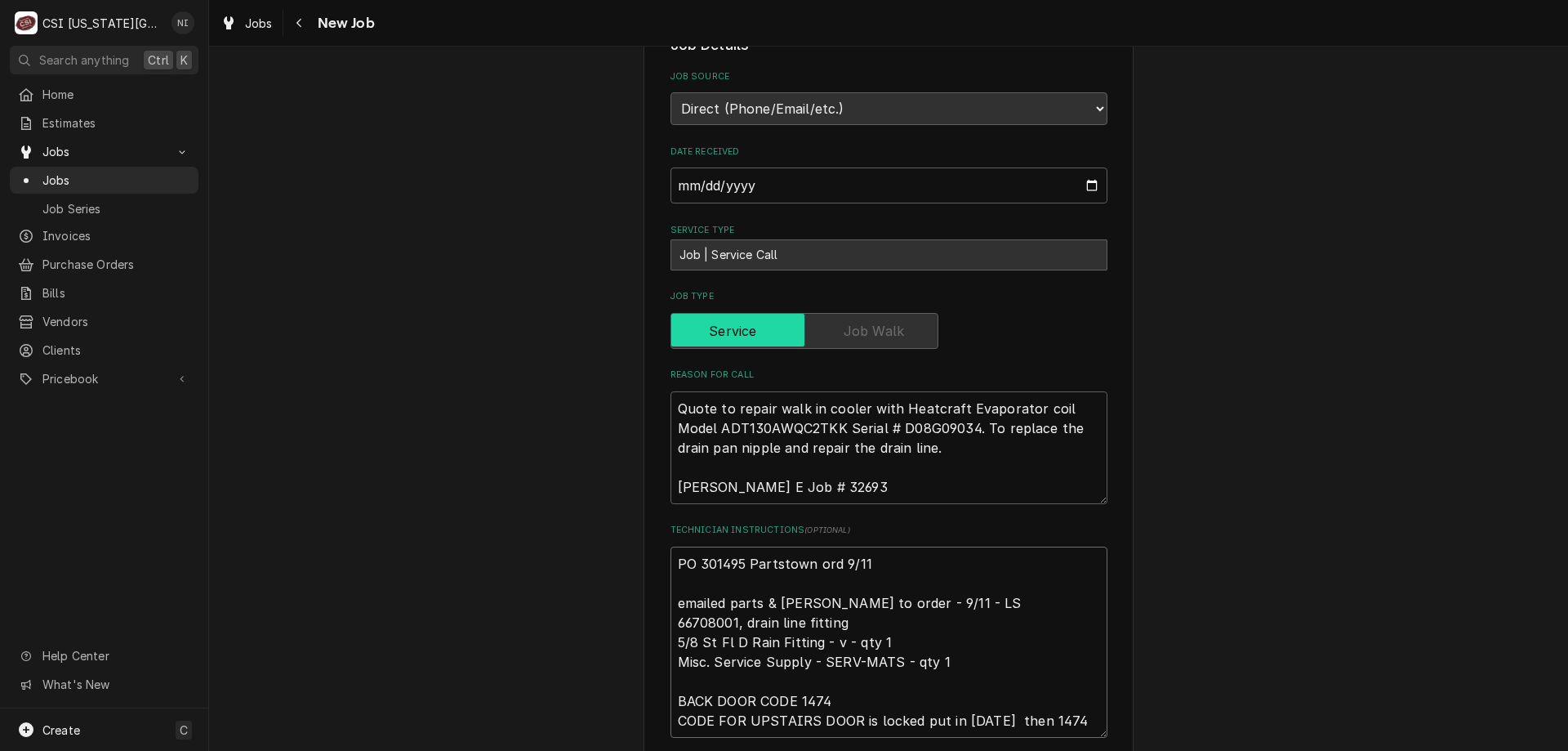
drag, startPoint x: 669, startPoint y: 516, endPoint x: 677, endPoint y: 521, distance: 9.4
click at [671, 546] on textarea "PO 301495 Partstown ord 9/11 emailed parts & lindy to order - 9/11 - LS 6670800…" at bounding box center [889, 641] width 437 height 191
type textarea "PO 301495 Partstown ord 9/11 emailed parts & lindy to order - 9/11 - LS 6670800…"
type textarea "x"
type textarea "F PO 301495 Partstown ord 9/11 emailed parts & lindy to order - 9/11 - LS 66708…"
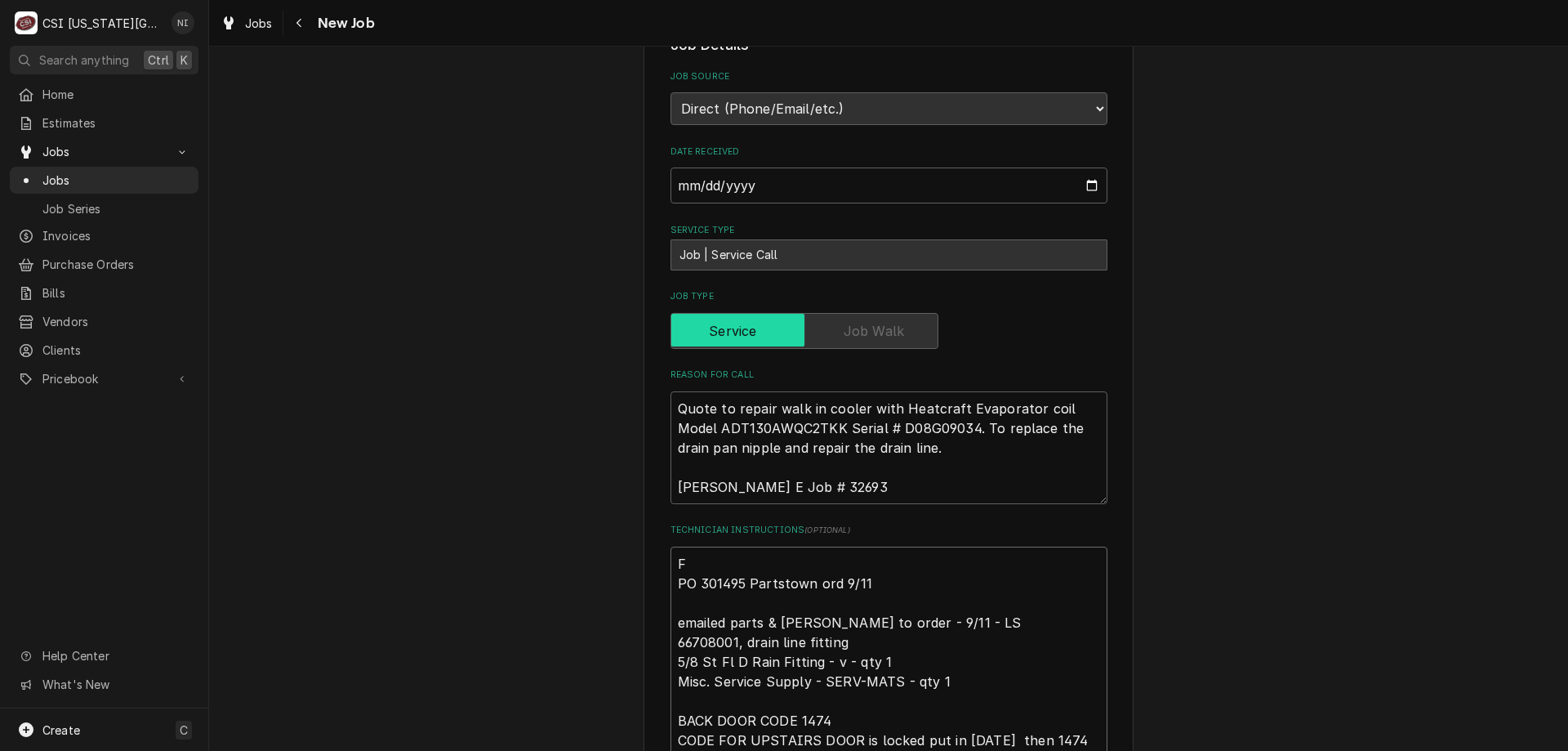
type textarea "x"
type textarea "Fi PO 301495 Partstown ord 9/11 emailed parts & lindy to order - 9/11 - LS 6670…"
type textarea "x"
type textarea "Fit PO 301495 Partstown ord 9/11 emailed parts & lindy to order - 9/11 - LS 667…"
type textarea "x"
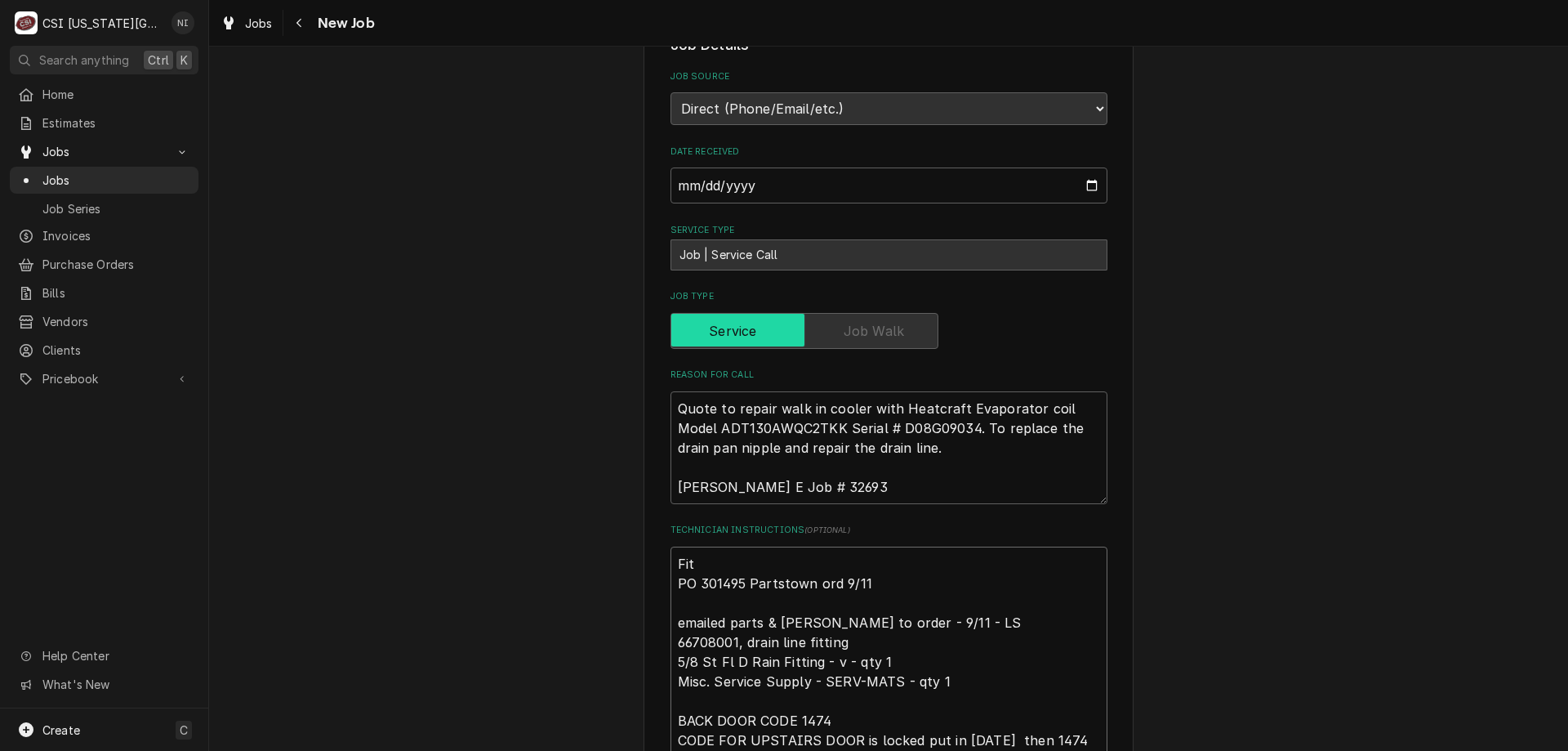
type textarea "Fitt PO 301495 Partstown ord 9/11 emailed parts & lindy to order - 9/11 - LS 66…"
type textarea "x"
type textarea "Fittin PO 301495 Partstown ord 9/11 emailed parts & lindy to order - 9/11 - LS …"
type textarea "x"
type textarea "Fitting PO 301495 Partstown ord 9/11 emailed parts & lindy to order - 9/11 - LS…"
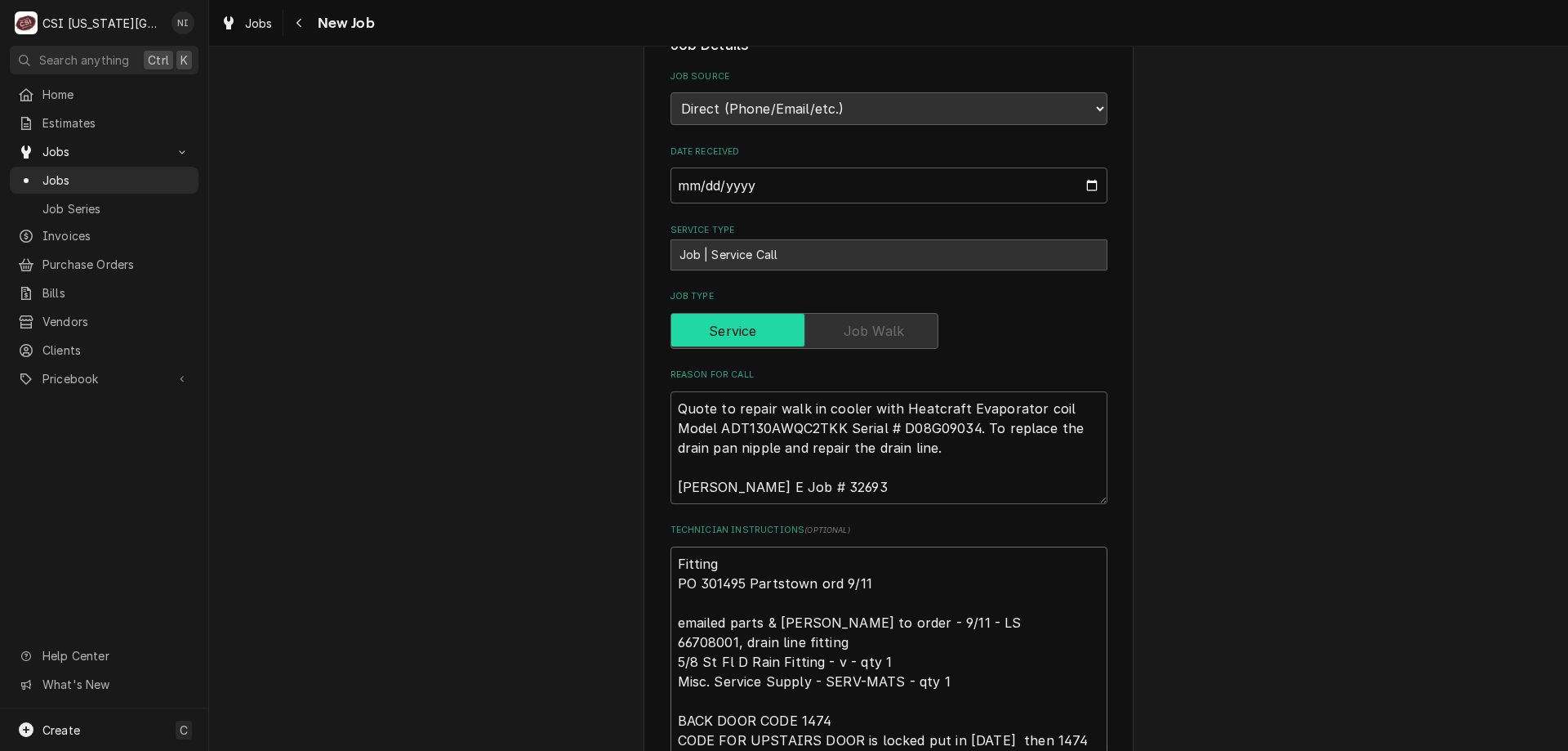
type textarea "x"
type textarea "Fitting PO 301495 Partstown ord 9/11 emailed parts & lindy to order - 9/11 - LS…"
type textarea "x"
type textarea "Fitting o PO 301495 Partstown ord 9/11 emailed parts & lindy to order - 9/11 - …"
type textarea "x"
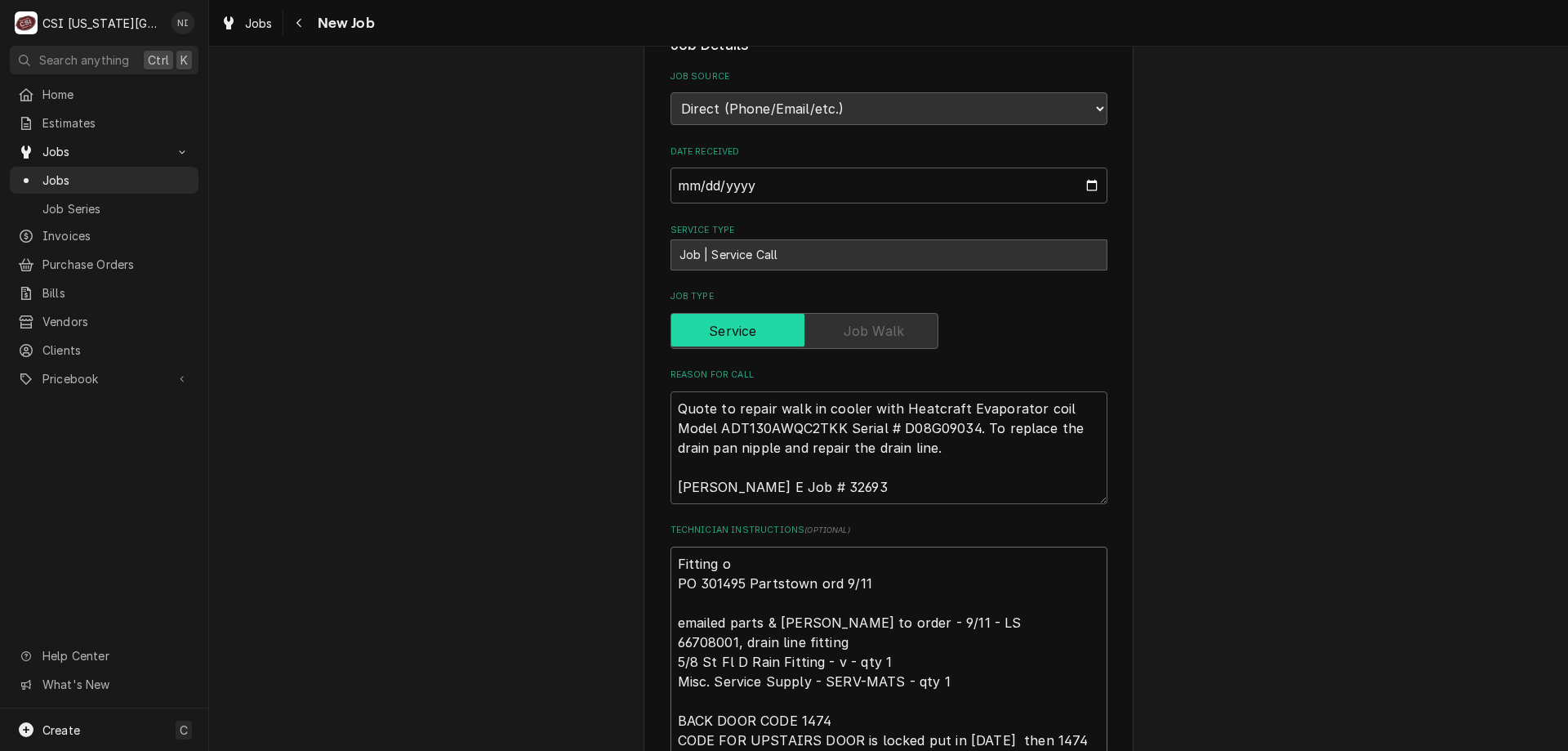
type textarea "Fitting on PO 301495 Partstown ord 9/11 emailed parts & lindy to order - 9/11 -…"
type textarea "x"
type textarea "Fitting on PO 301495 Partstown ord 9/11 emailed parts & lindy to order - 9/11 -…"
type textarea "x"
type textarea "Fitting on s PO 301495 Partstown ord 9/11 emailed parts & lindy to order - 9/11…"
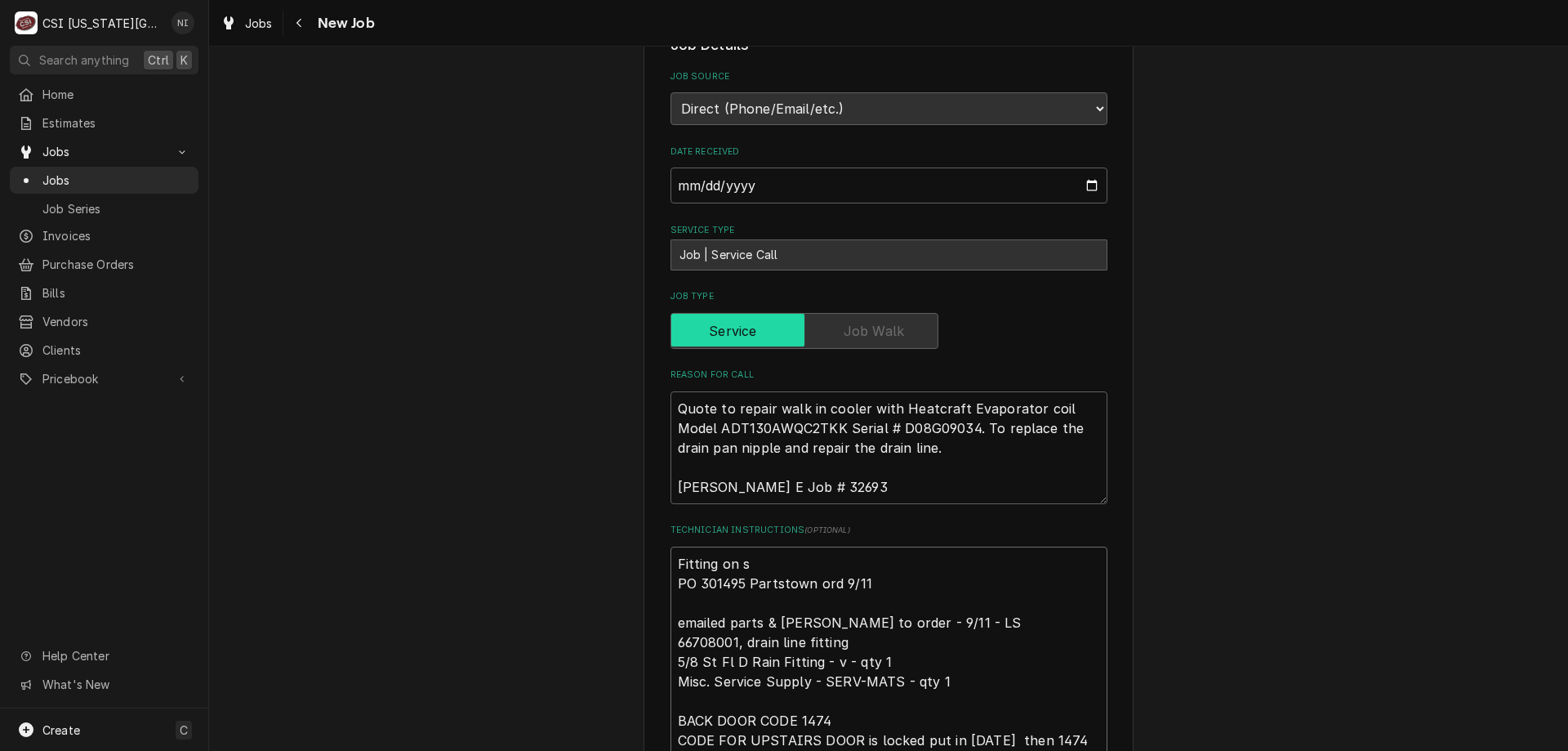
type textarea "x"
type textarea "Fitting on st PO 301495 Partstown ord 9/11 emailed parts & lindy to order - 9/1…"
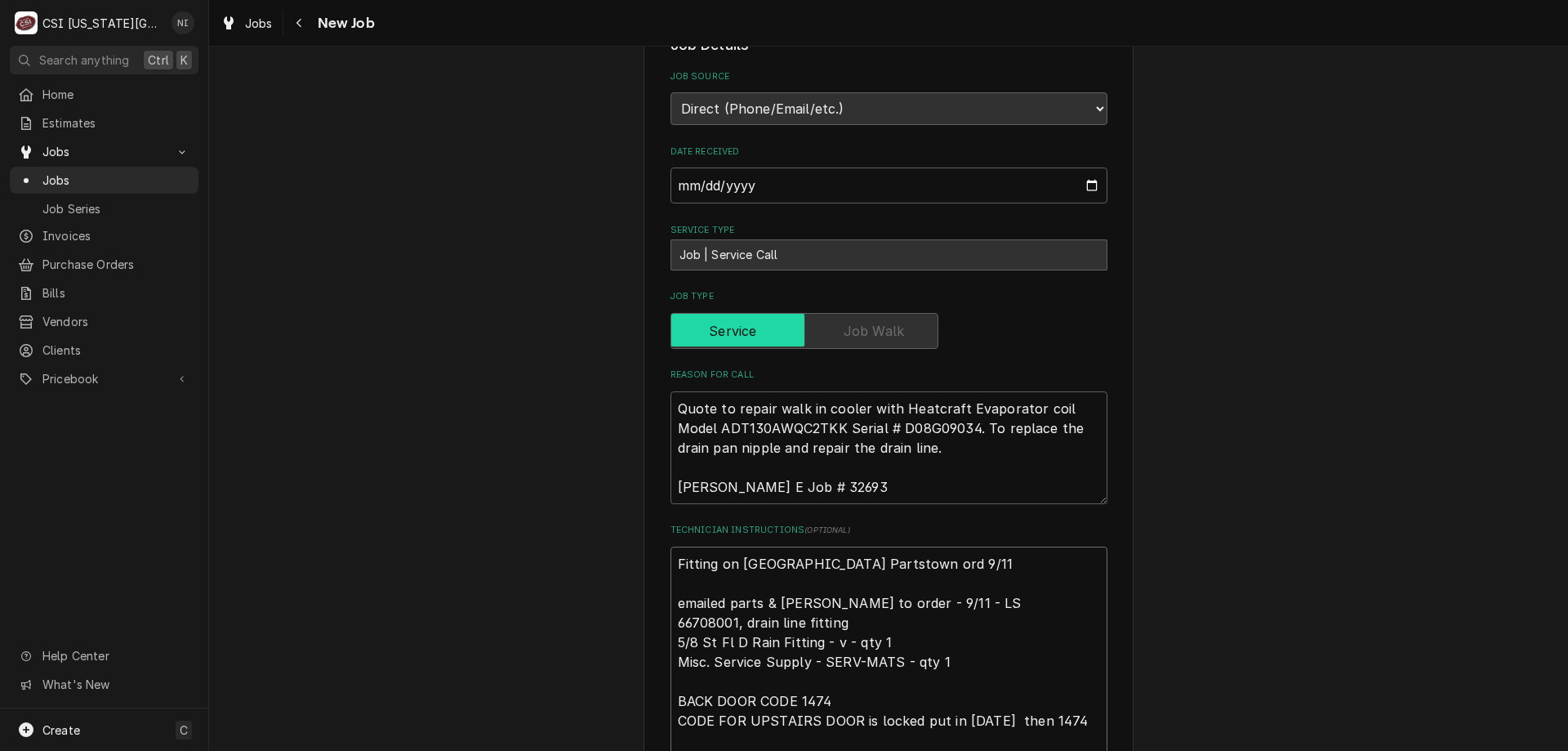
type textarea "x"
type textarea "Fitting on stv PO 301495 Partstown ord 9/11 emailed parts & lindy to order - 9/…"
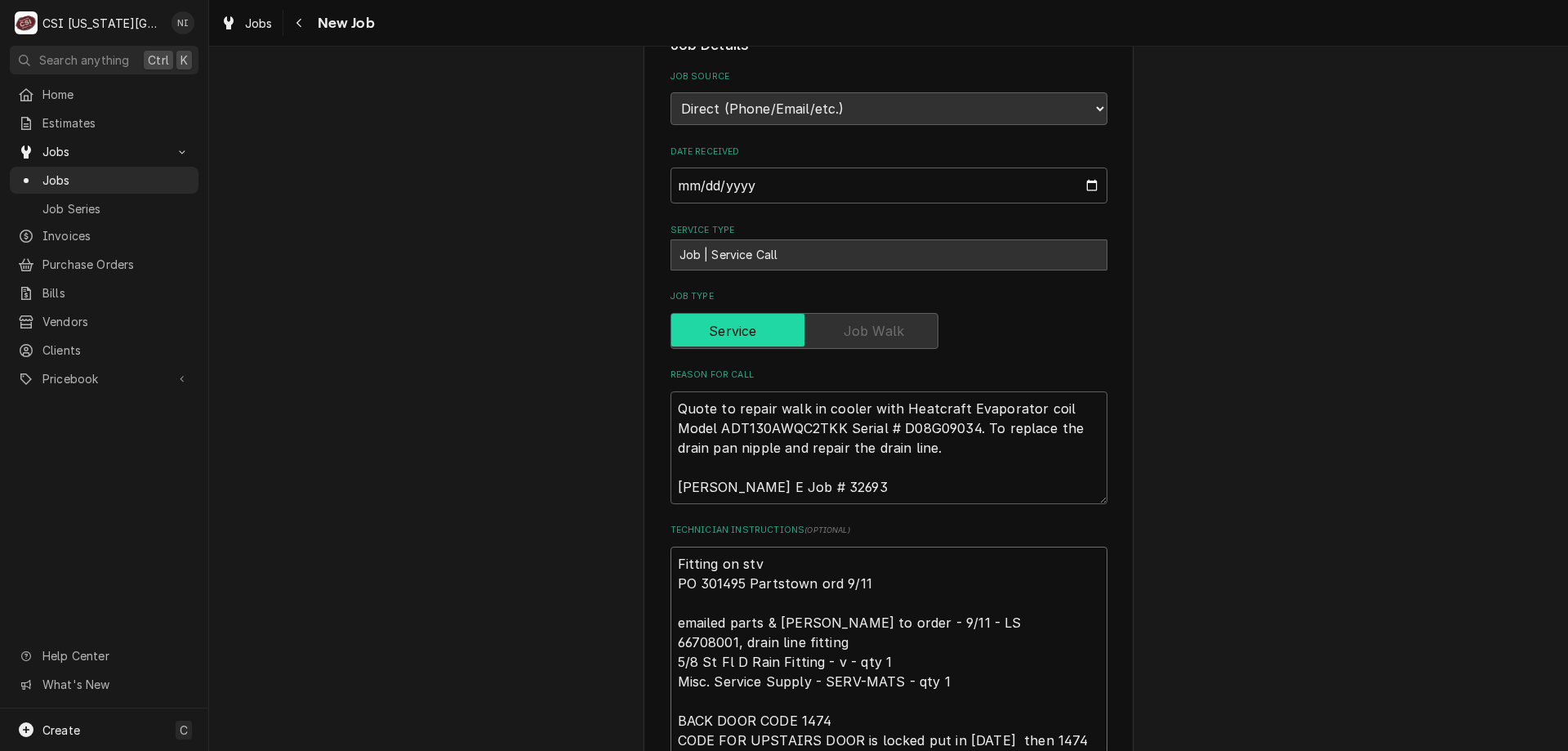
type textarea "x"
type textarea "Fitting on st PO 301495 Partstown ord 9/11 emailed parts & lindy to order - 9/1…"
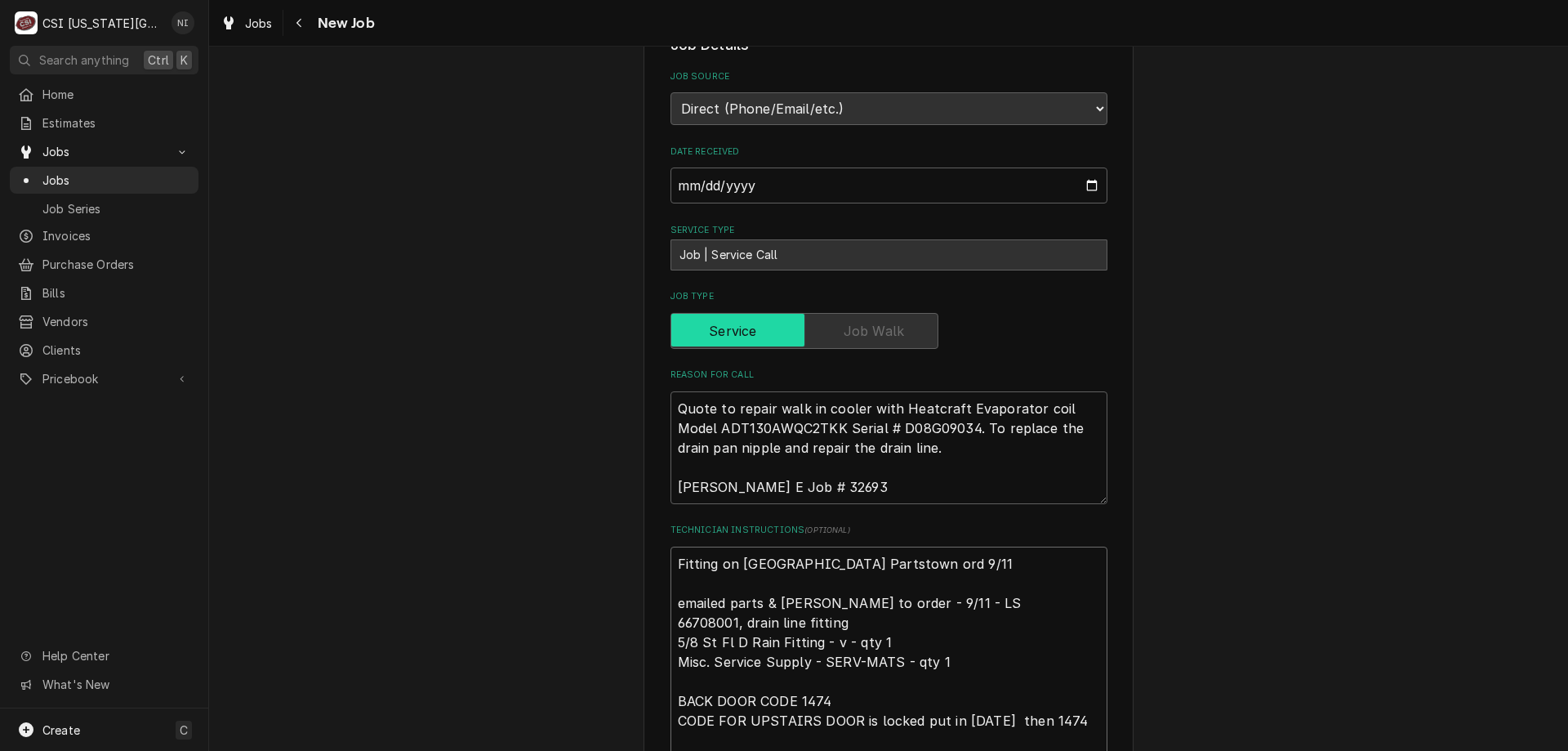
type textarea "x"
type textarea "Fitting on ste PO 301495 Partstown ord 9/11 emailed parts & lindy to order - 9/…"
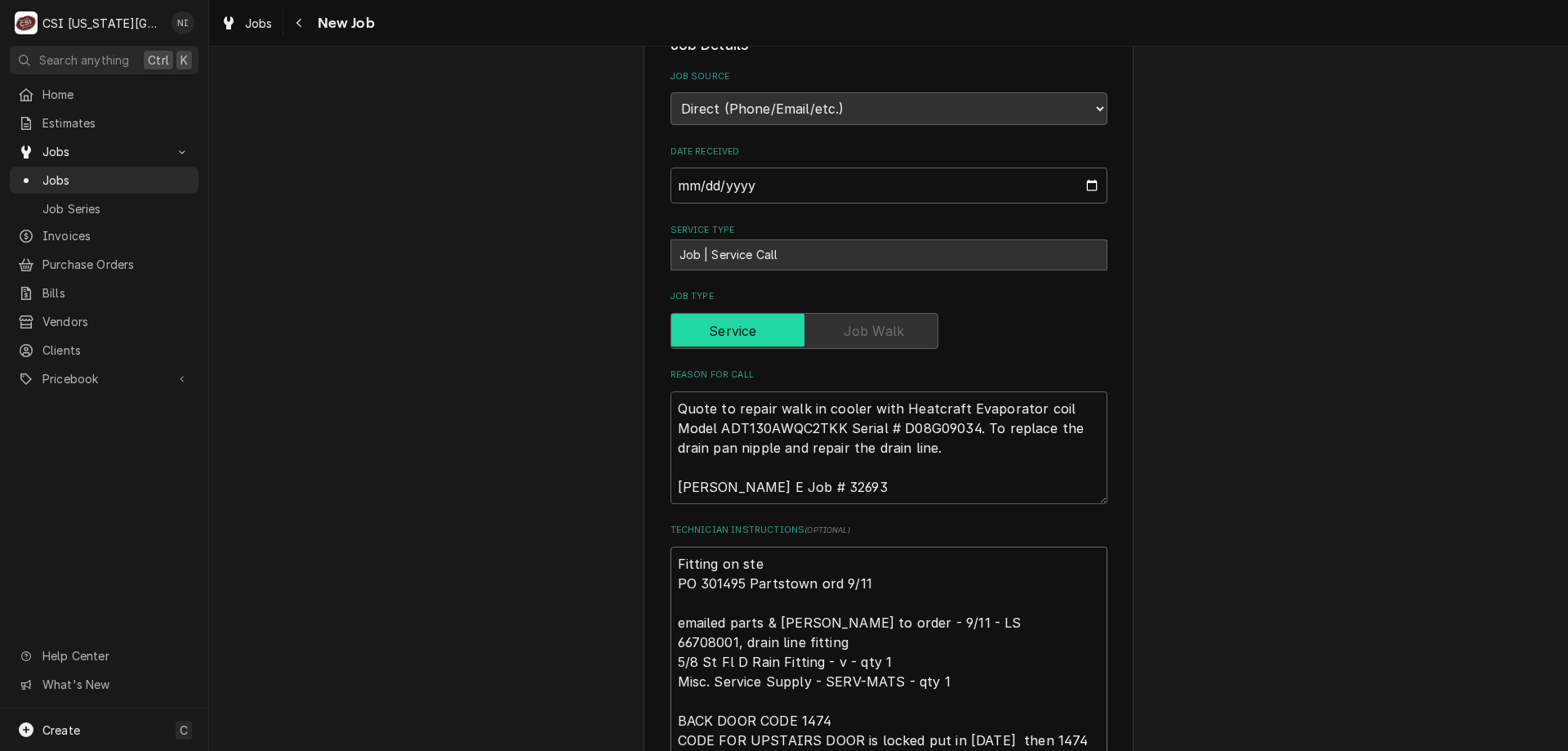
type textarea "x"
type textarea "Fitting on stev PO 301495 Partstown ord 9/11 emailed parts & lindy to order - 9…"
type textarea "x"
type textarea "Fitting on steve PO 301495 Partstown ord 9/11 emailed parts & lindy to order - …"
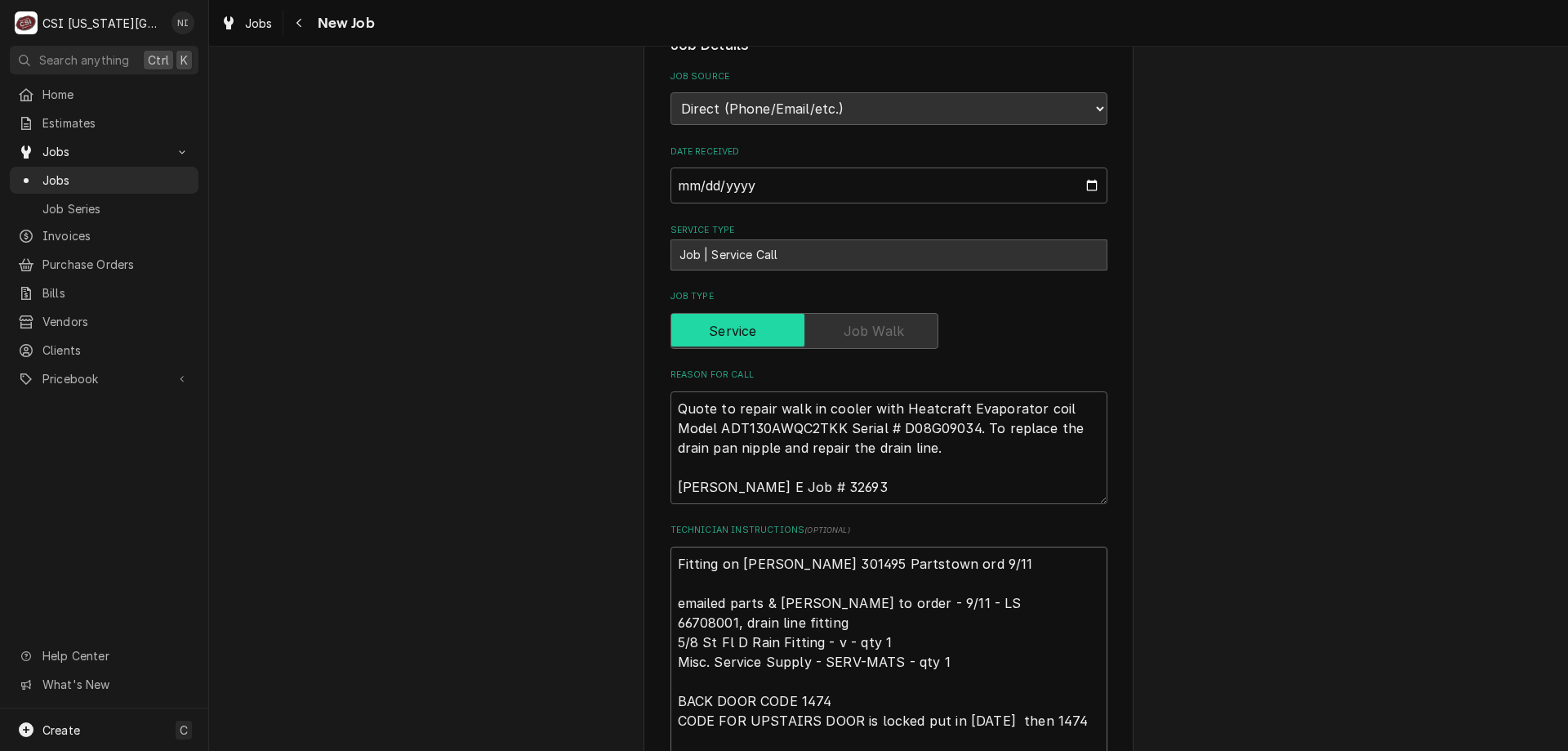
type textarea "x"
type textarea "Fitting on steve PO 301495 Partstown ord 9/11 emailed parts & lindy to order - …"
type textarea "x"
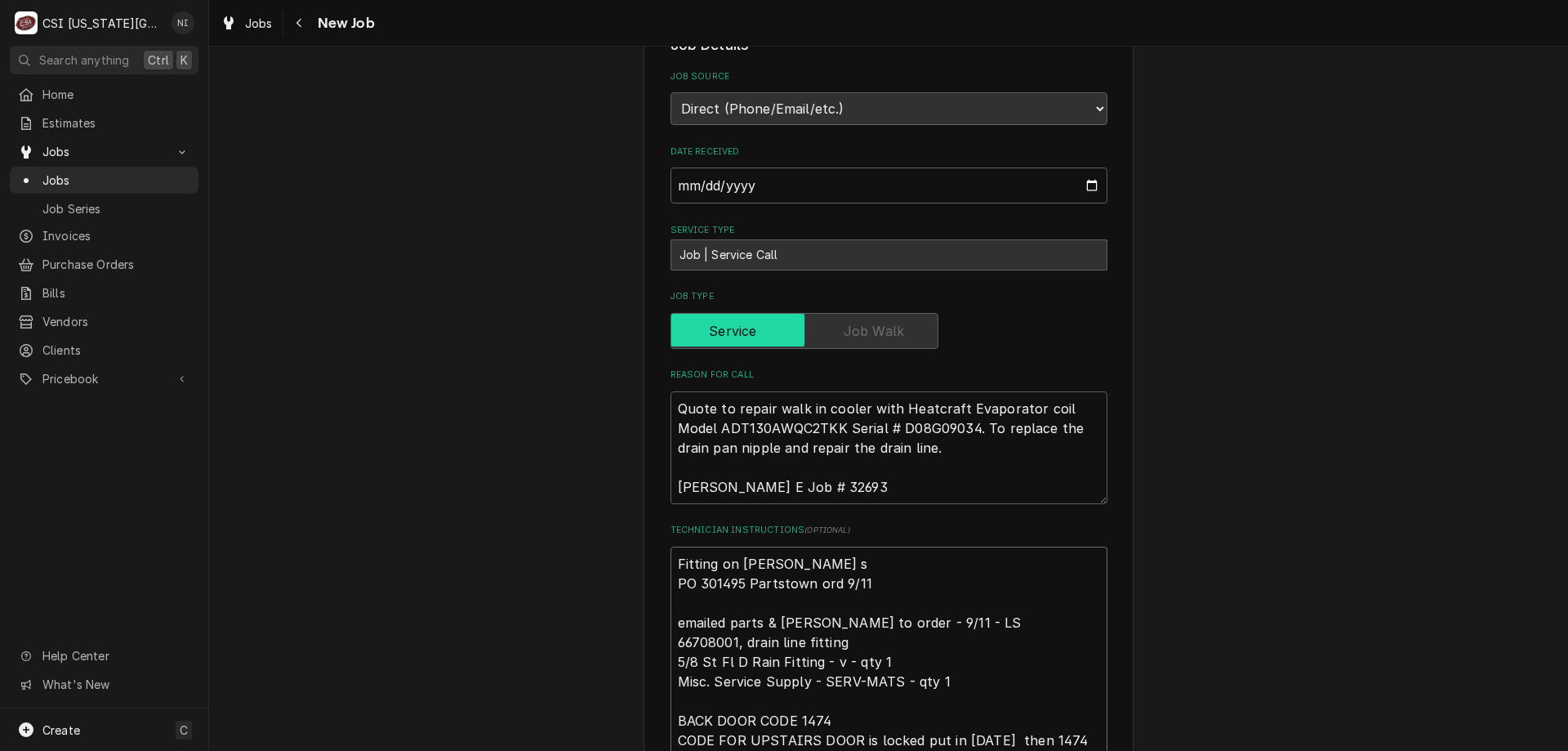
type textarea "Fitting on steve sh PO 301495 Partstown ord 9/11 emailed parts & lindy to order…"
type textarea "x"
type textarea "Fitting on steve she PO 301495 Partstown ord 9/11 emailed parts & lindy to orde…"
type textarea "x"
type textarea "Fitting on steve shel PO 301495 Partstown ord 9/11 emailed parts & lindy to ord…"
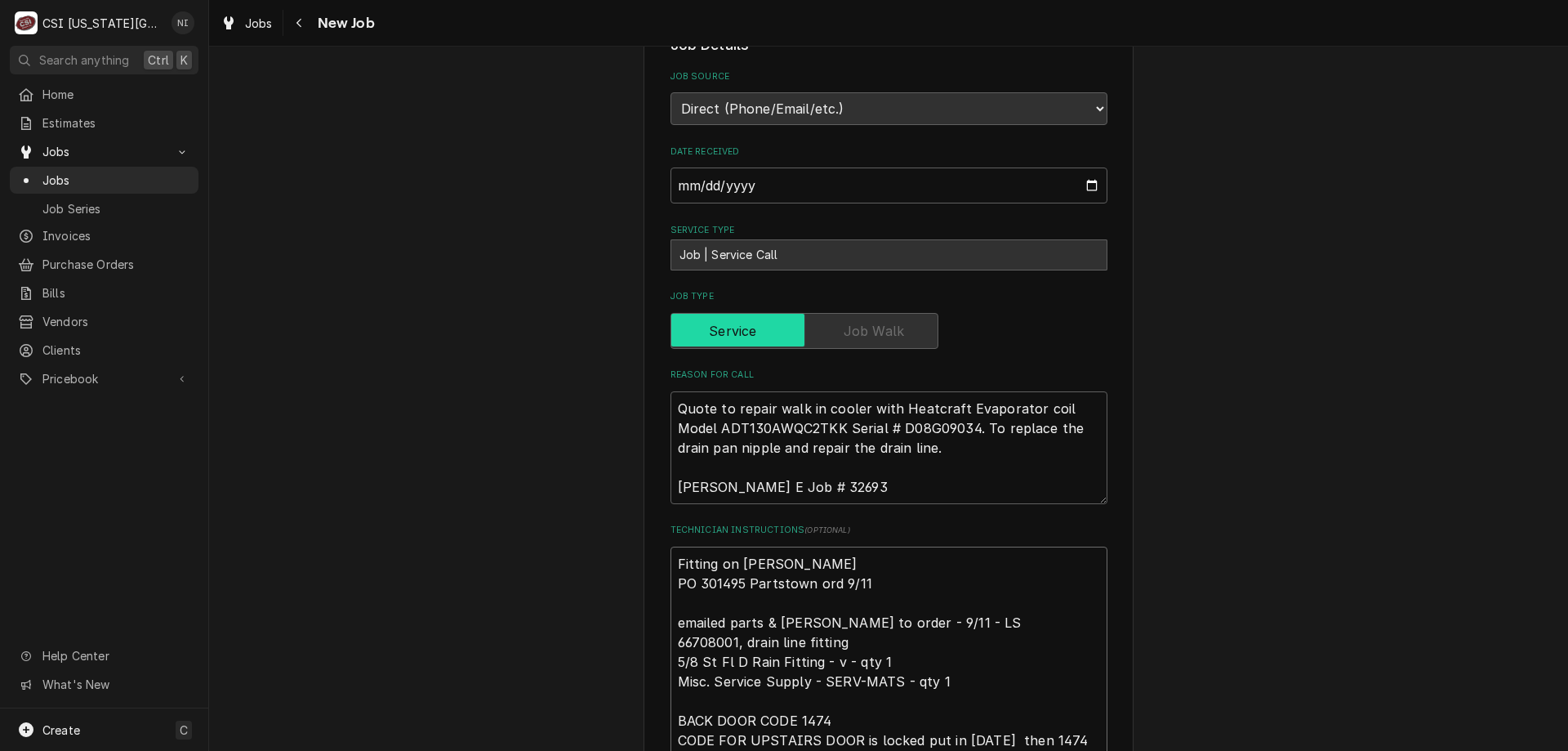
type textarea "x"
type textarea "Fitting on steve shelf PO 301495 Partstown ord 9/11 emailed parts & lindy to or…"
type textarea "x"
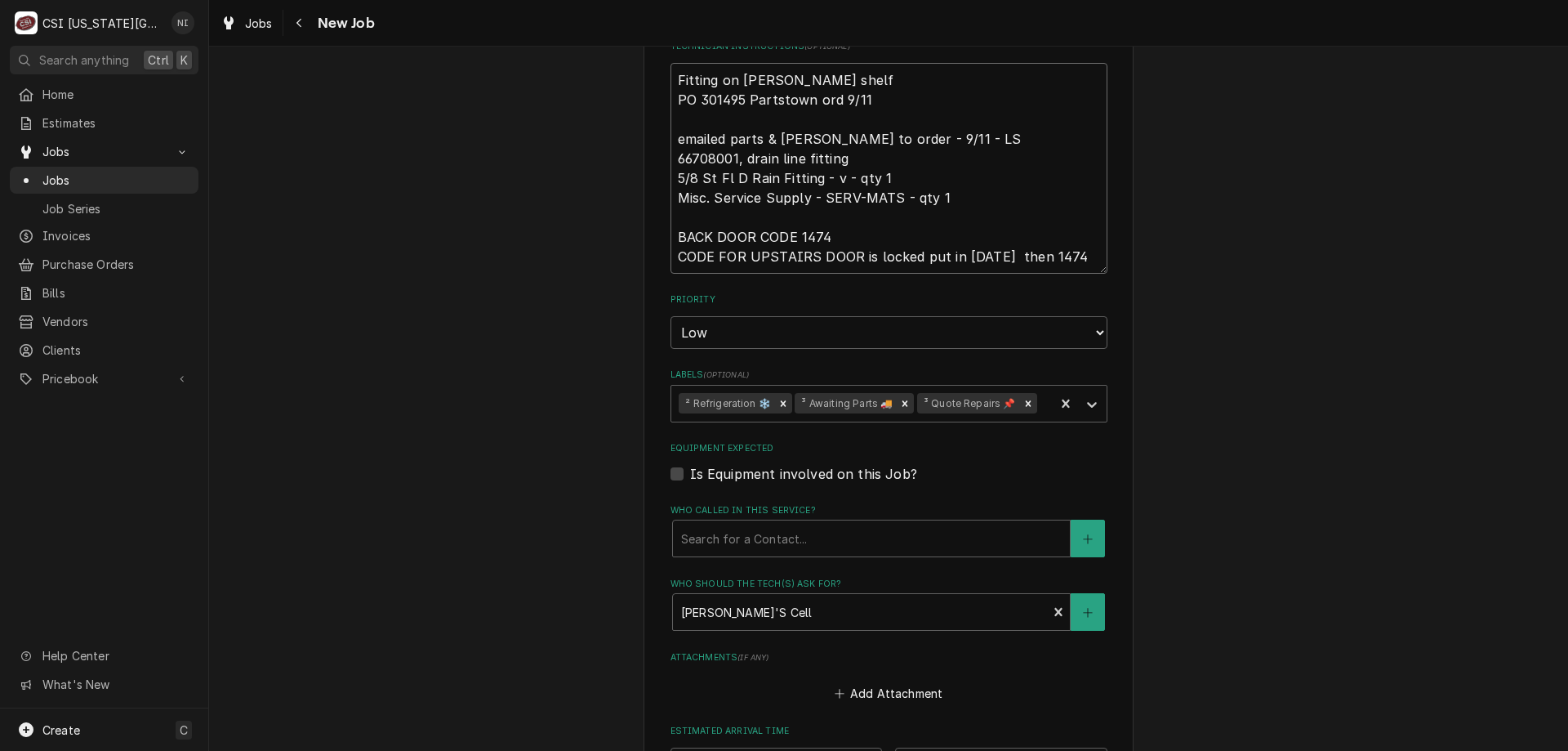
scroll to position [1768, 0]
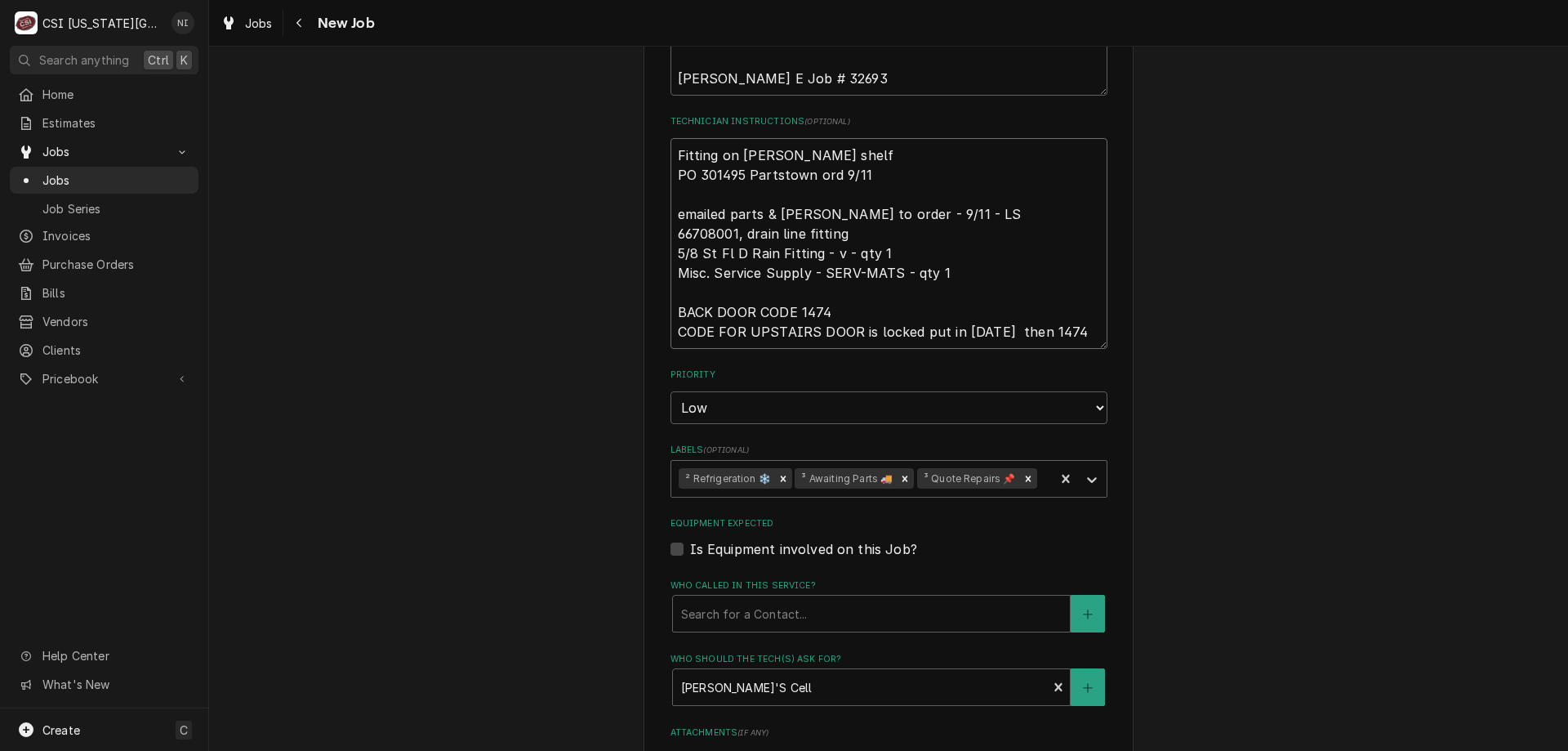
drag, startPoint x: 897, startPoint y: 441, endPoint x: 1072, endPoint y: 457, distance: 175.7
click at [899, 473] on icon "Remove ³ Awaiting Parts 🚚" at bounding box center [905, 479] width 12 height 12
type textarea "Fitting on steve shelf PO 301495 Partstown ord 9/11 emailed parts & lindy to or…"
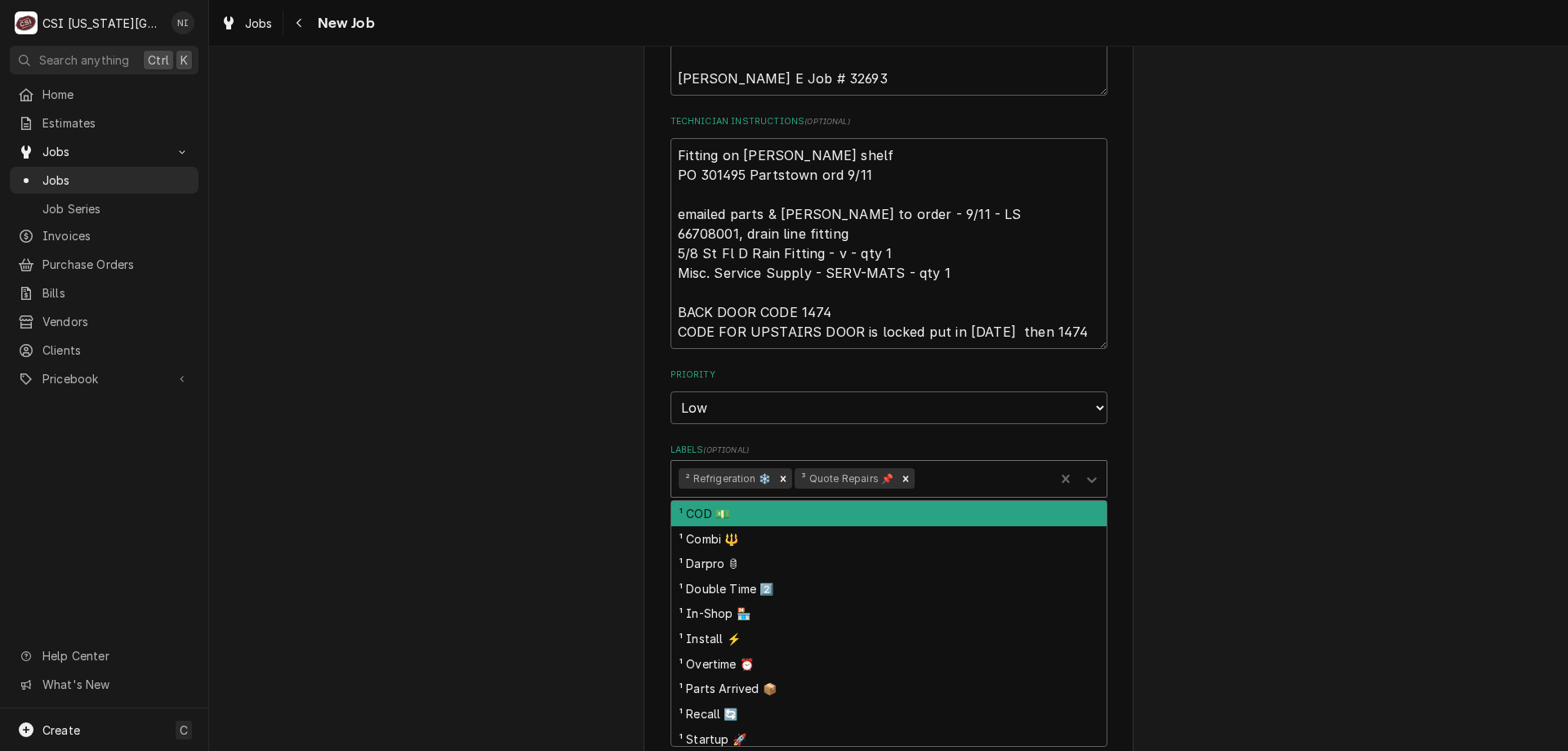
click at [1084, 471] on icon "Labels" at bounding box center [1092, 479] width 16 height 16
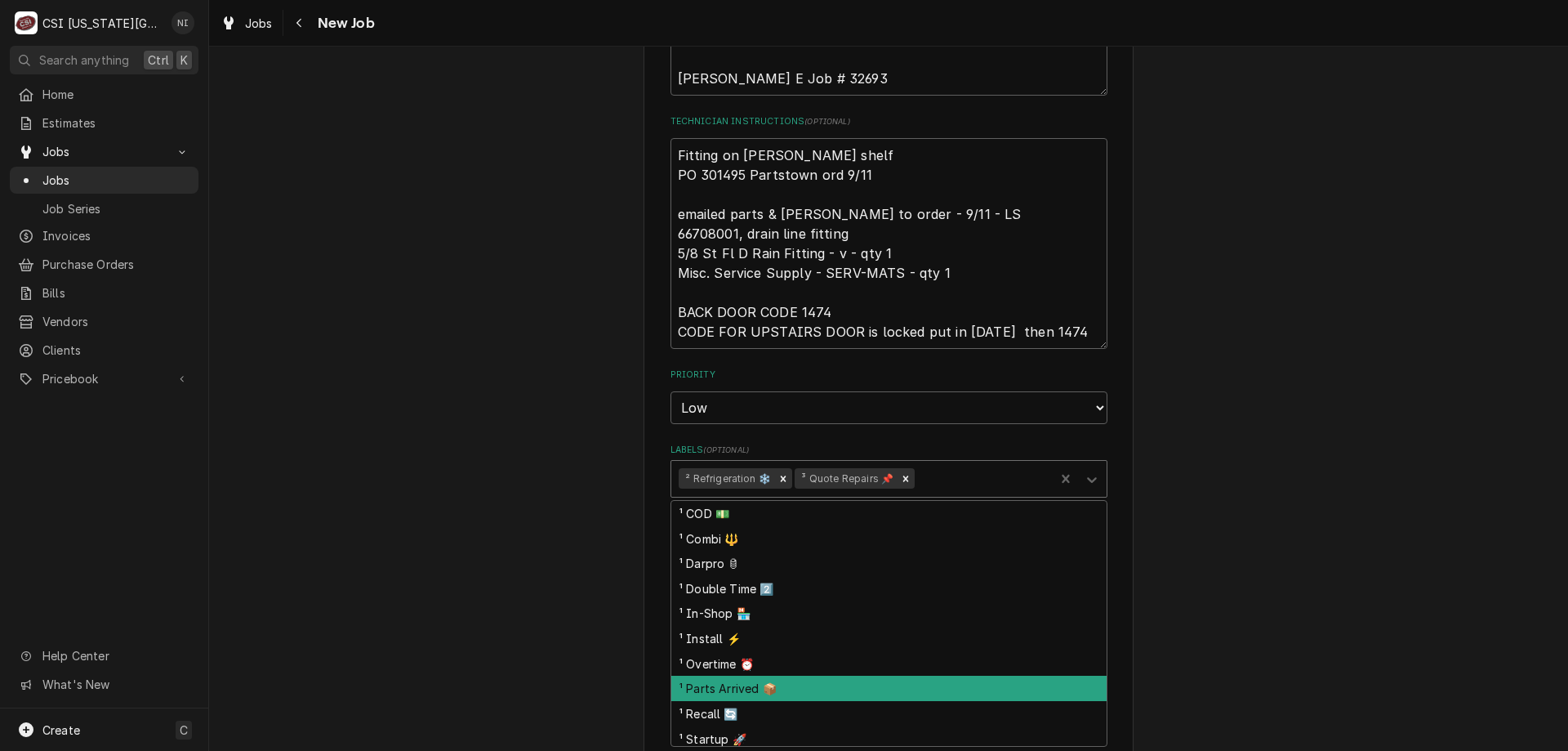
click at [714, 675] on div "¹ Parts Arrived 📦" at bounding box center [889, 688] width 435 height 25
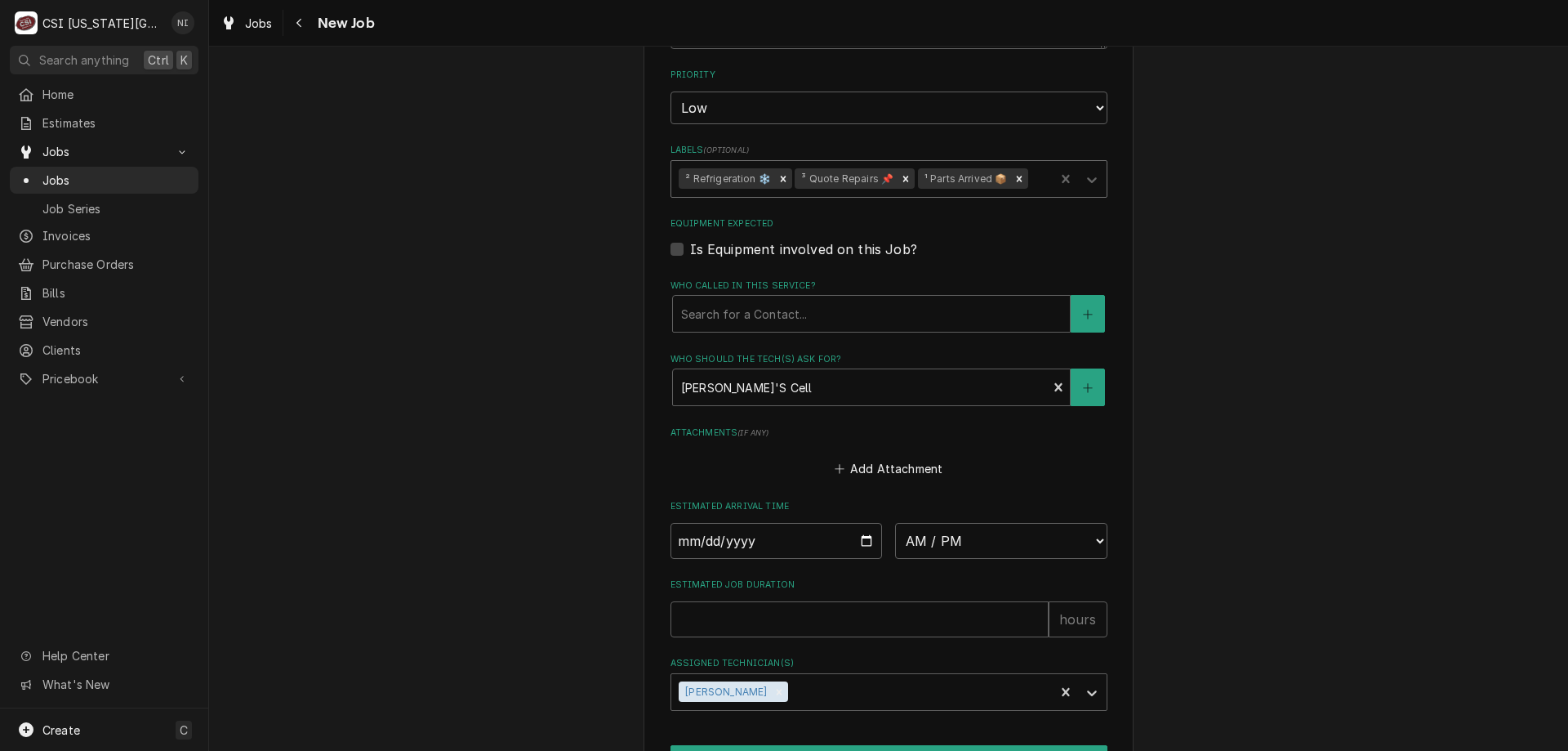
scroll to position [2172, 0]
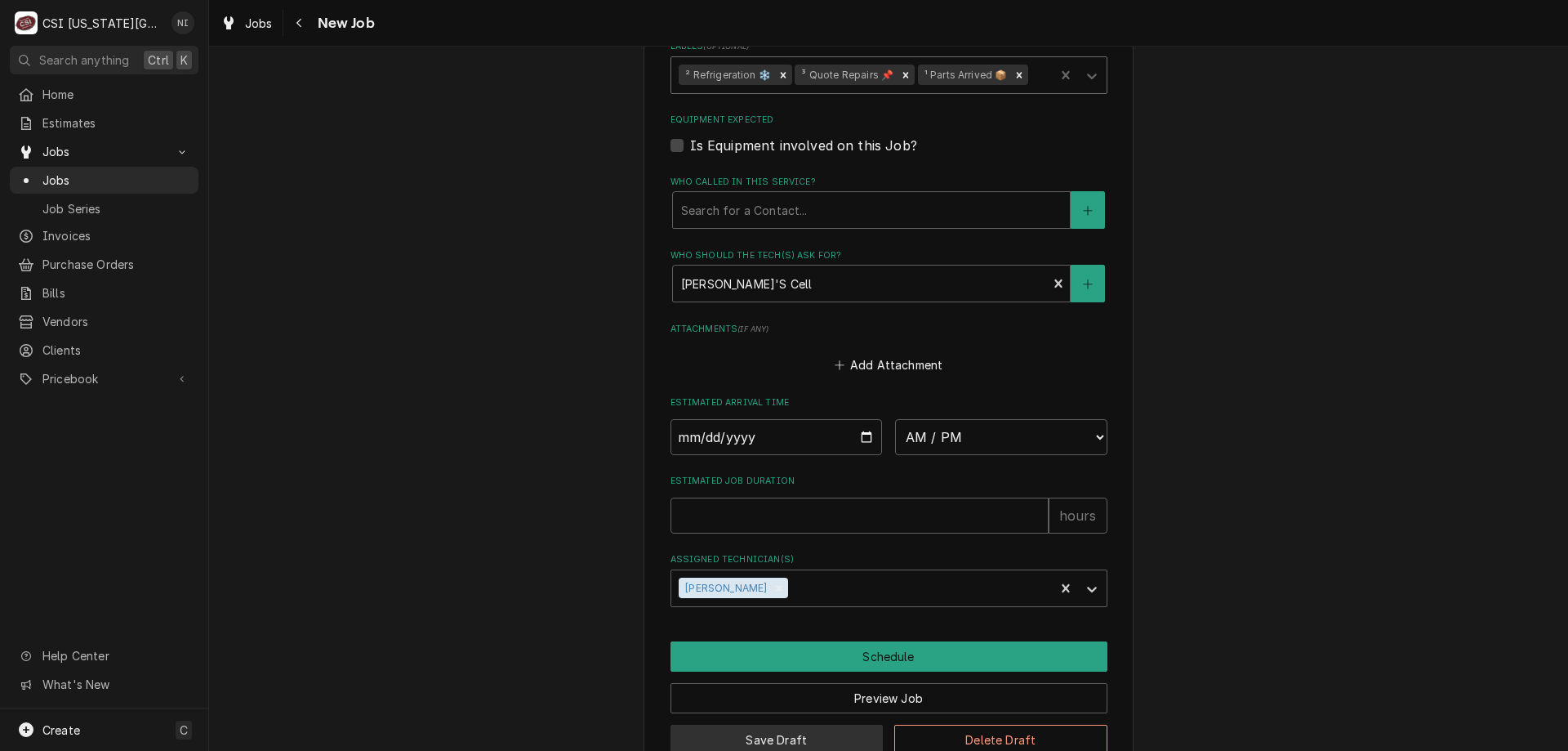
click at [830, 725] on button "Save Draft" at bounding box center [777, 740] width 213 height 30
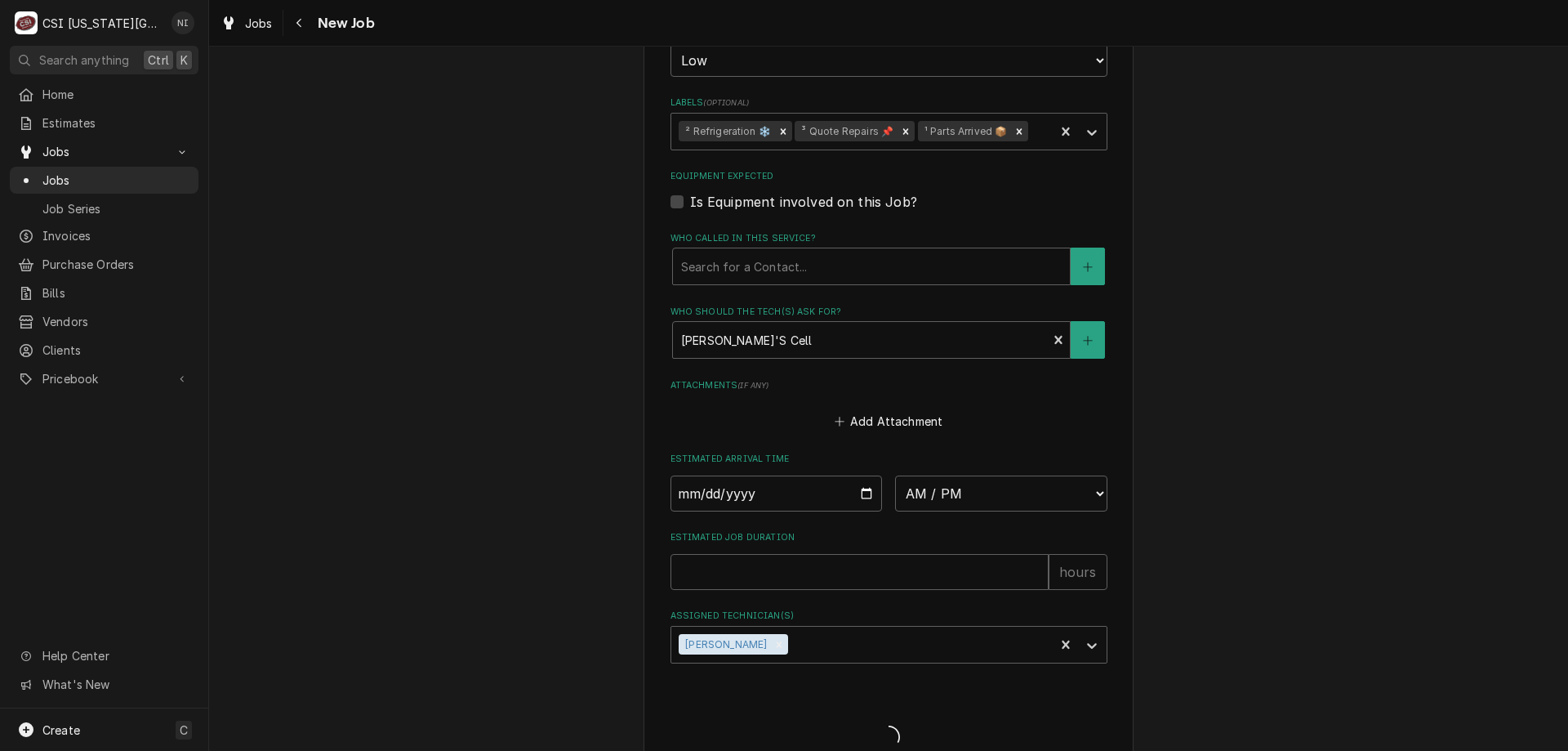
type textarea "x"
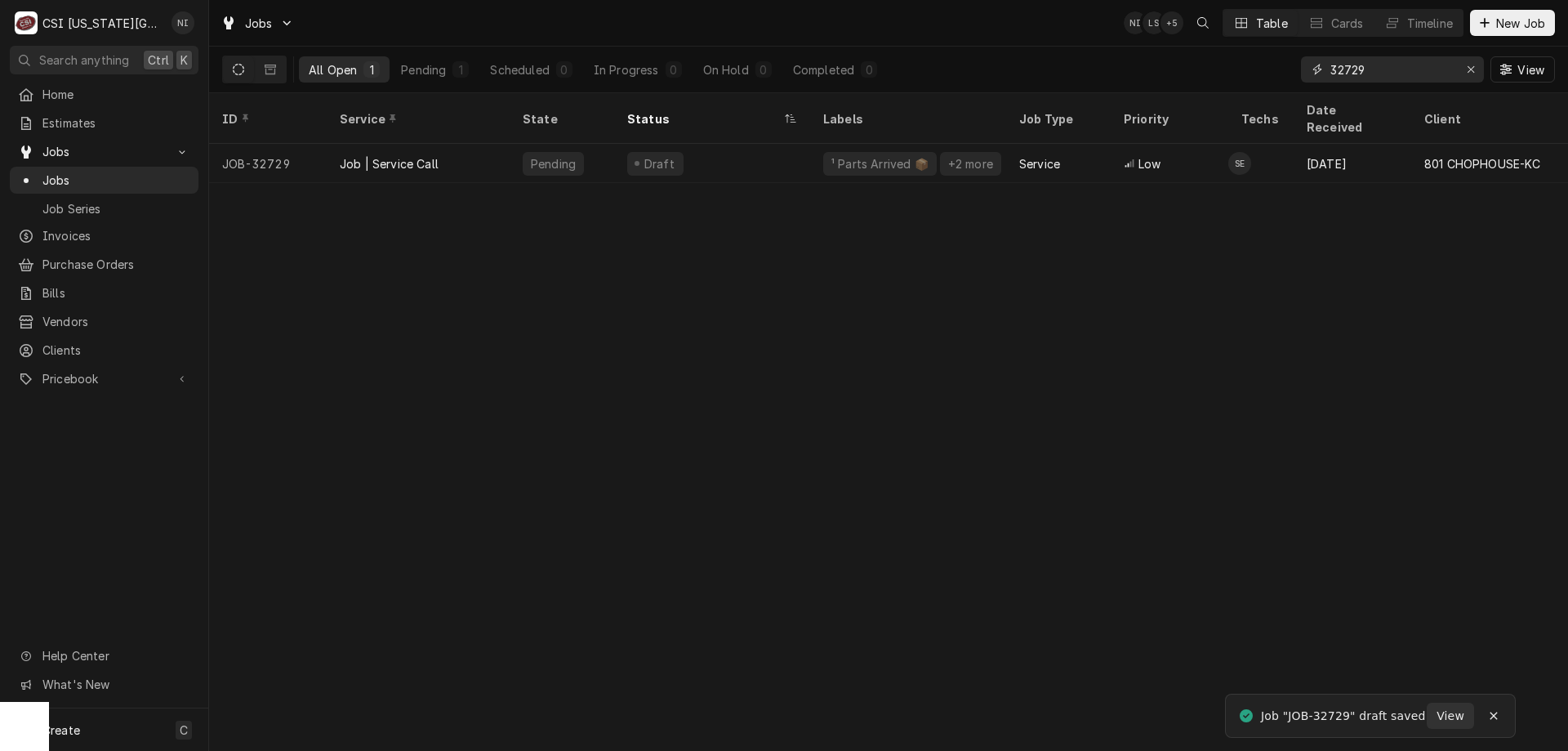
drag, startPoint x: 1378, startPoint y: 72, endPoint x: 1344, endPoint y: 74, distance: 34.1
click at [1344, 74] on input "32729" at bounding box center [1392, 69] width 122 height 26
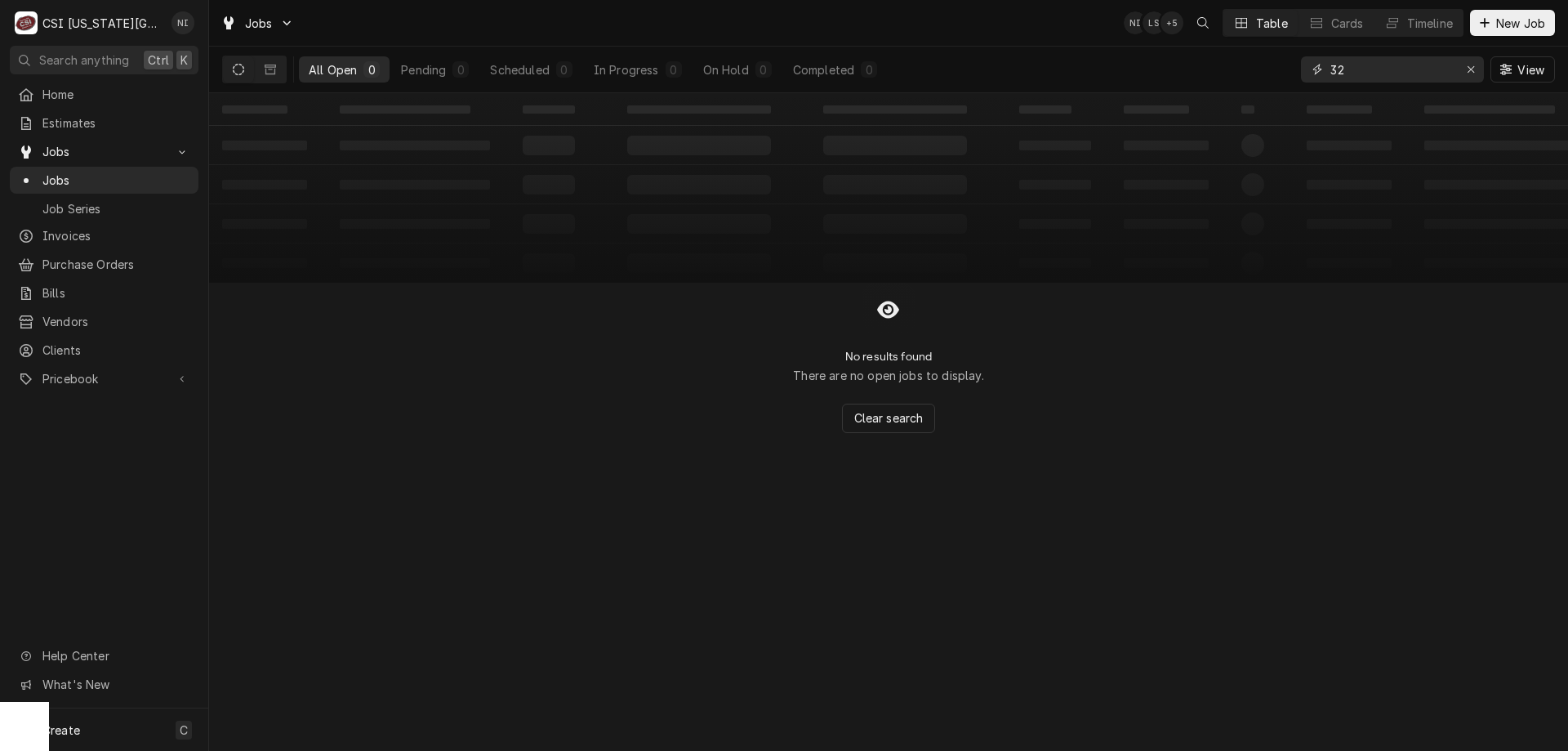
type input "3"
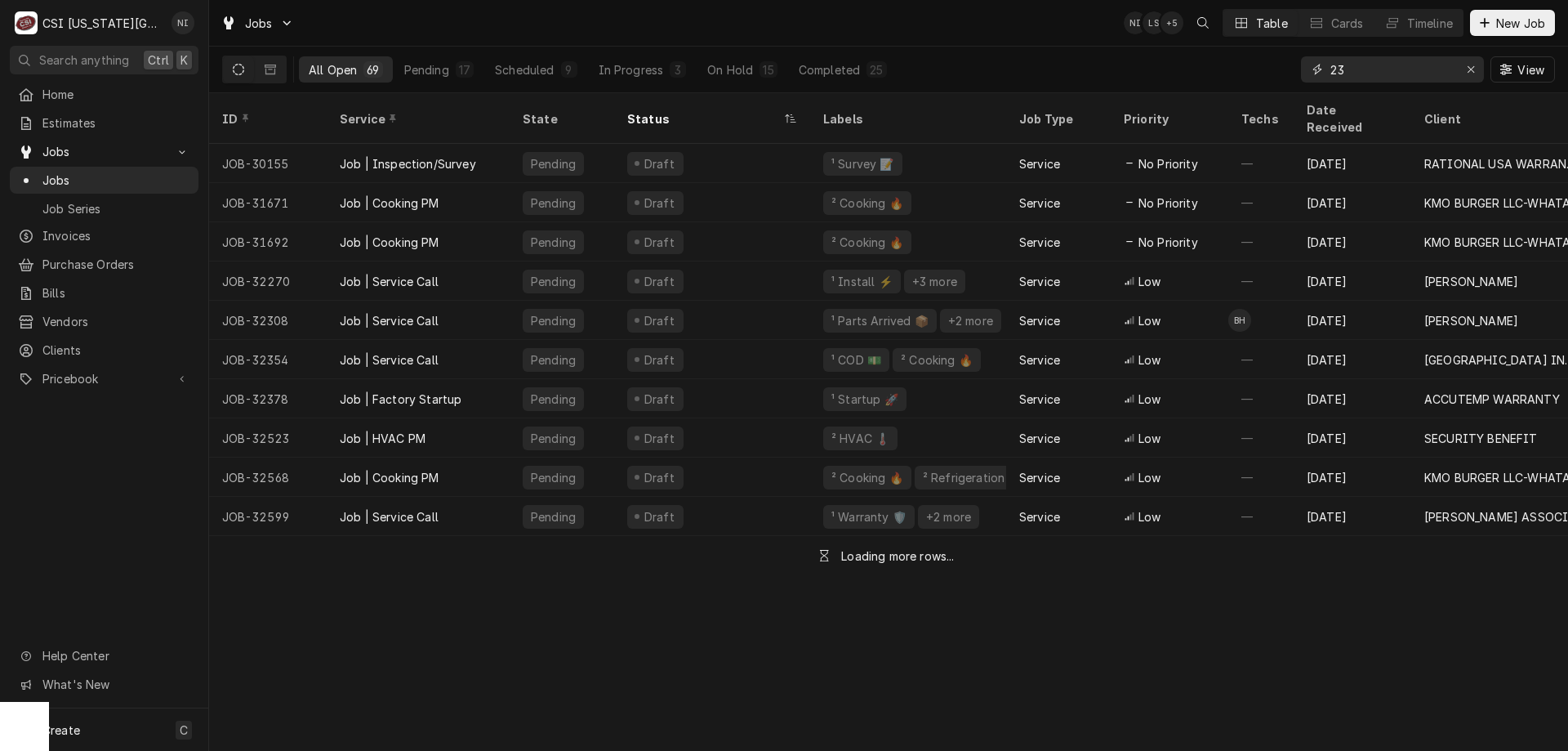
type input "2"
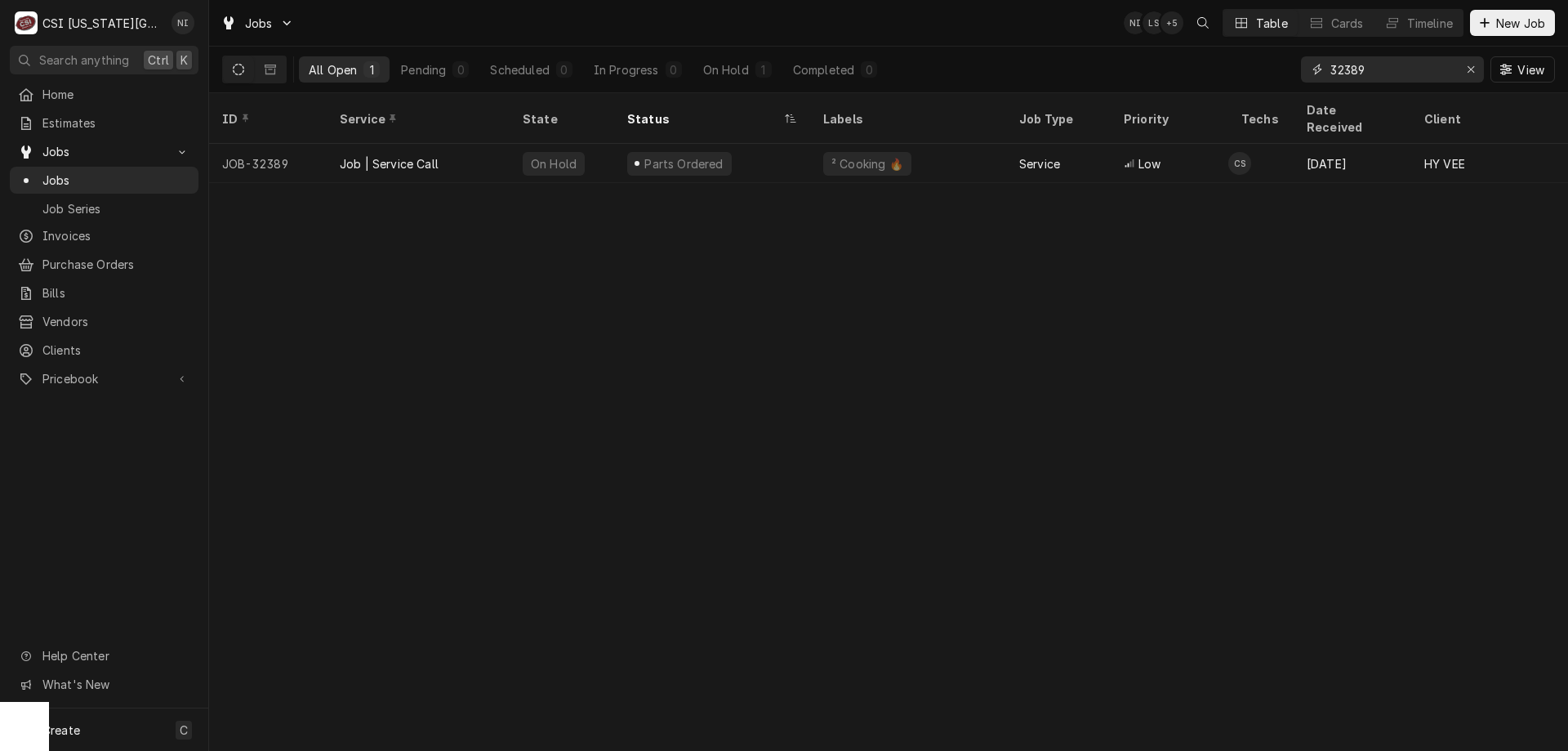
type input "32389"
click at [725, 144] on div "Parts Ordered" at bounding box center [712, 164] width 196 height 40
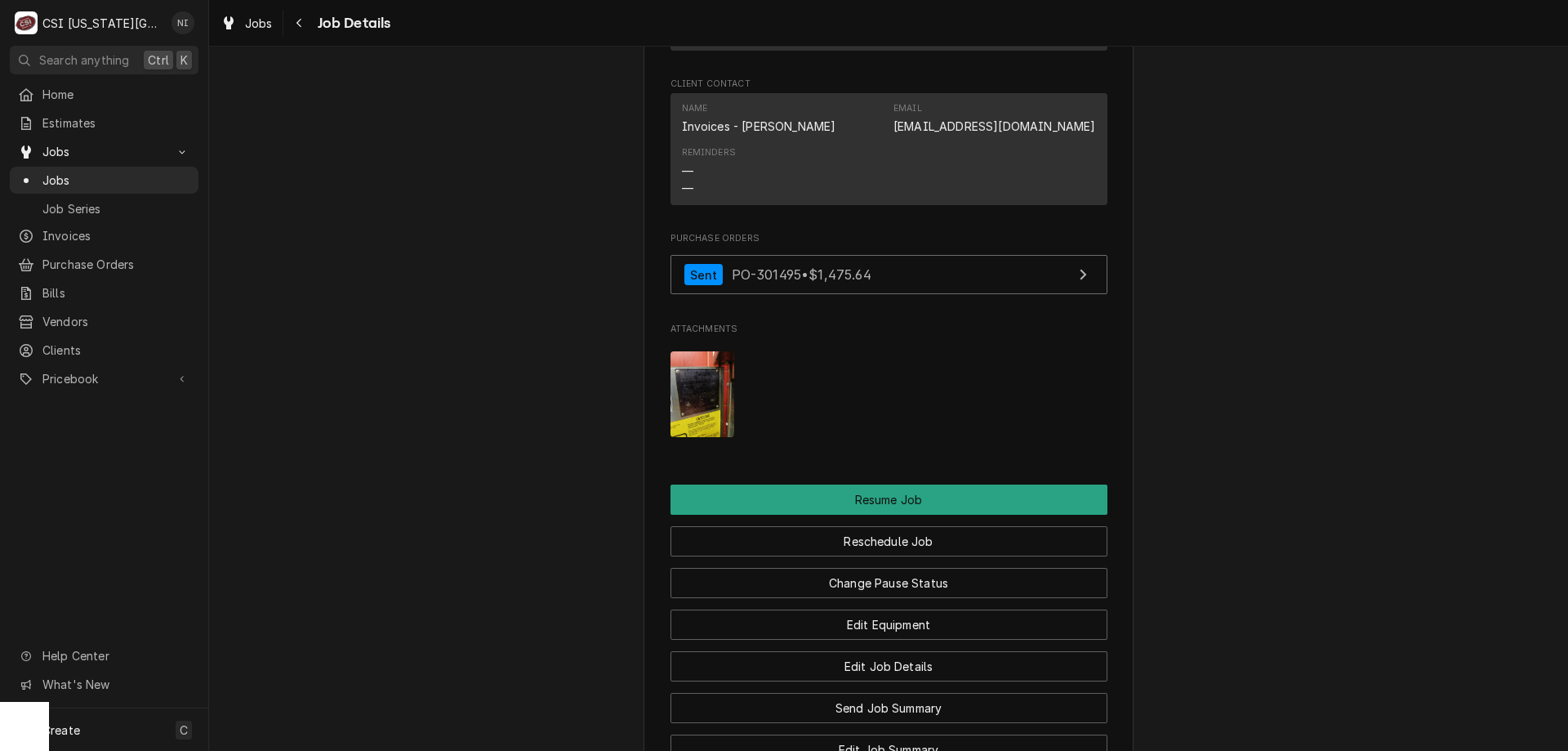
scroll to position [2222, 0]
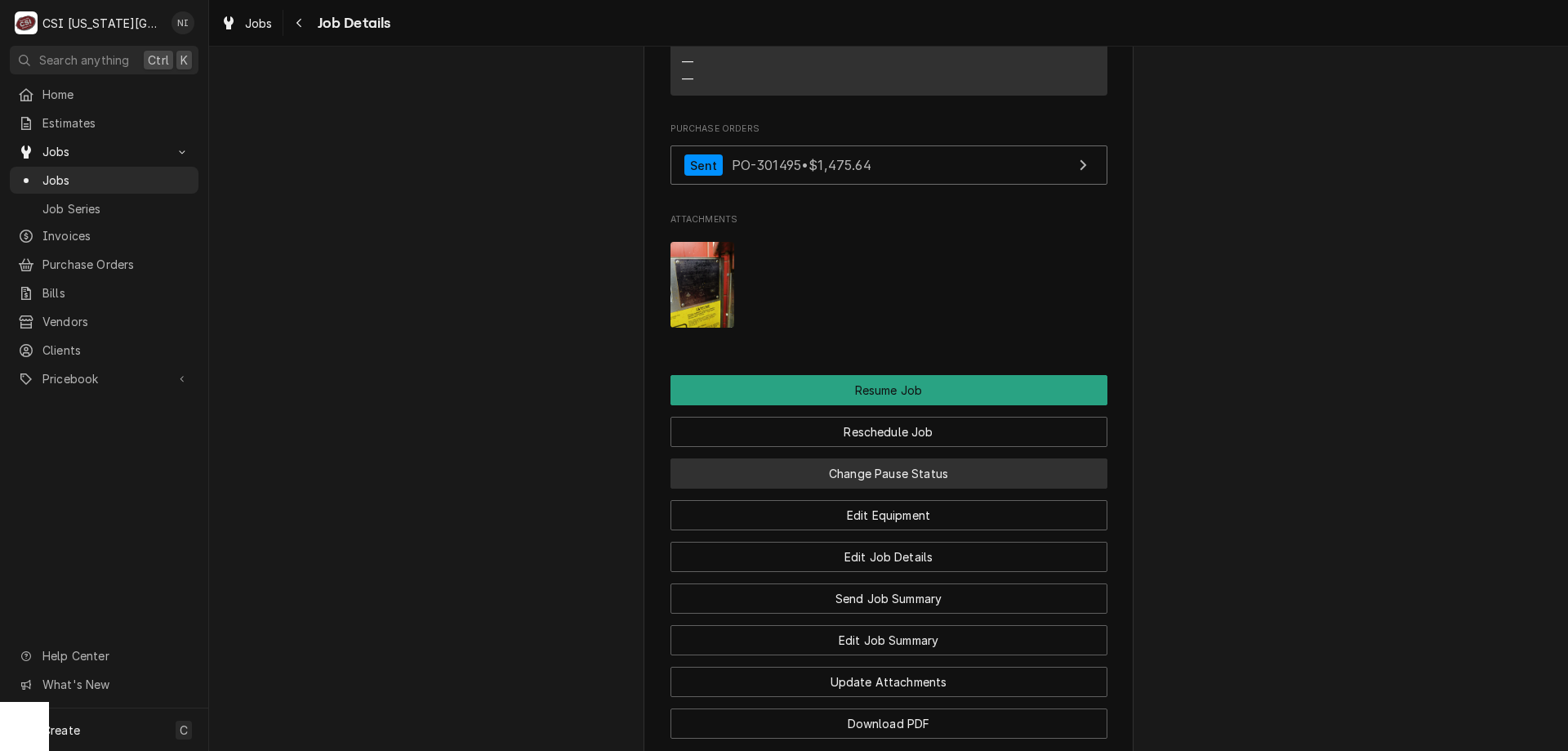
click at [1029, 459] on button "Change Pause Status" at bounding box center [889, 474] width 437 height 30
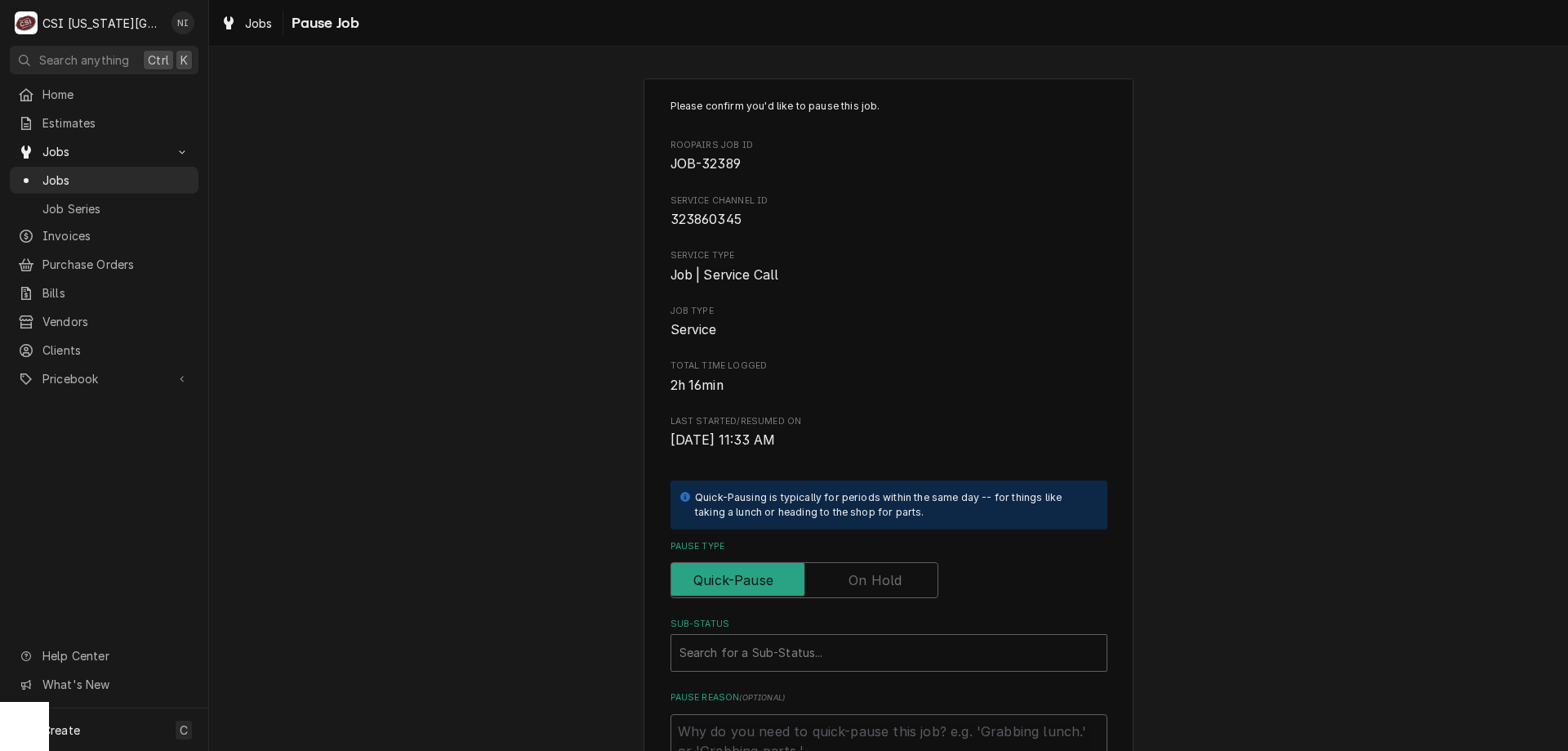
drag, startPoint x: 880, startPoint y: 575, endPoint x: 880, endPoint y: 589, distance: 14.0
click at [880, 582] on label "Pause Type" at bounding box center [805, 580] width 268 height 36
click at [880, 582] on input "Pause Type" at bounding box center [804, 580] width 253 height 36
checkbox input "true"
drag, startPoint x: 876, startPoint y: 655, endPoint x: 913, endPoint y: 620, distance: 50.9
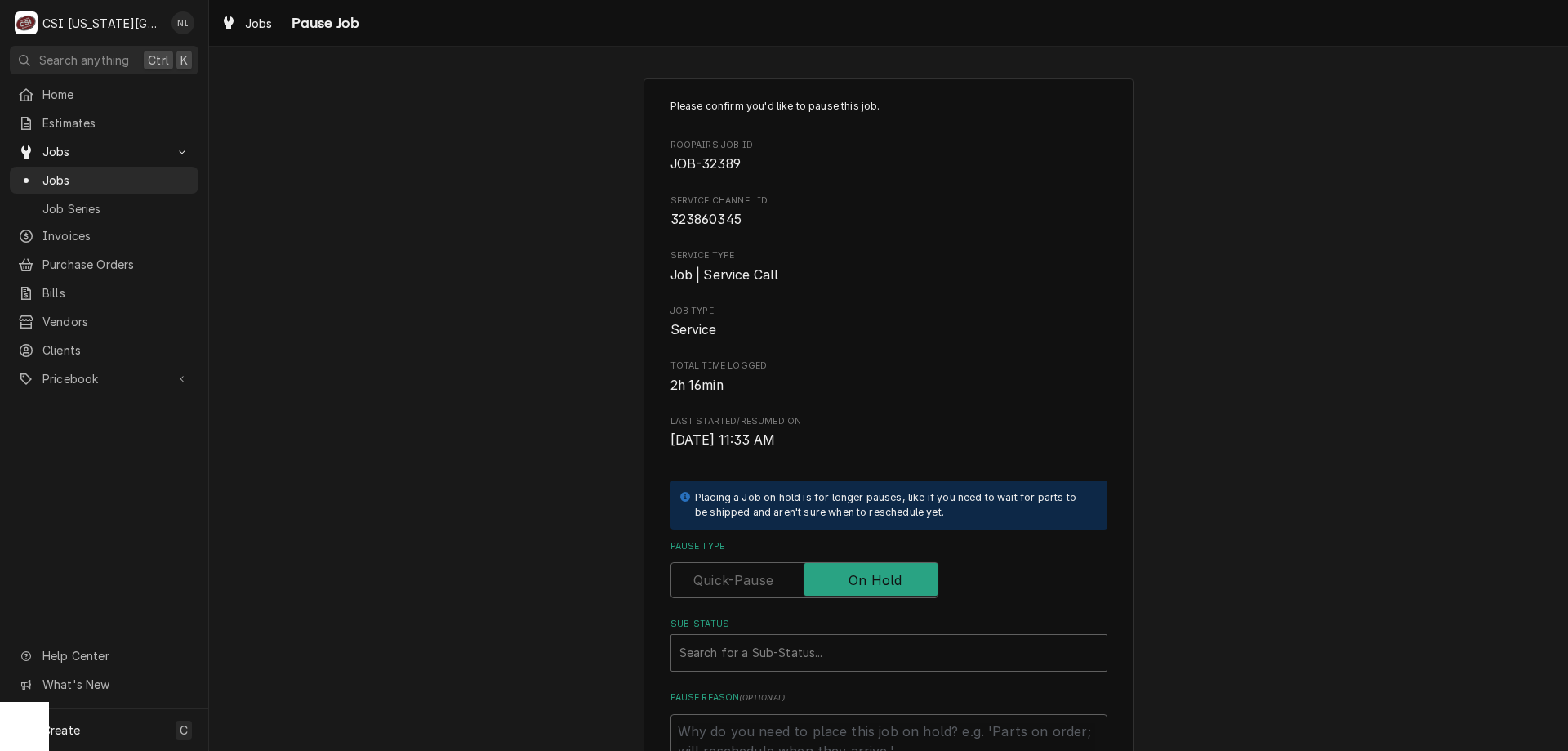
click at [878, 655] on div "Sub-Status" at bounding box center [889, 652] width 419 height 30
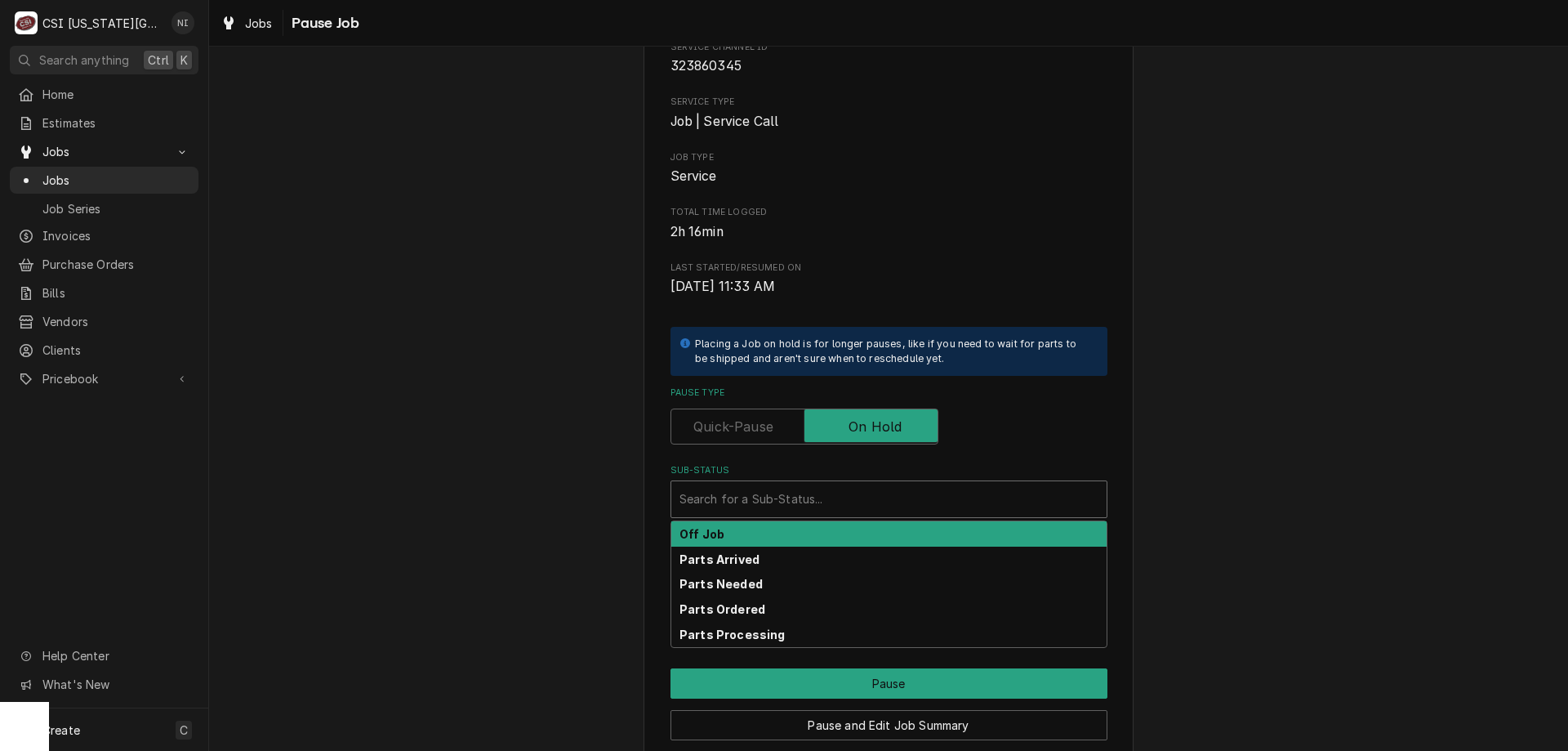
scroll to position [220, 0]
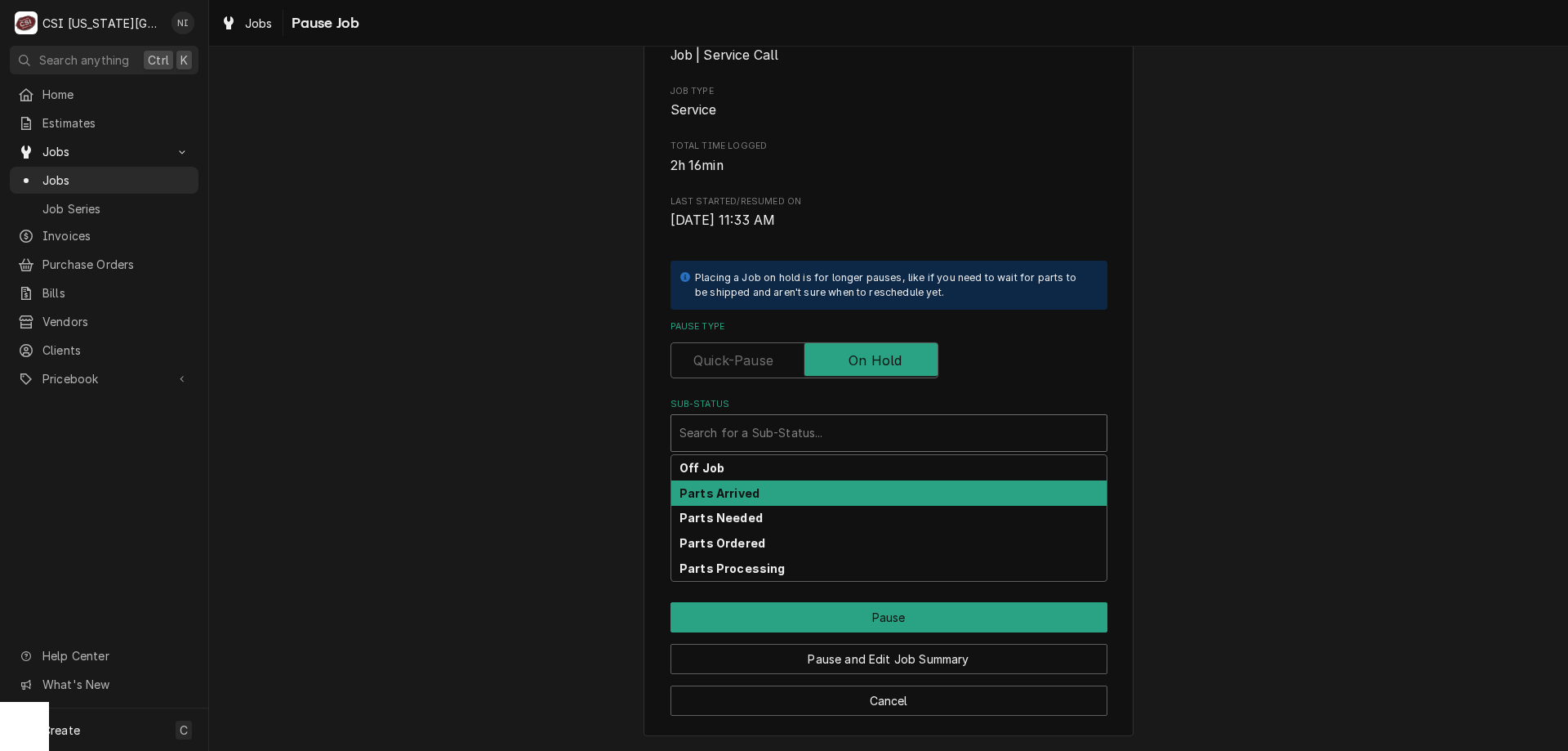
click at [756, 496] on div "Parts Arrived" at bounding box center [889, 493] width 435 height 25
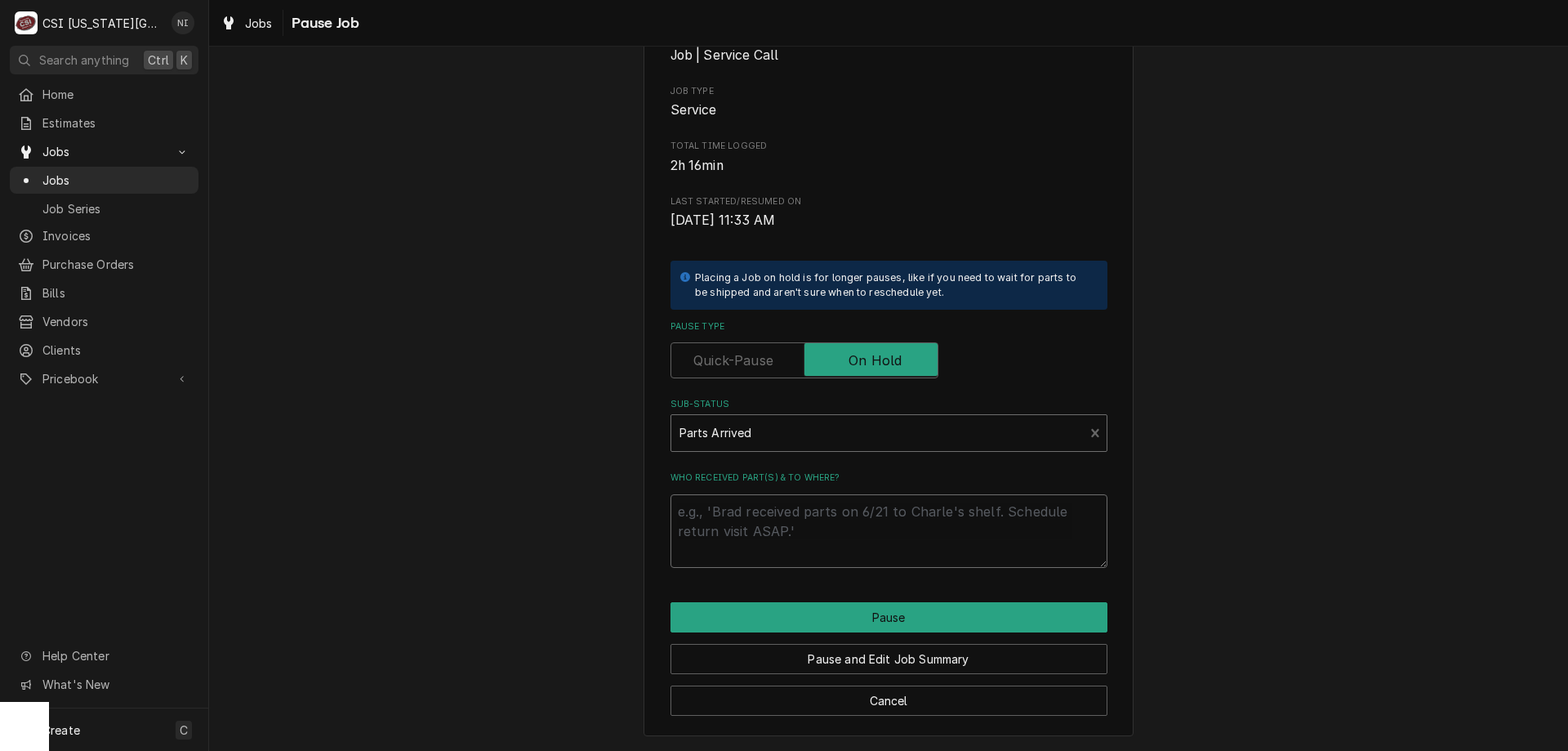
click at [752, 496] on textarea "Who received part(s) & to where?" at bounding box center [889, 530] width 437 height 73
type textarea "x"
type textarea "p"
type textarea "x"
type textarea "pa"
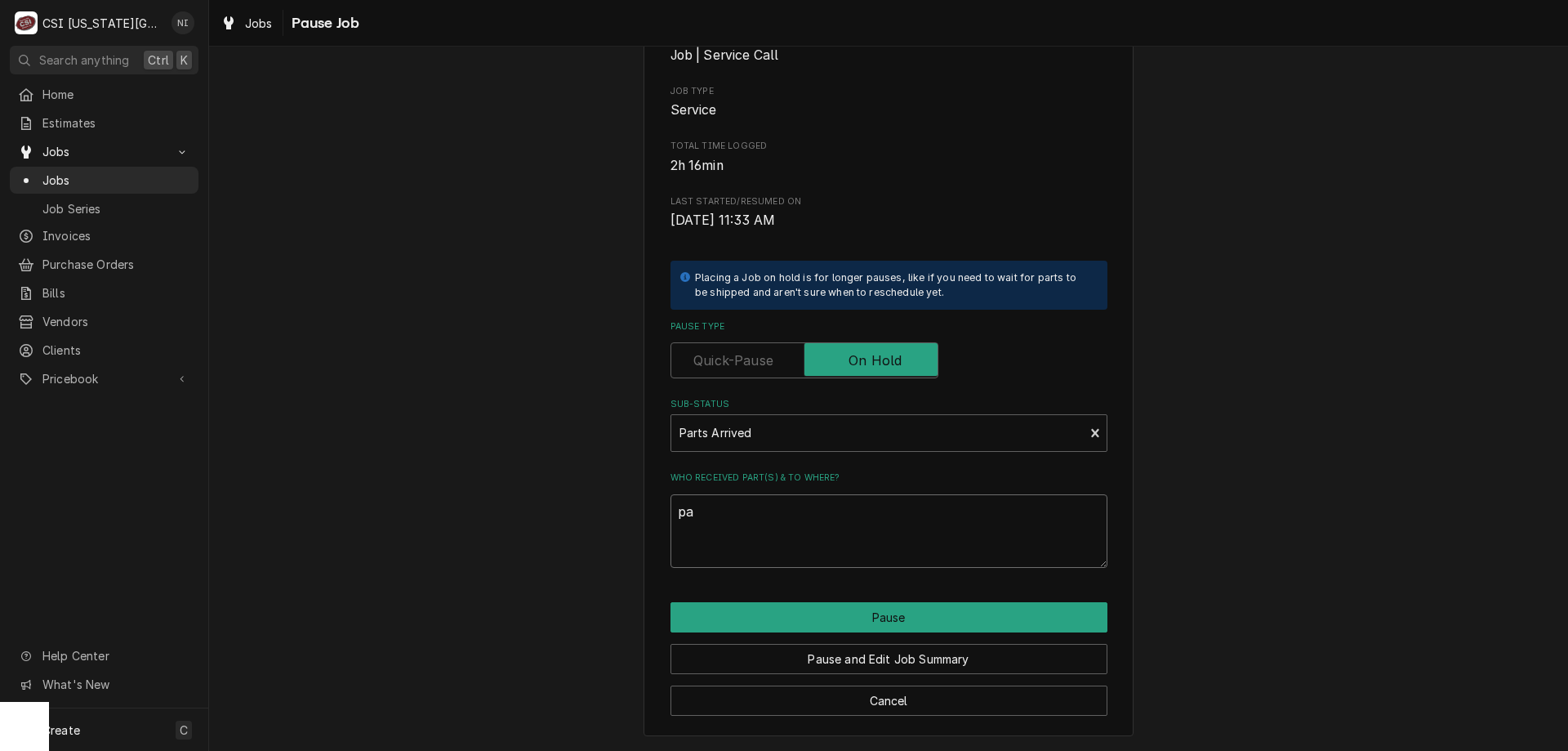
type textarea "x"
type textarea "pat"
type textarea "x"
type textarea "pats"
type textarea "x"
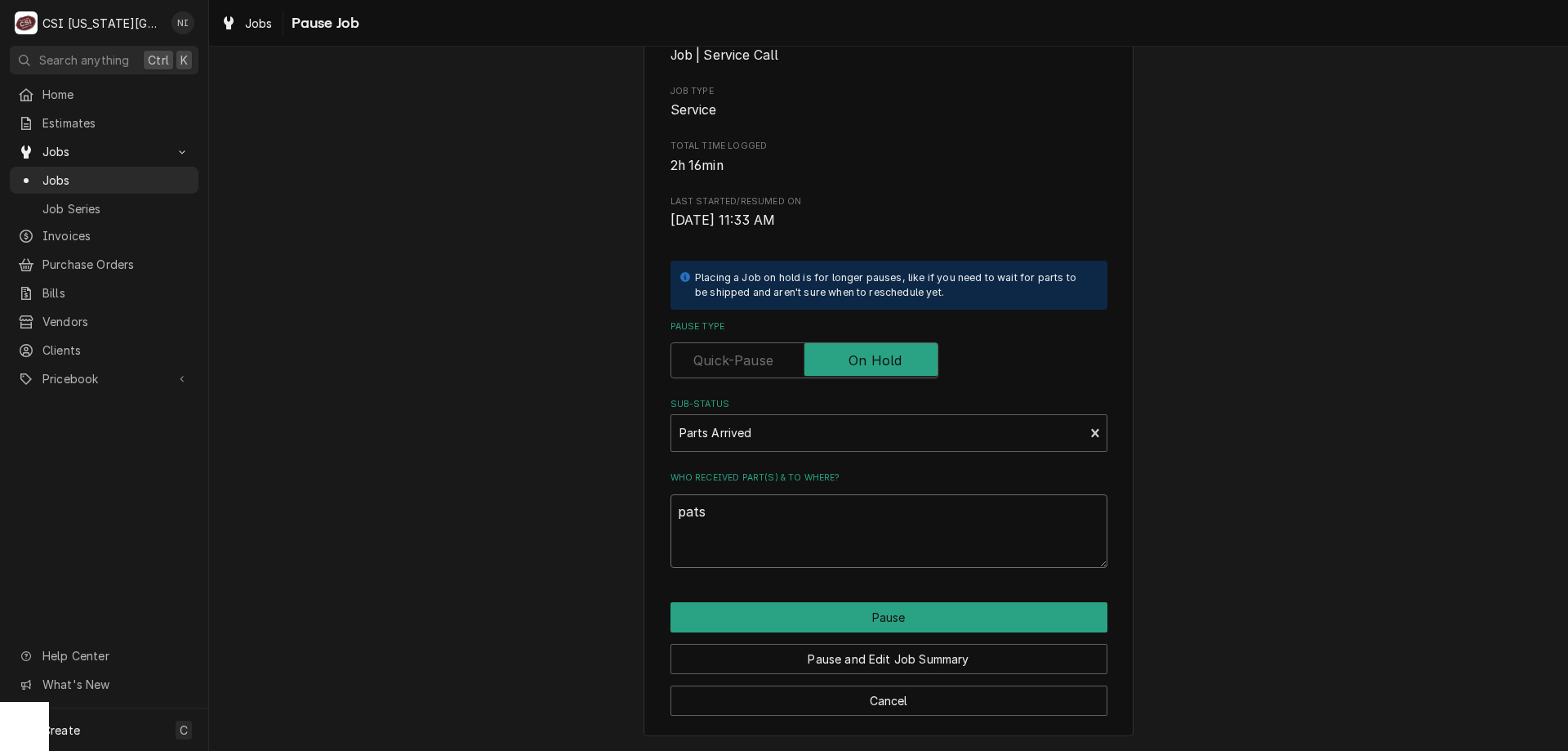
type textarea "pats"
type textarea "x"
type textarea "pats"
type textarea "x"
type textarea "pat"
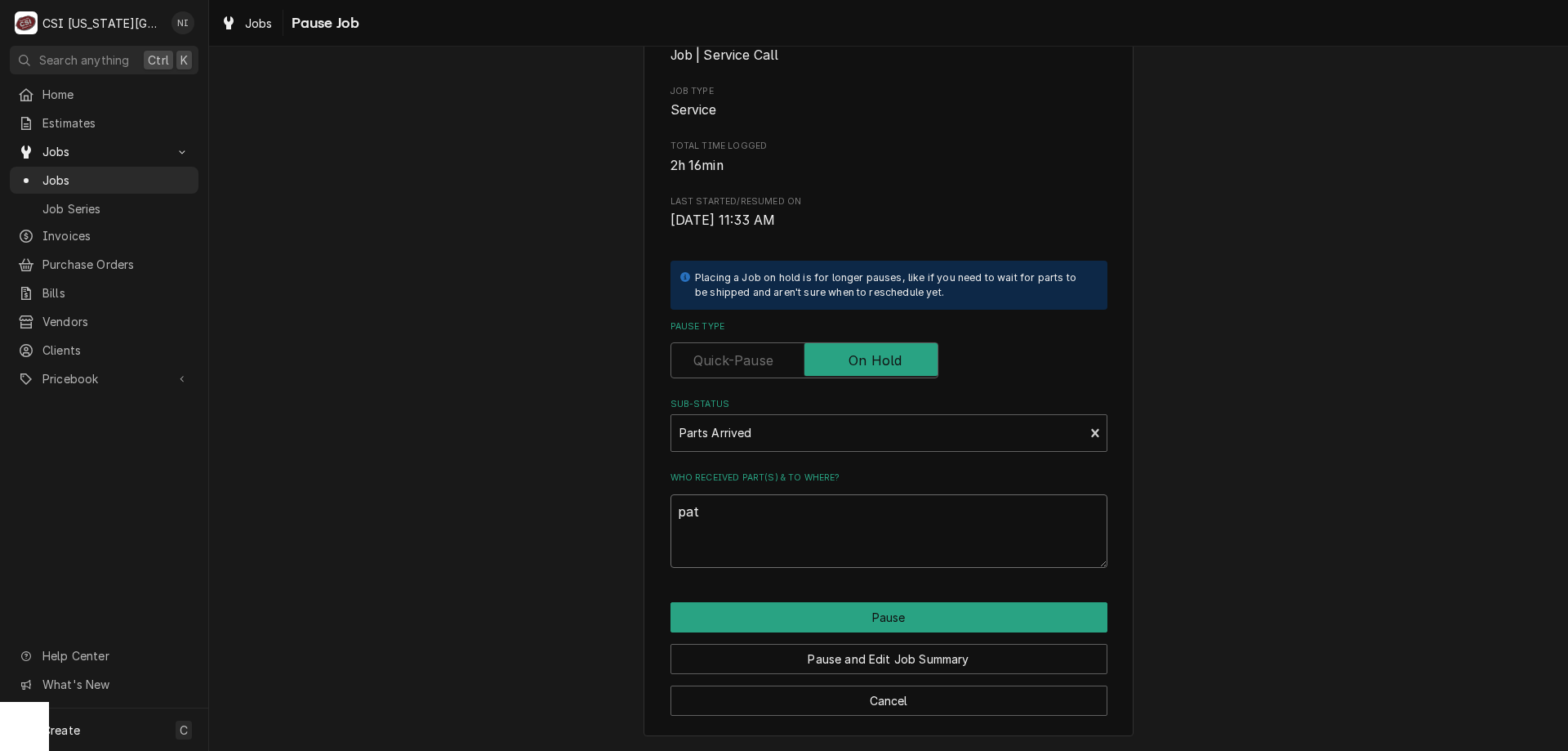
type textarea "x"
type textarea "par"
type textarea "x"
type textarea "part"
type textarea "x"
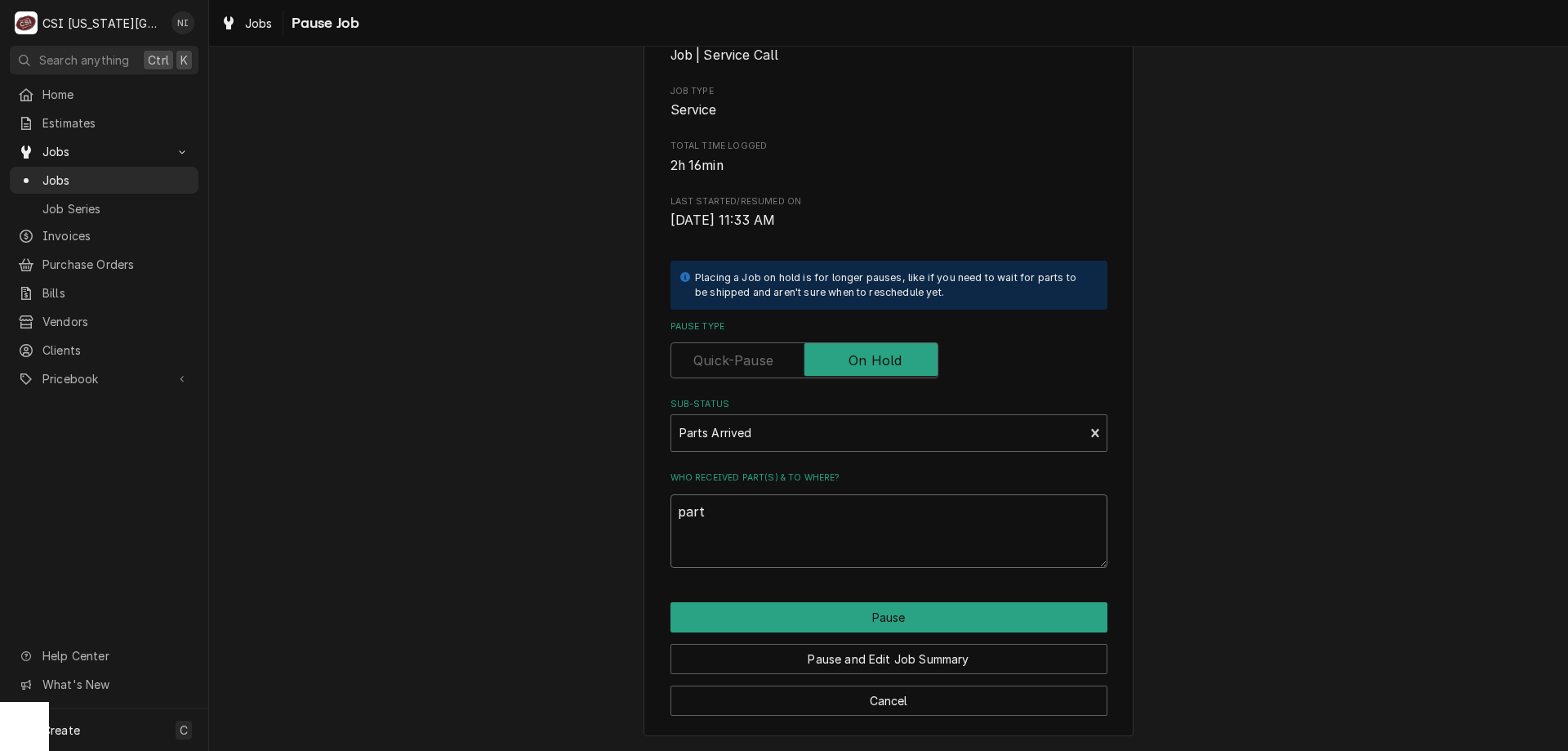
type textarea "partg"
type textarea "x"
type textarea "partgs"
type textarea "x"
type textarea "partgs"
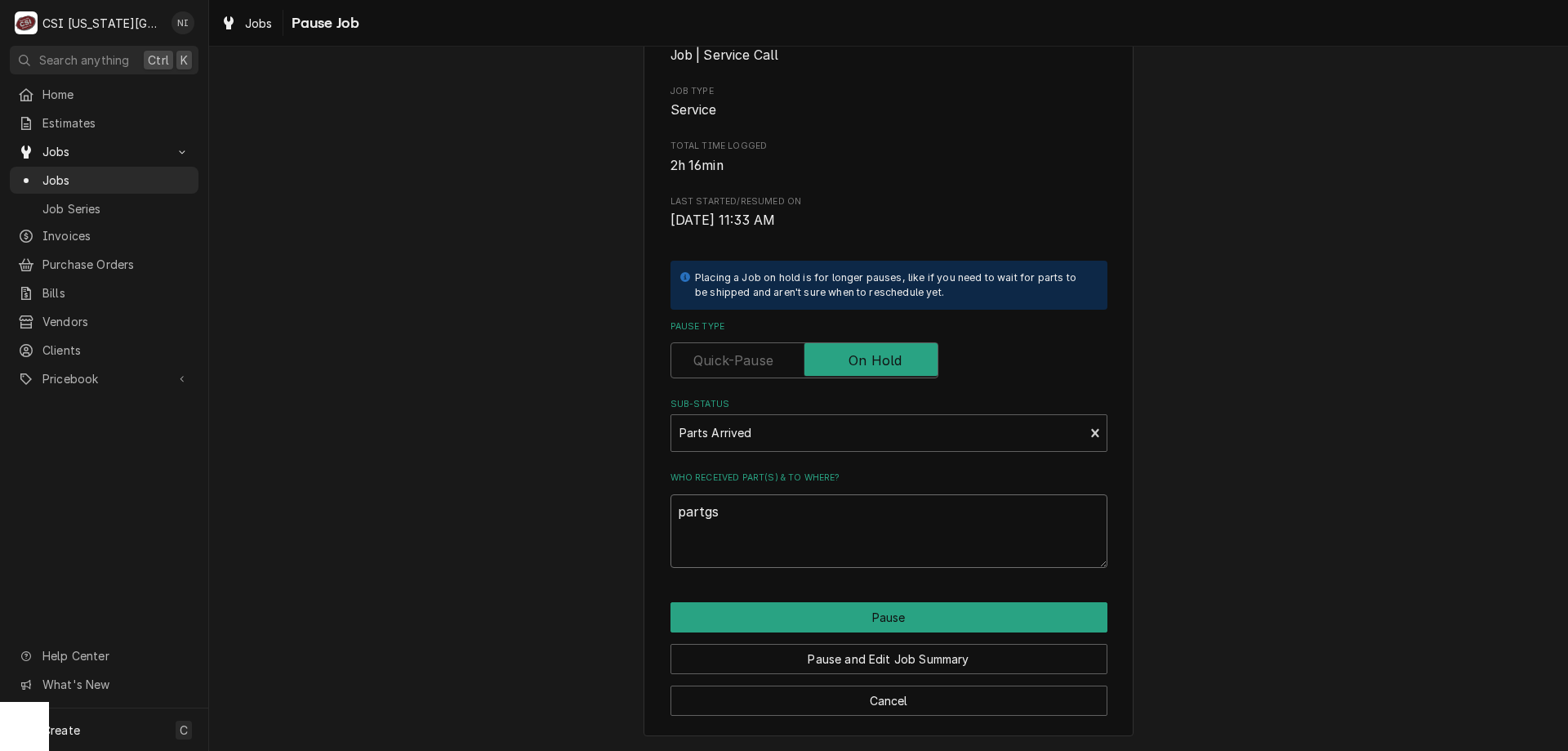
type textarea "x"
type textarea "partgs o"
type textarea "x"
type textarea "partgs on"
type textarea "x"
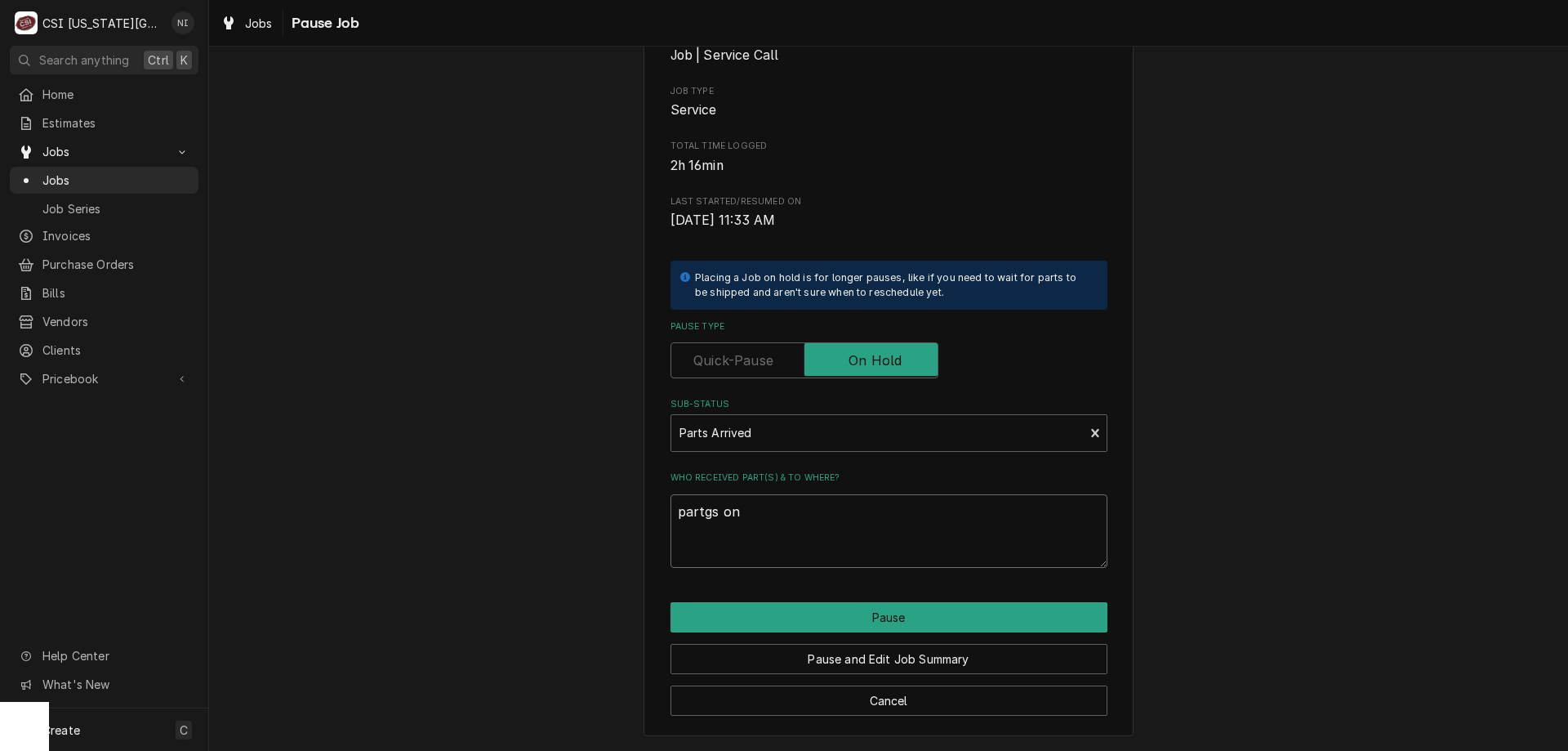
type textarea "partgs on"
type textarea "x"
type textarea "partgs on"
type textarea "x"
type textarea "partgs o"
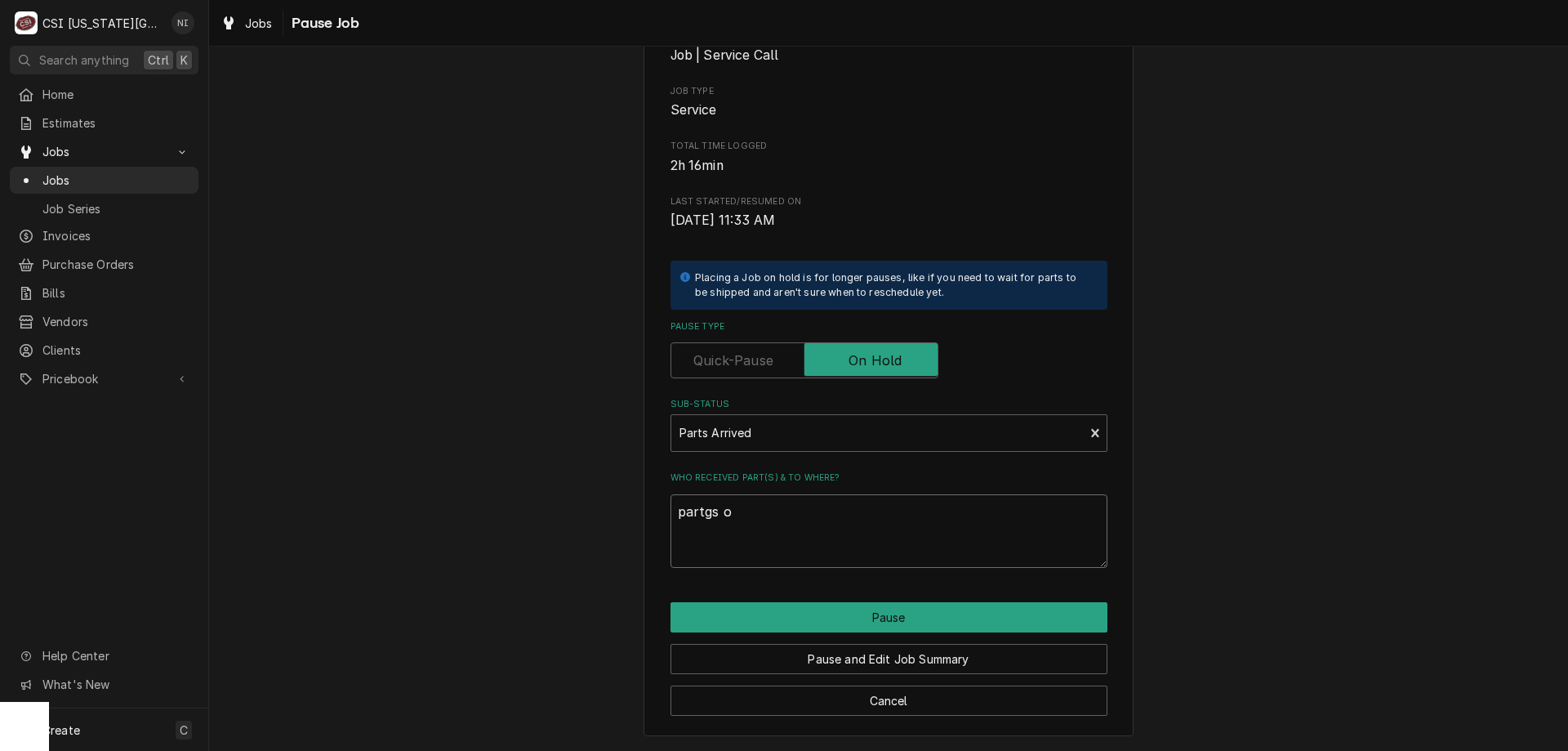
type textarea "x"
type textarea "partgs"
type textarea "x"
type textarea "partgs"
type textarea "x"
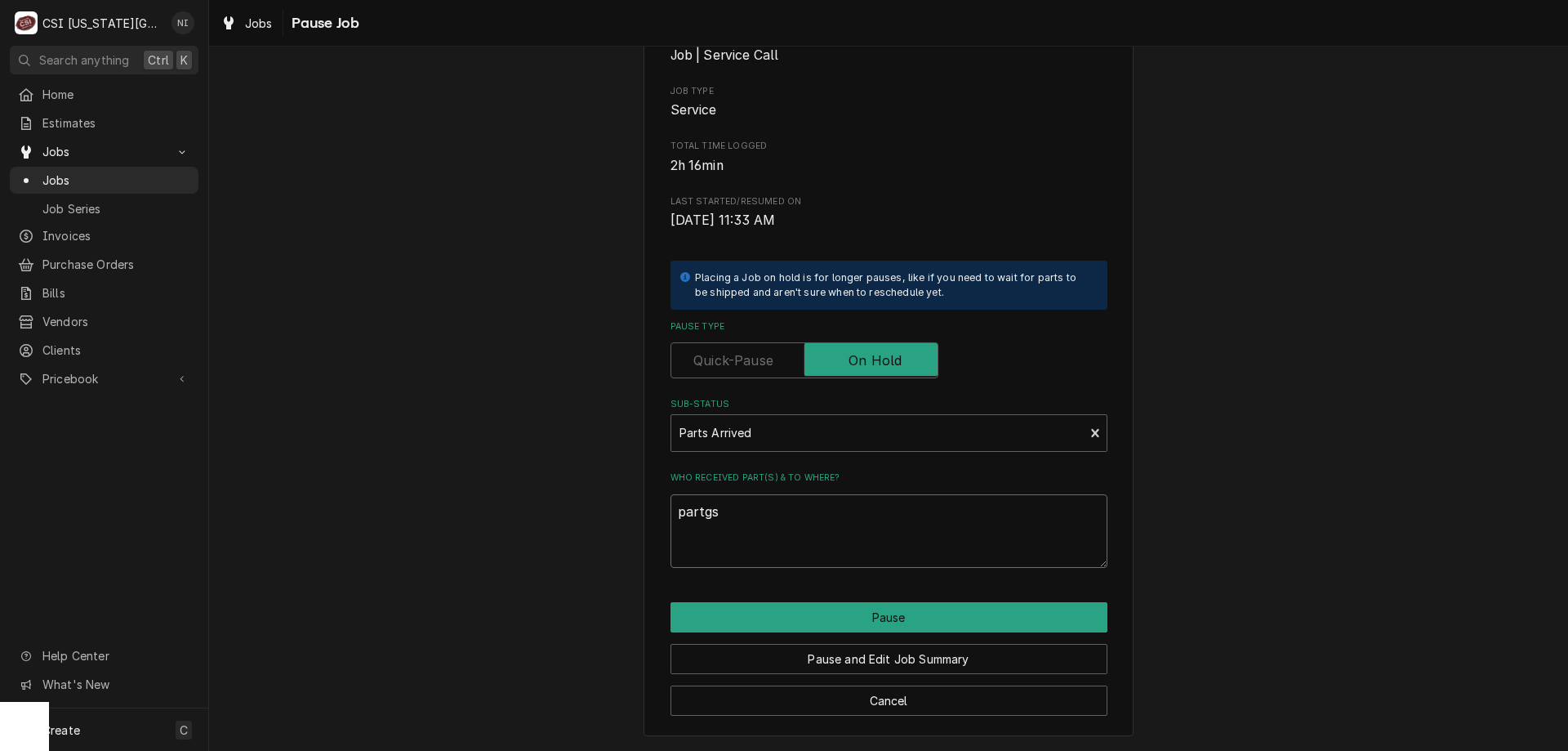
type textarea "partg"
type textarea "x"
type textarea "part"
type textarea "x"
type textarea "parts"
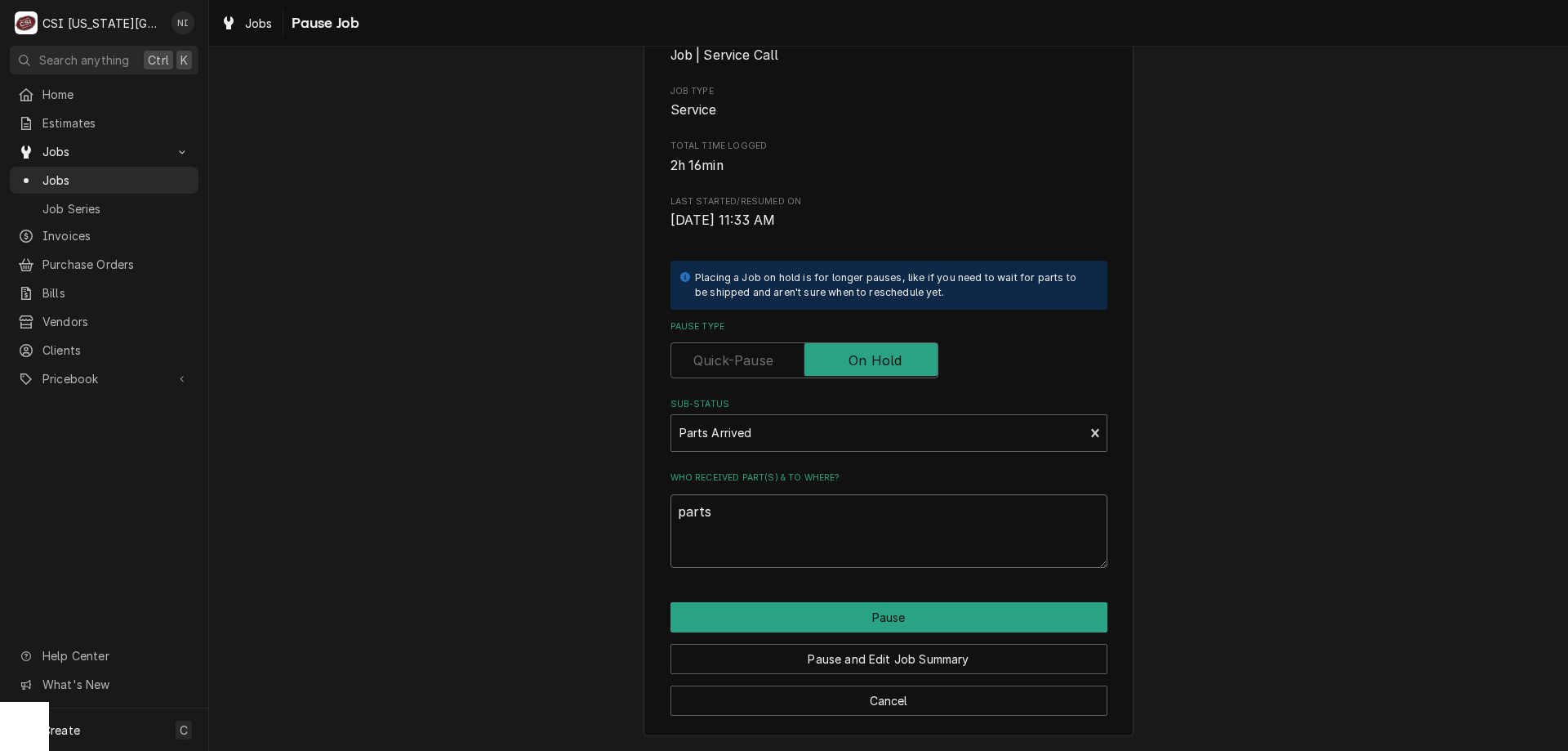
type textarea "x"
type textarea "parts"
type textarea "x"
type textarea "parts on"
type textarea "x"
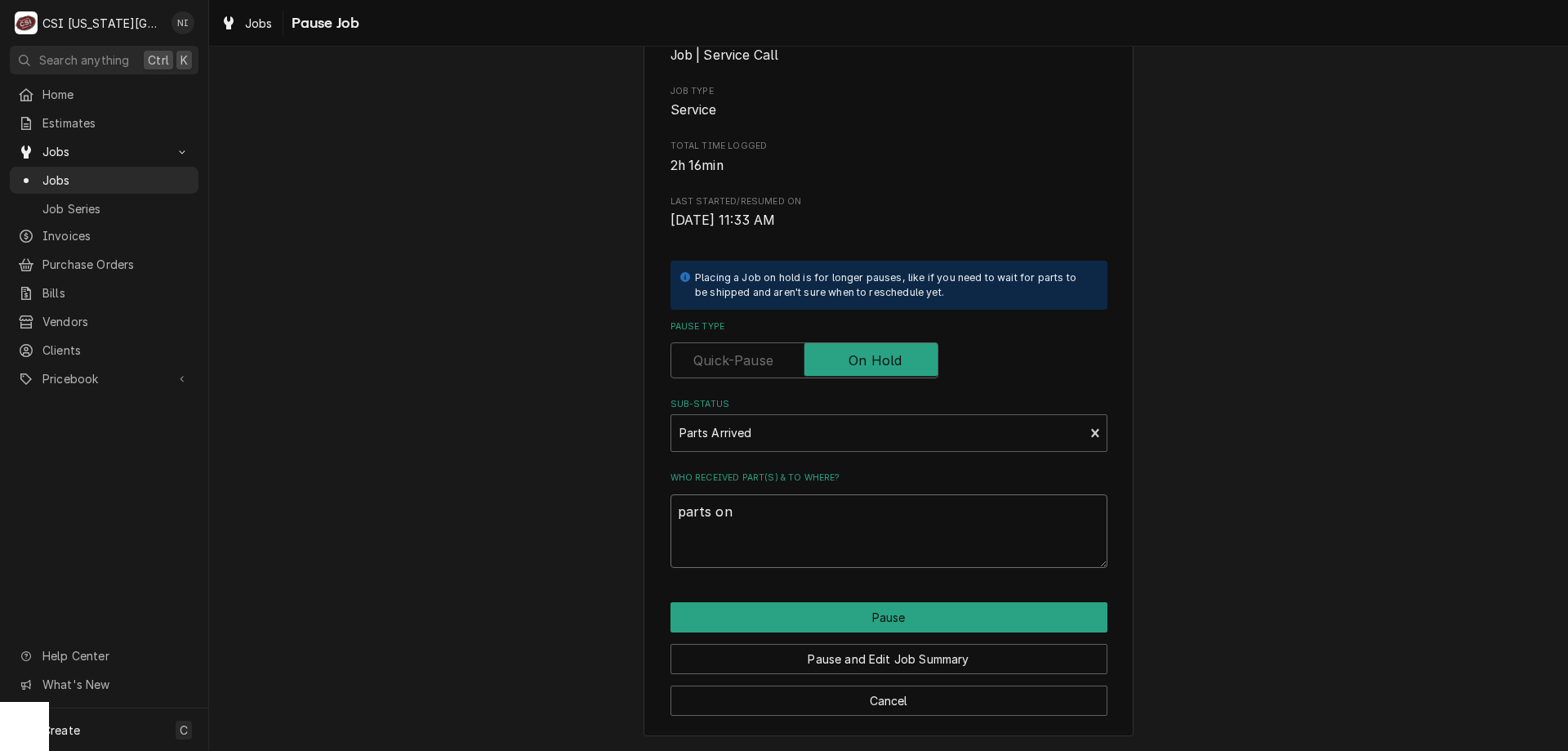
type textarea "parts on"
type textarea "x"
type textarea "parts on s"
type textarea "x"
type textarea "parts on sc"
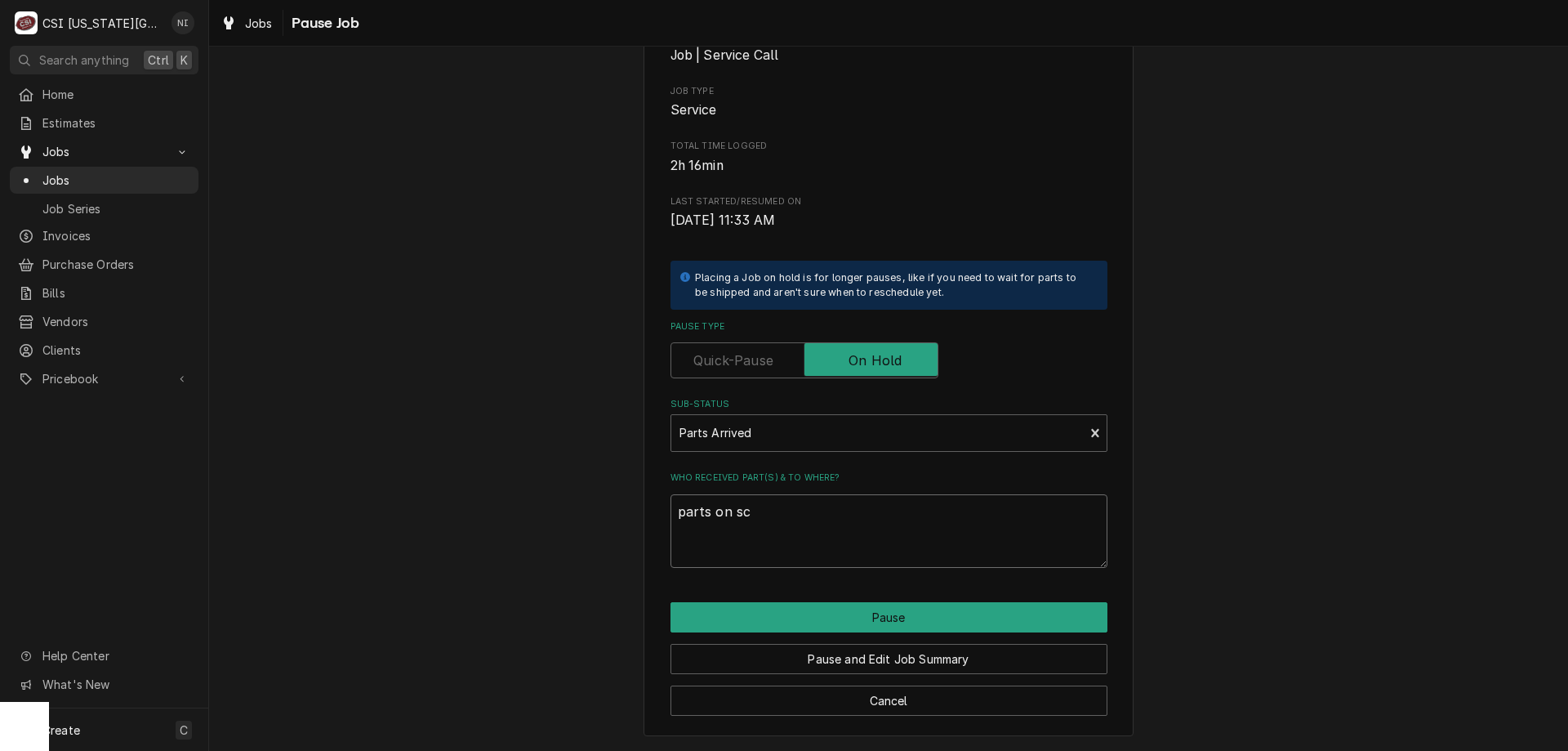
type textarea "x"
type textarea "parts on sch"
type textarea "x"
type textarea "parts on schi"
type textarea "x"
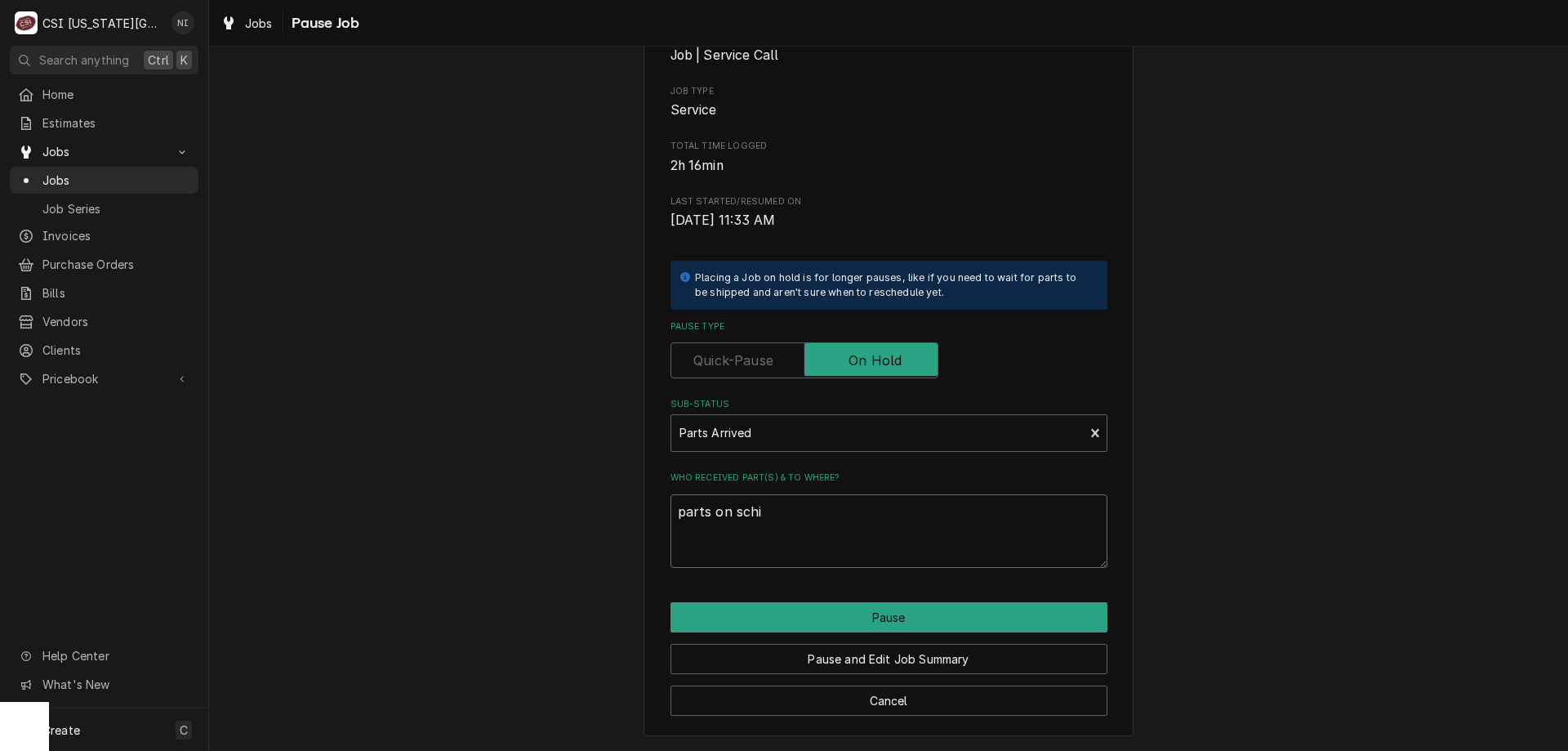
type textarea "parts on schir"
type textarea "x"
type textarea "parts on schi"
type textarea "x"
type textarea "parts on sch"
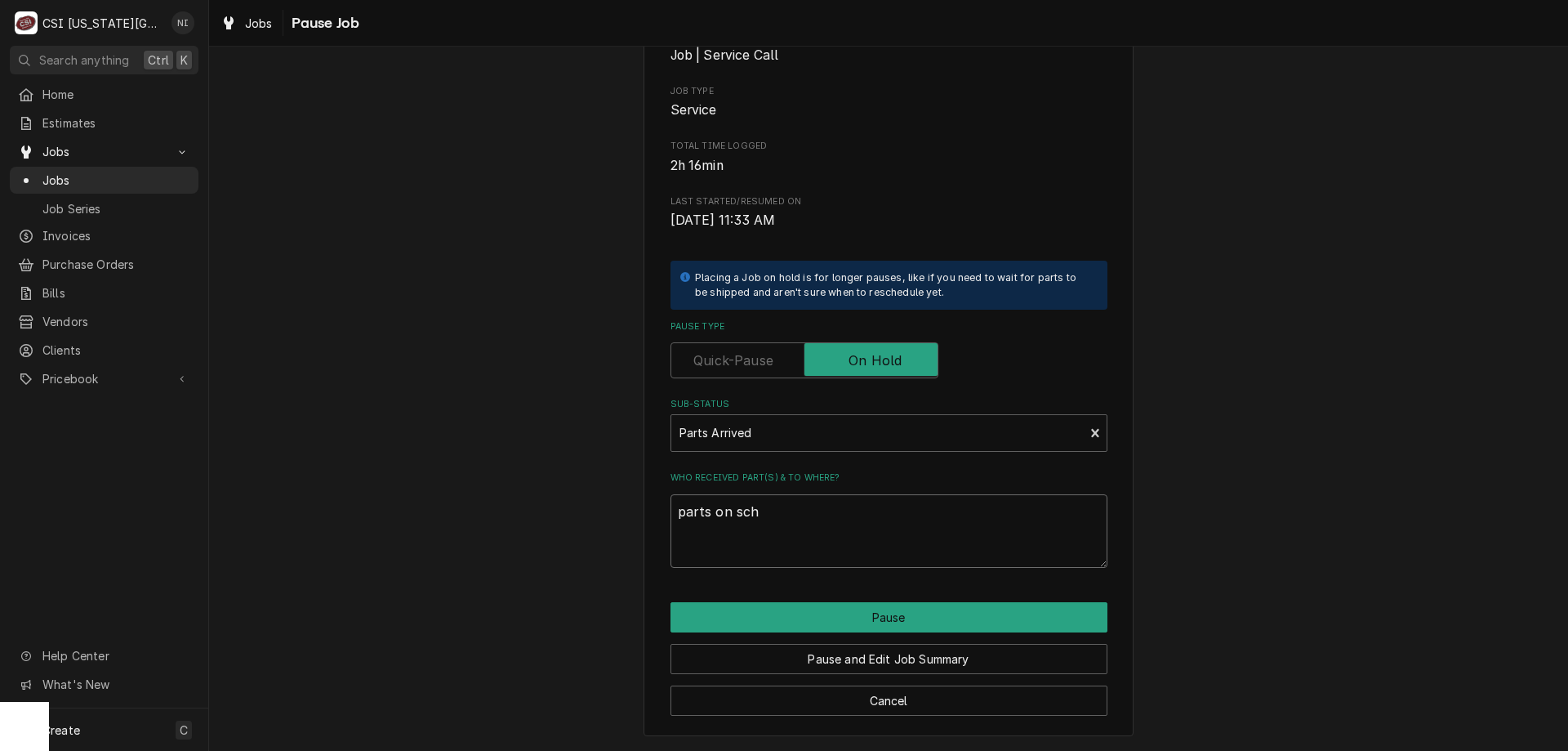
type textarea "x"
type textarea "parts on sc"
type textarea "x"
type textarea "parts on s"
type textarea "x"
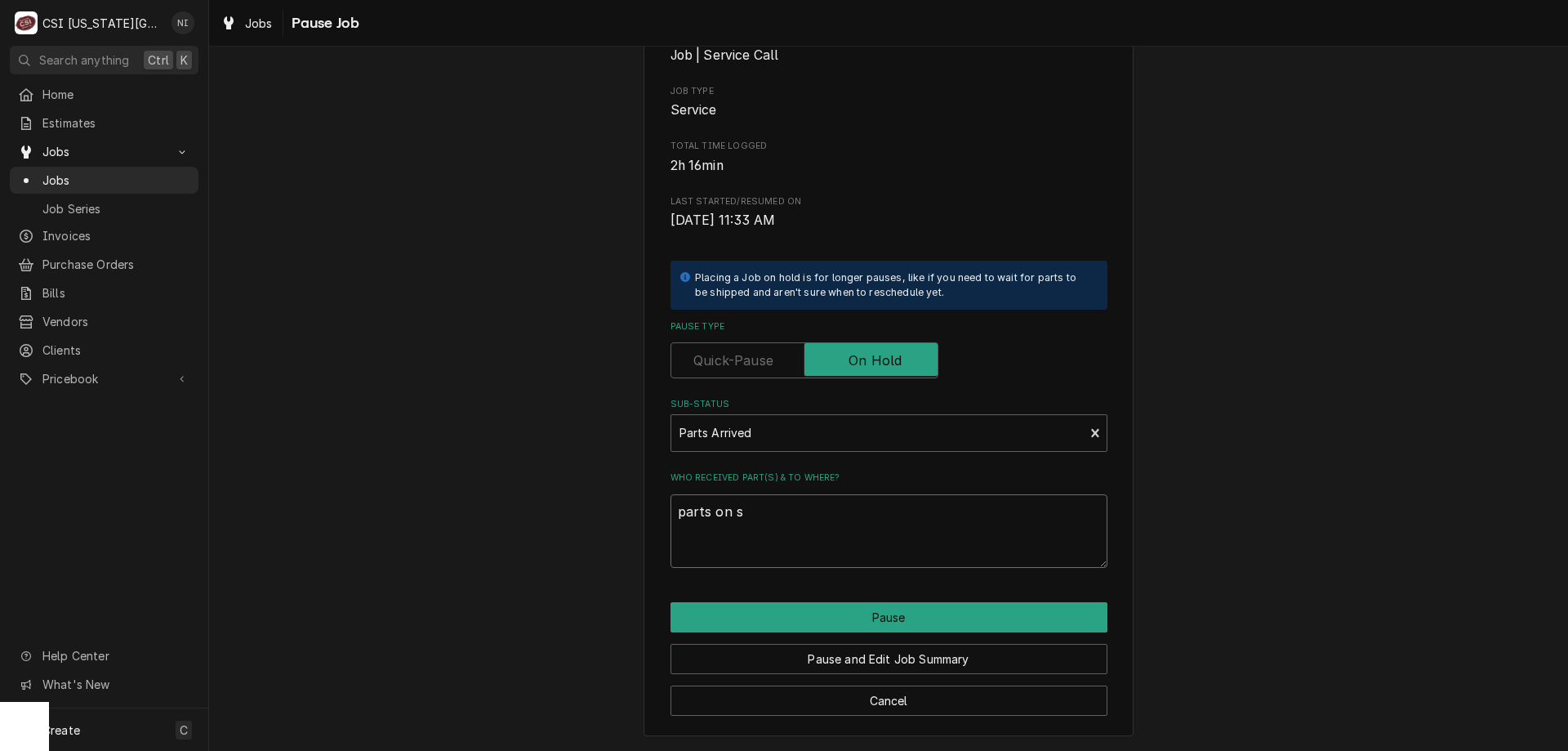
type textarea "parts on"
type textarea "x"
type textarea "parts on c"
type textarea "x"
type textarea "parts on cr"
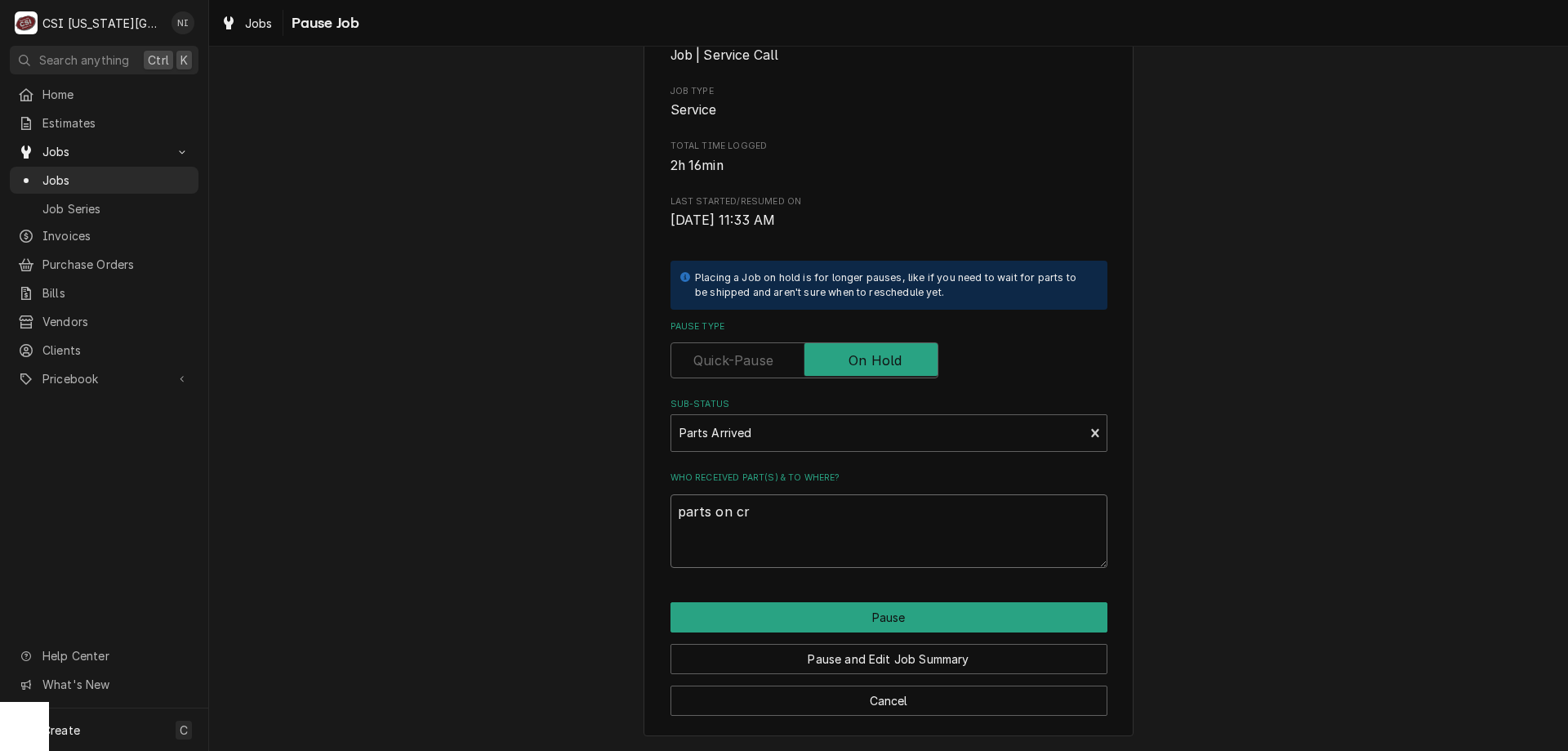
type textarea "x"
type textarea "parts on c"
type textarea "x"
type textarea "parts on ch"
type textarea "x"
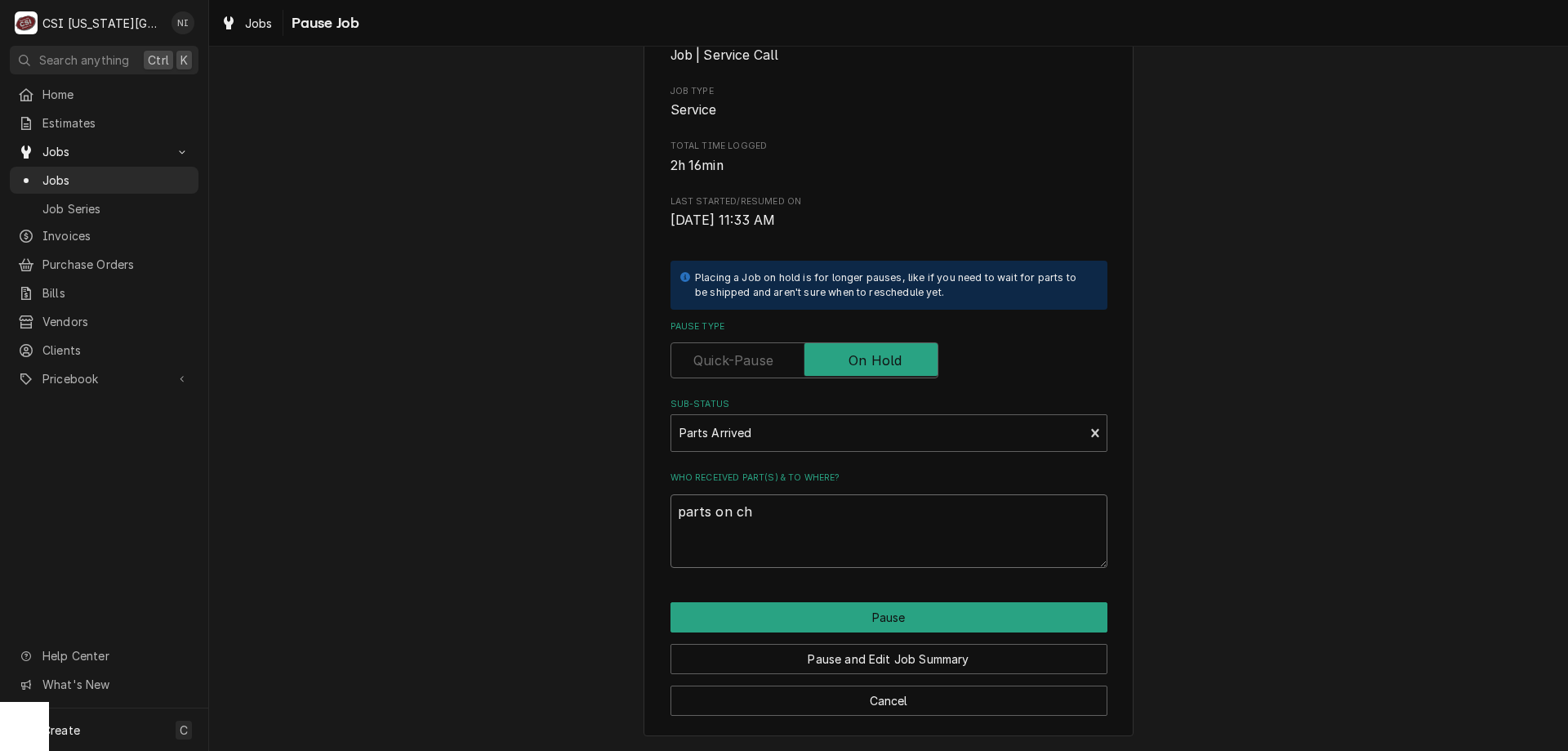
type textarea "parts on chr"
type textarea "x"
type textarea "parts on chri"
type textarea "x"
type textarea "parts on chris"
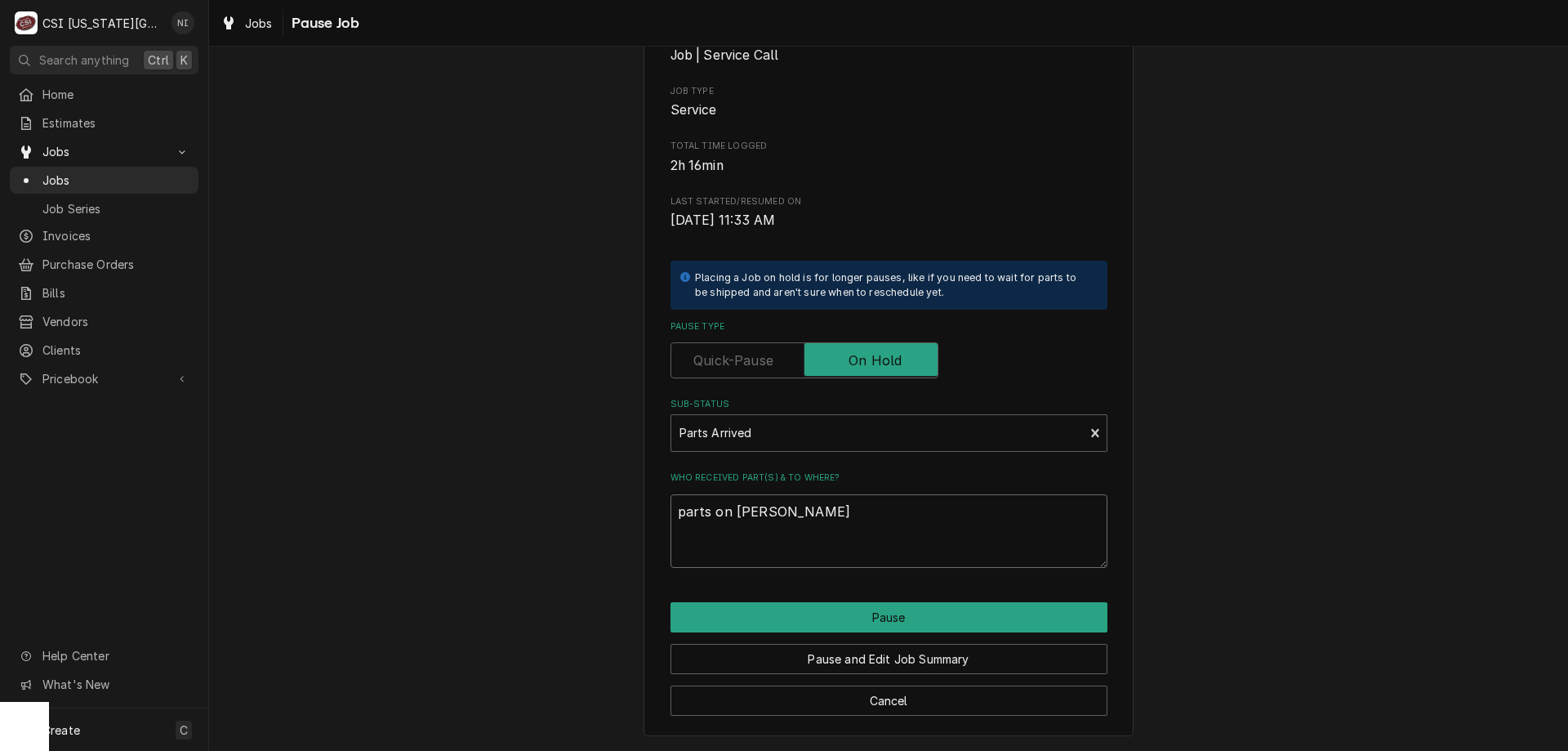
type textarea "x"
type textarea "parts on christ"
type textarea "x"
type textarea "parts on christi"
type textarea "x"
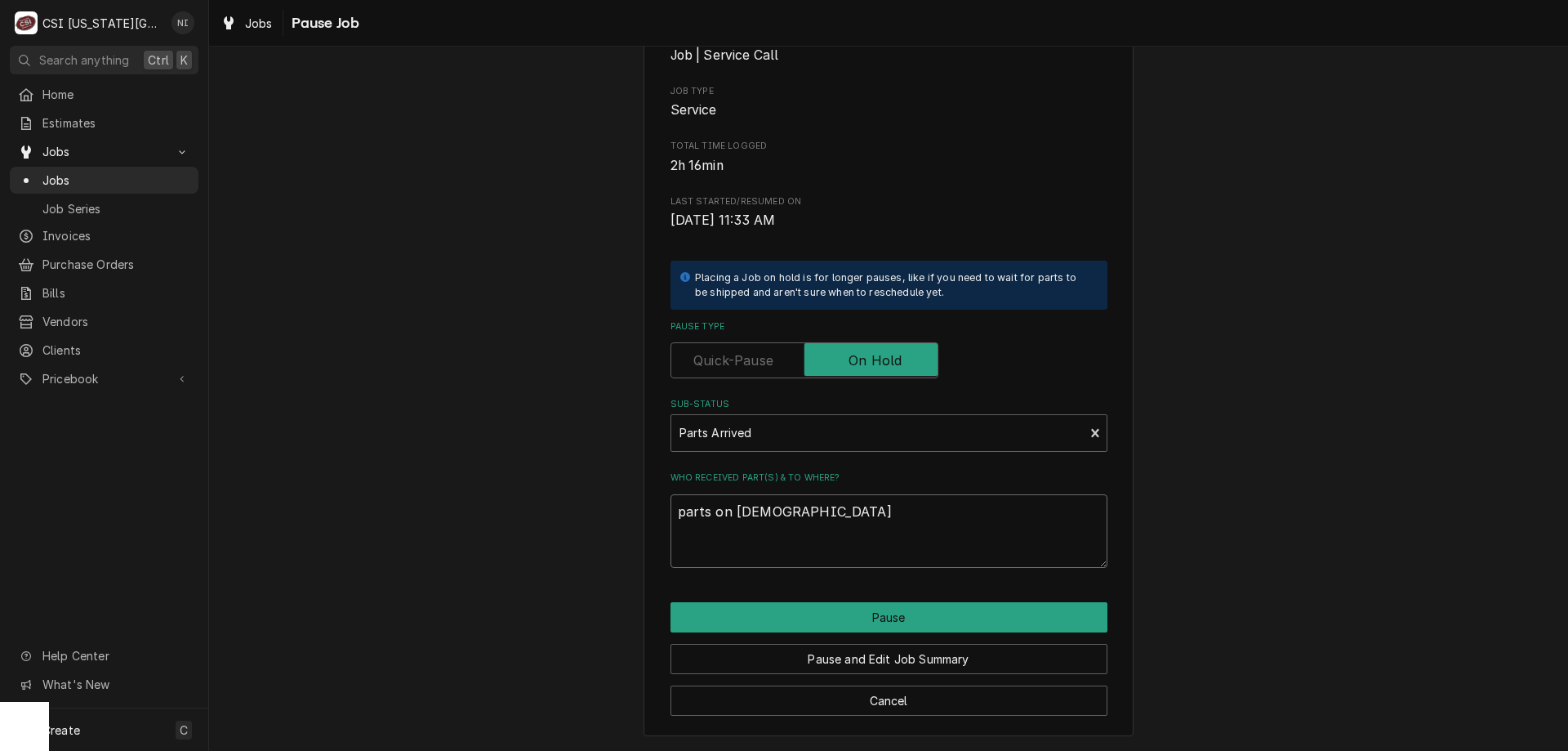
type textarea "parts on christia"
type textarea "x"
type textarea "parts on christian"
type textarea "x"
type textarea "parts on christian"
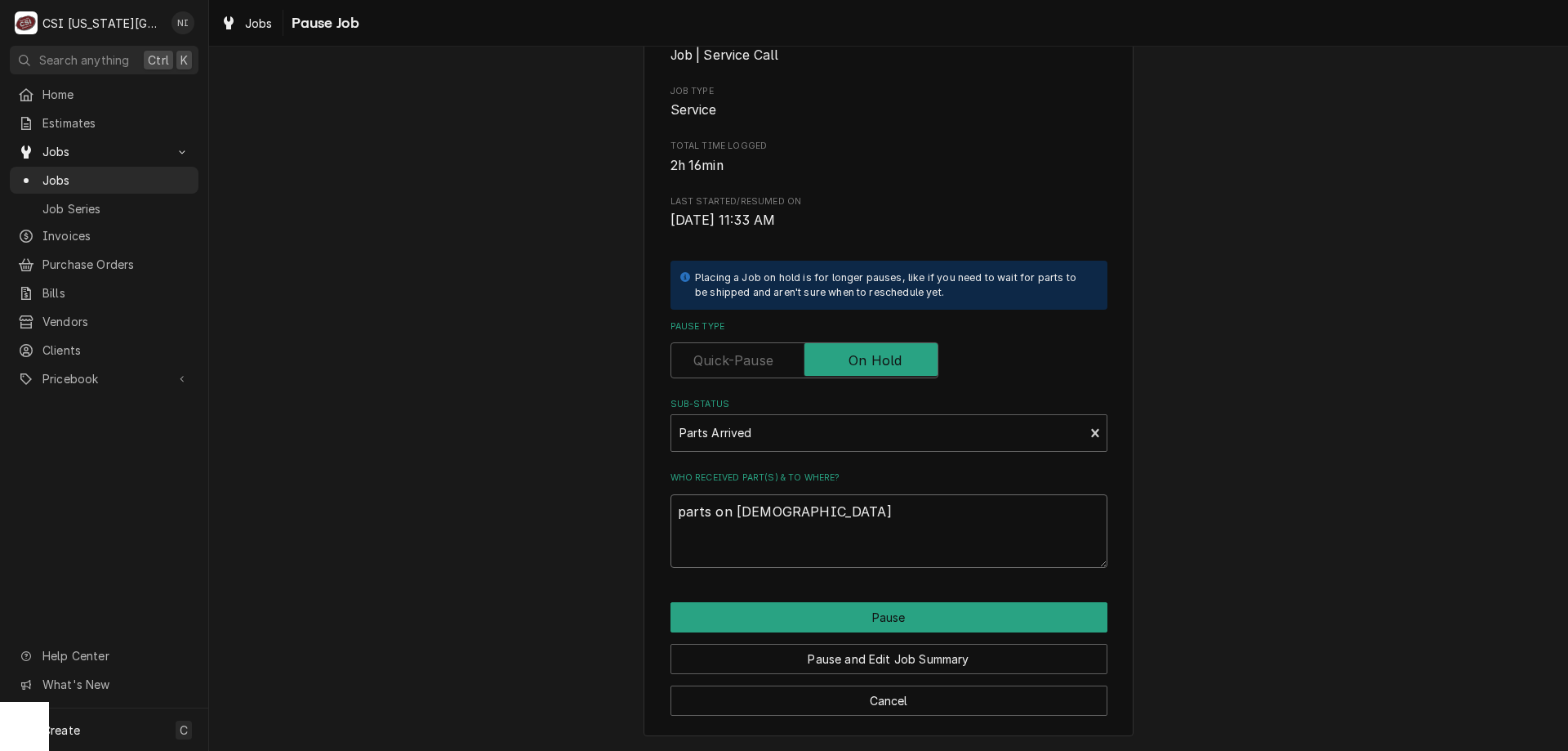
type textarea "x"
type textarea "parts on christian s"
type textarea "x"
type textarea "parts on christian sh"
type textarea "x"
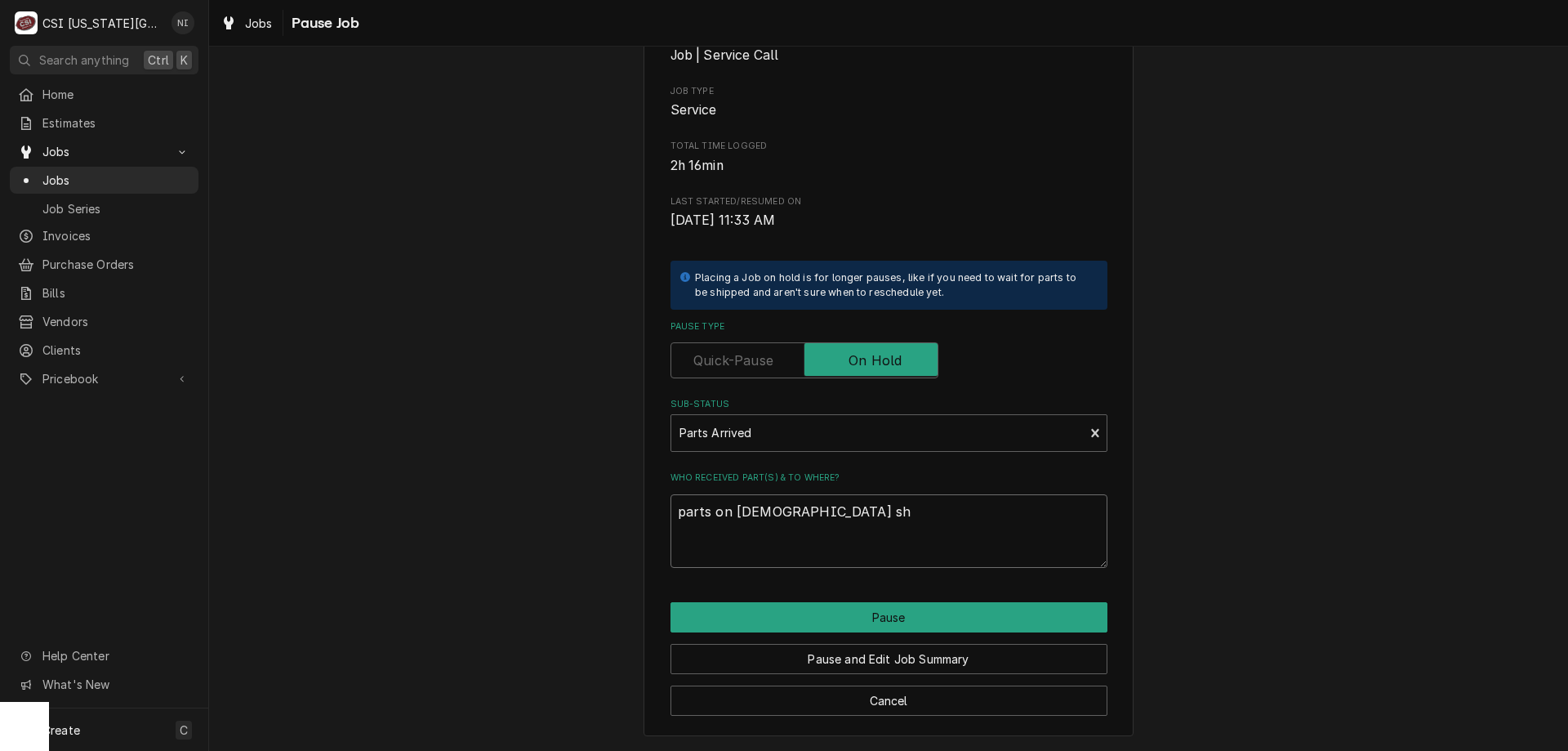
type textarea "parts on christian she"
type textarea "x"
type textarea "parts on christian shel"
type textarea "x"
type textarea "parts on christian shelf"
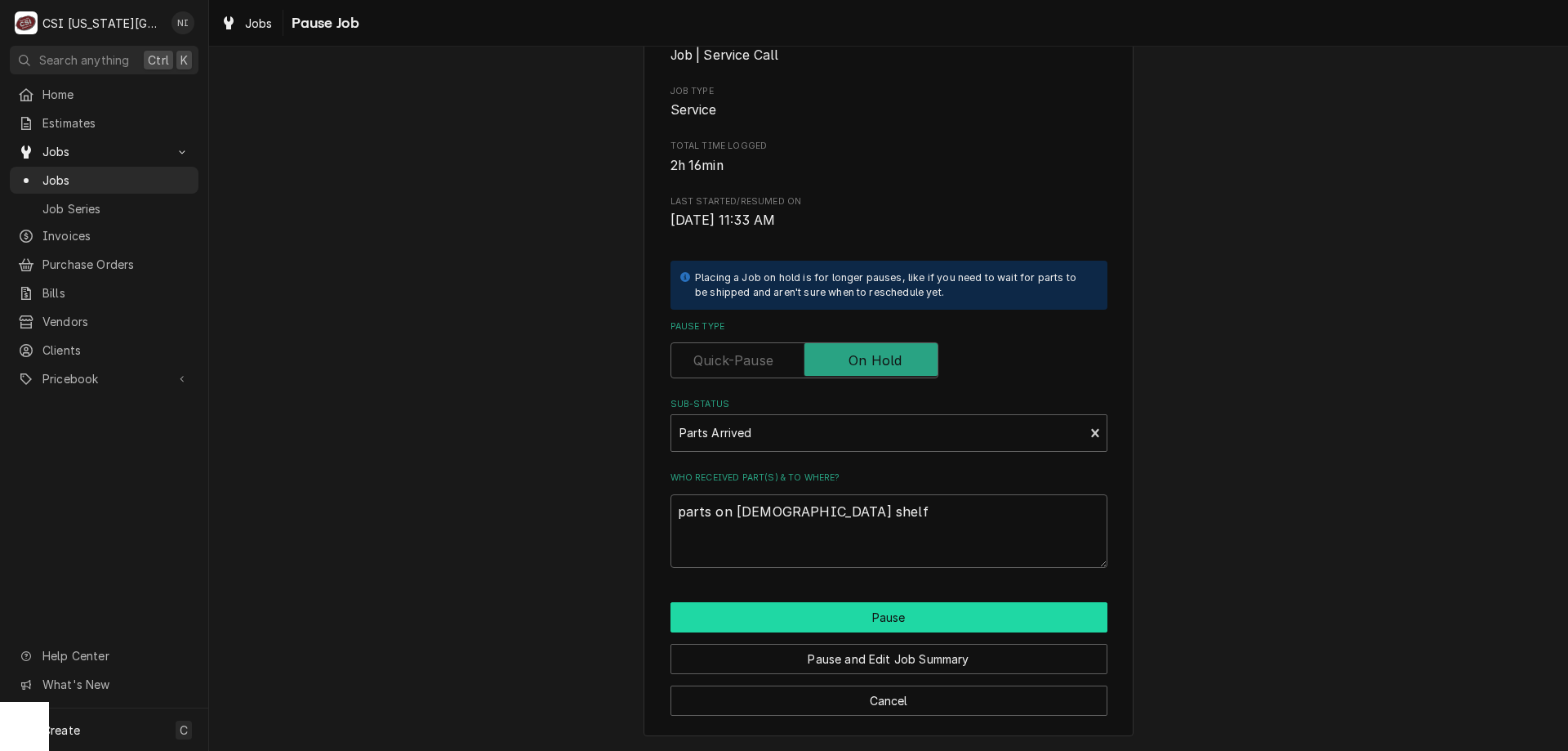
click at [838, 620] on button "Pause" at bounding box center [889, 617] width 437 height 30
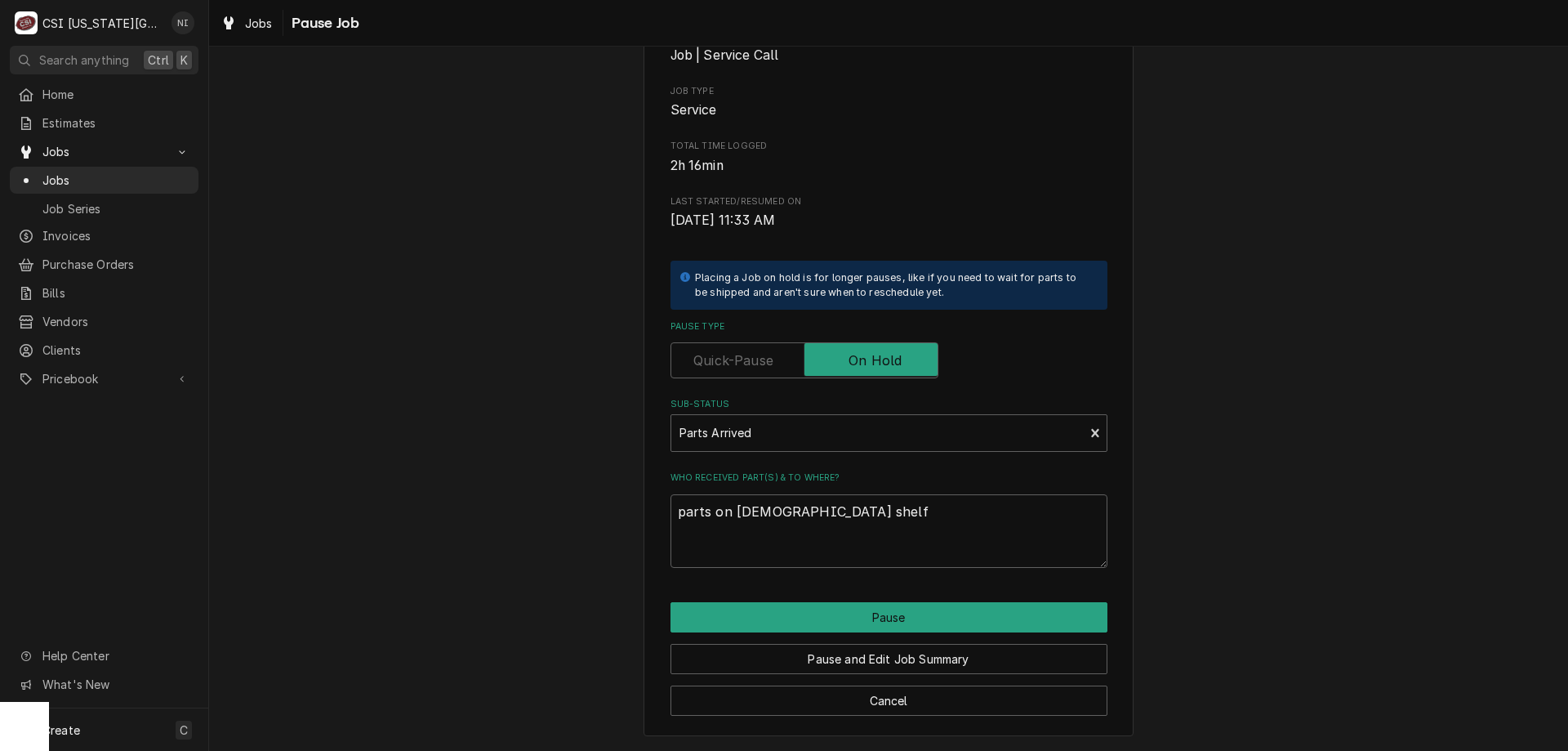
type textarea "x"
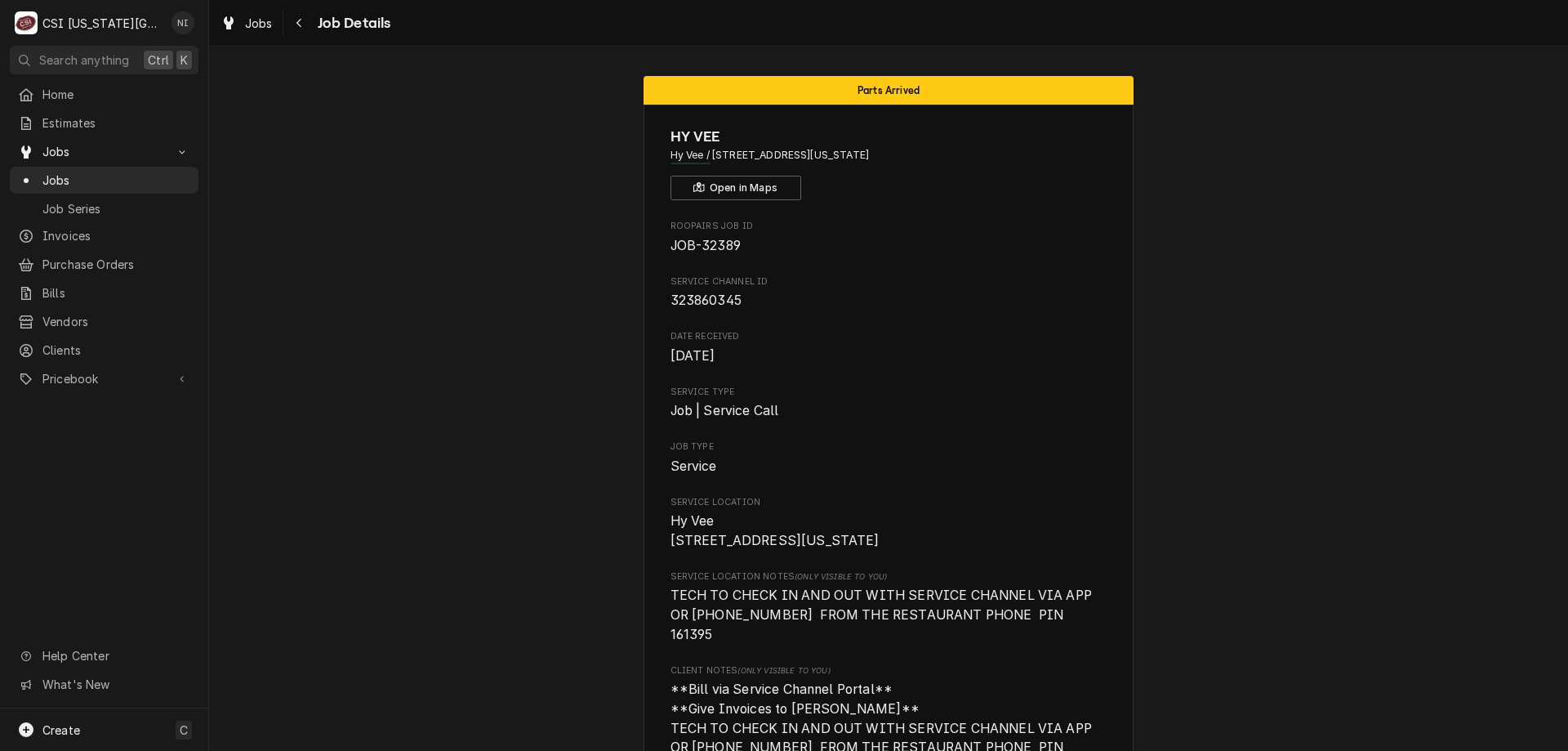
click at [158, 171] on span "Jobs" at bounding box center [115, 180] width 148 height 17
